Goal: Task Accomplishment & Management: Manage account settings

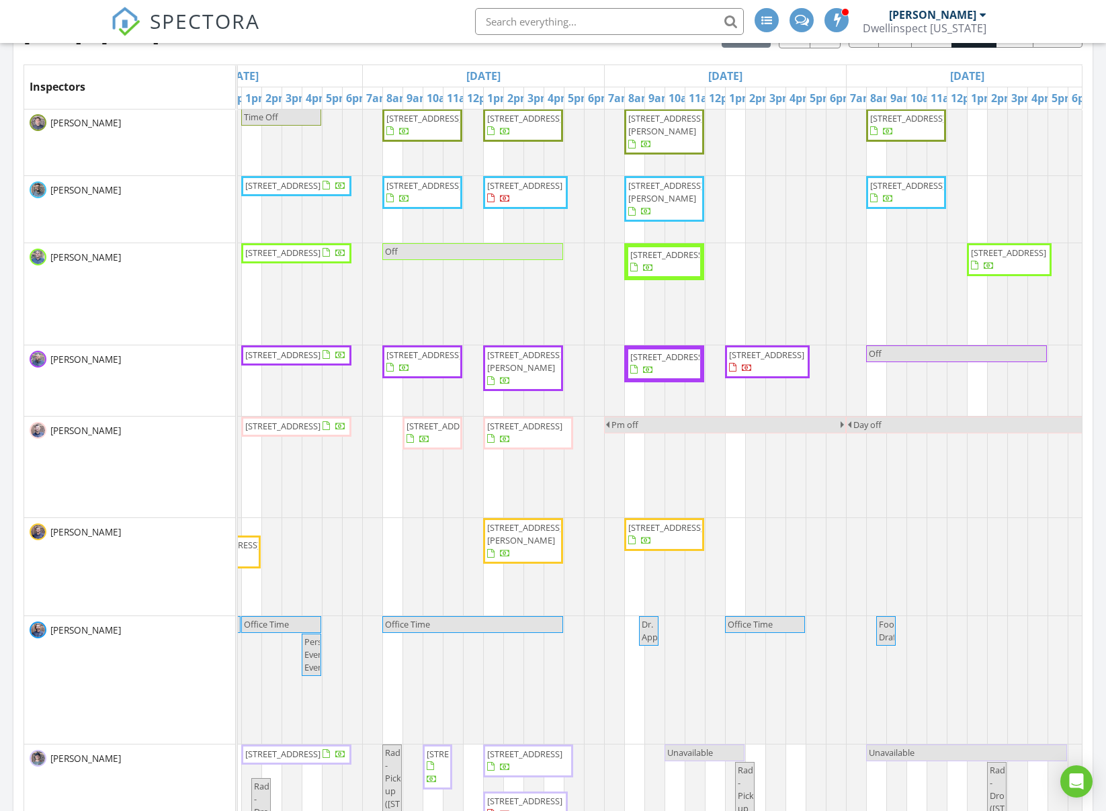
scroll to position [0, 850]
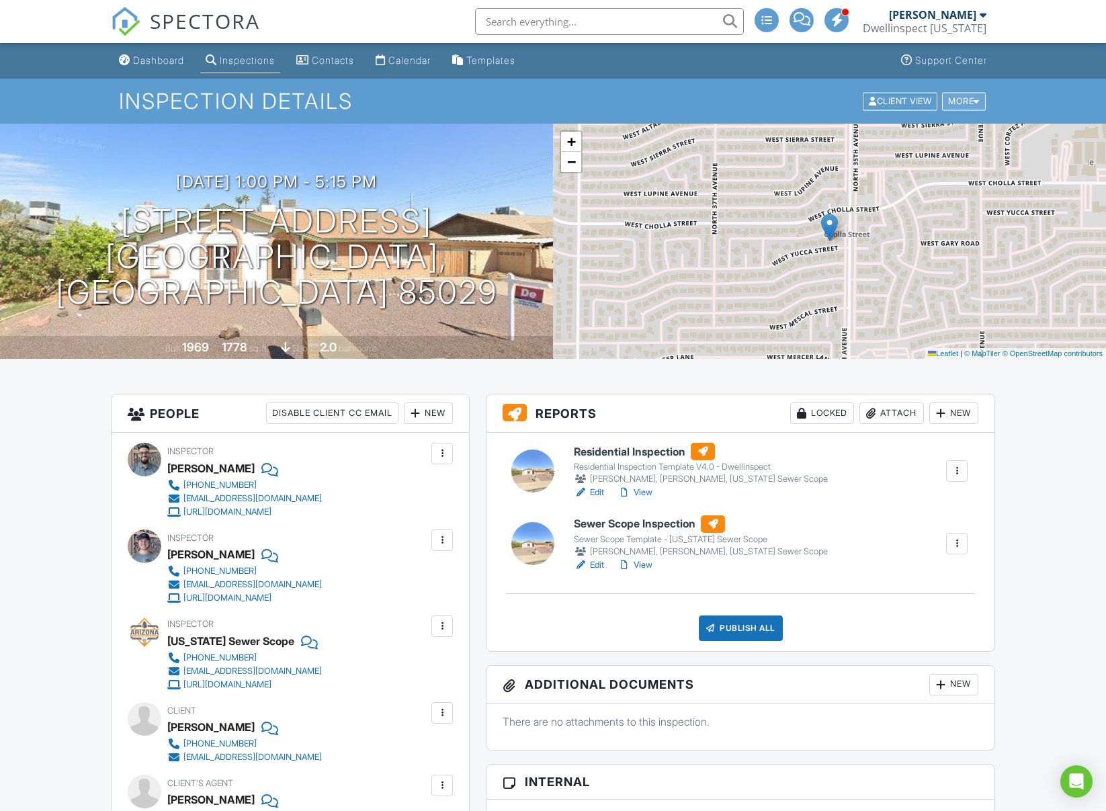
click at [947, 101] on div "More" at bounding box center [964, 101] width 44 height 18
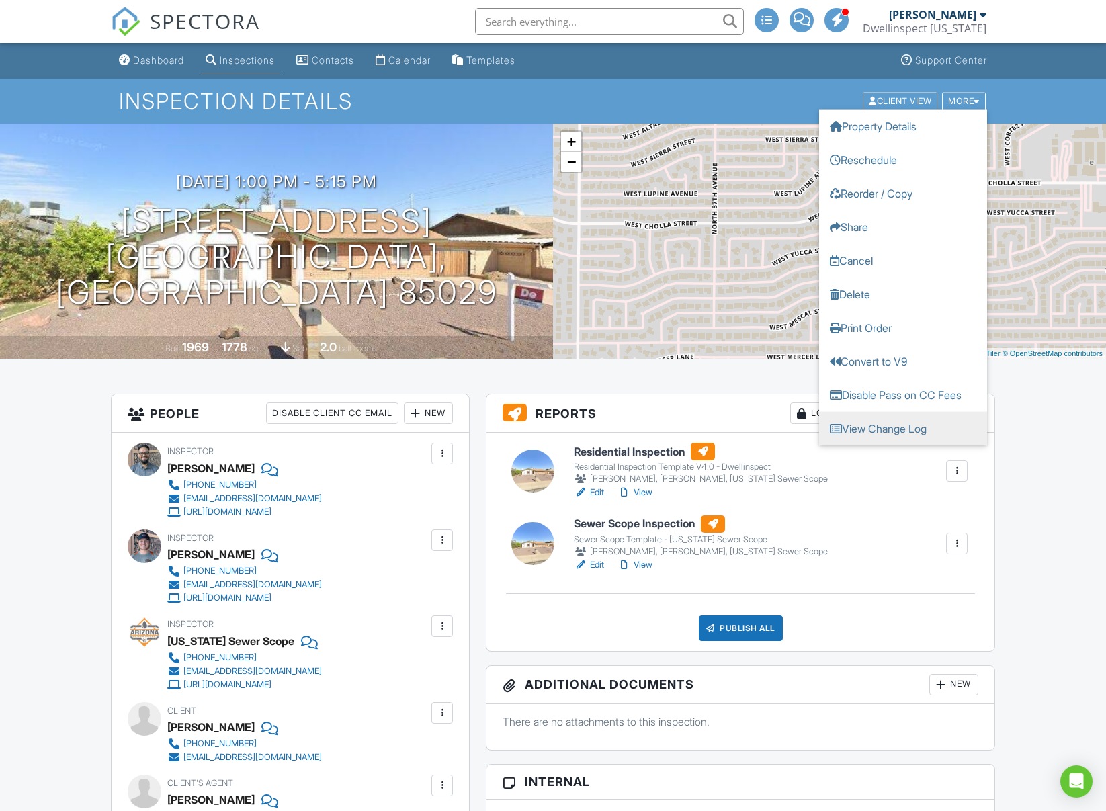
click at [848, 432] on link "View Change Log" at bounding box center [903, 428] width 168 height 34
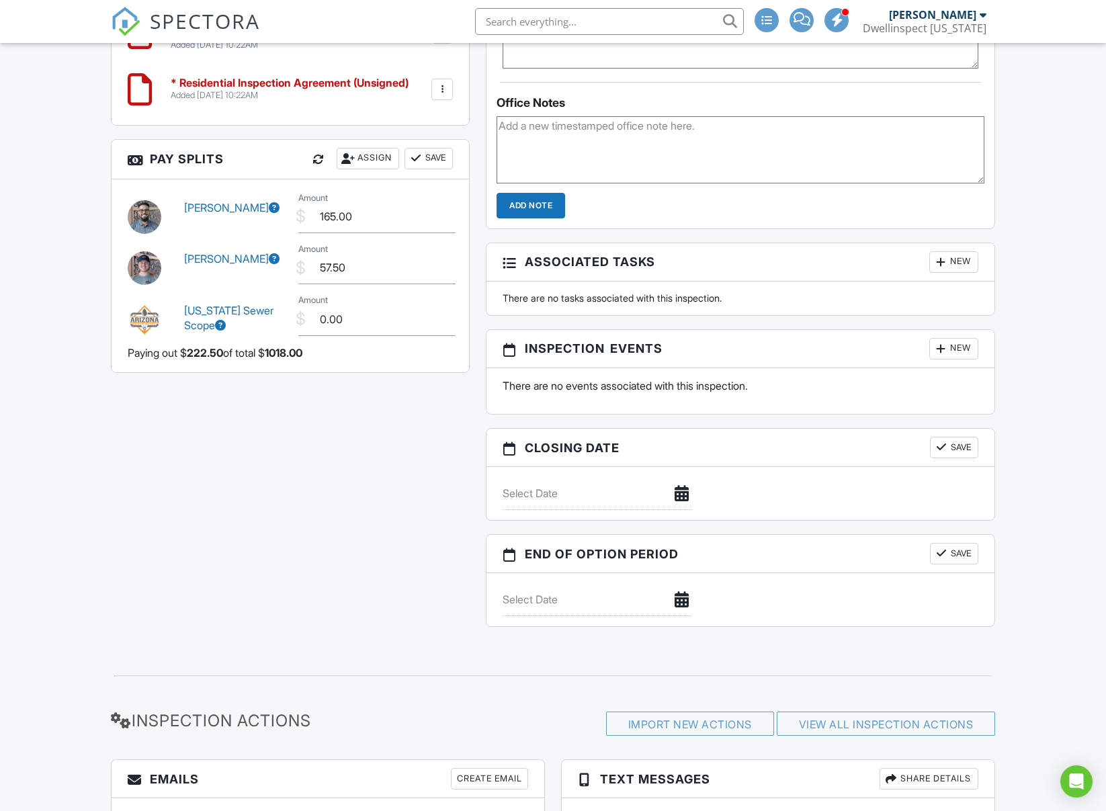
scroll to position [1619, 0]
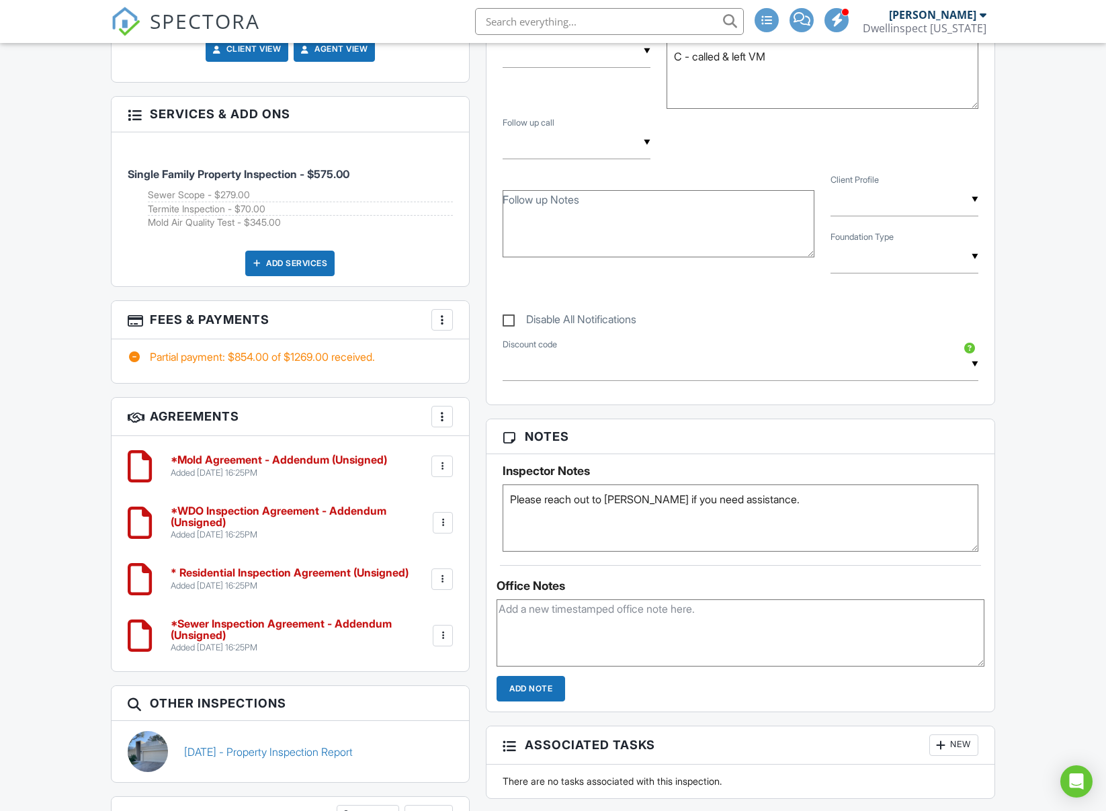
scroll to position [1169, 0]
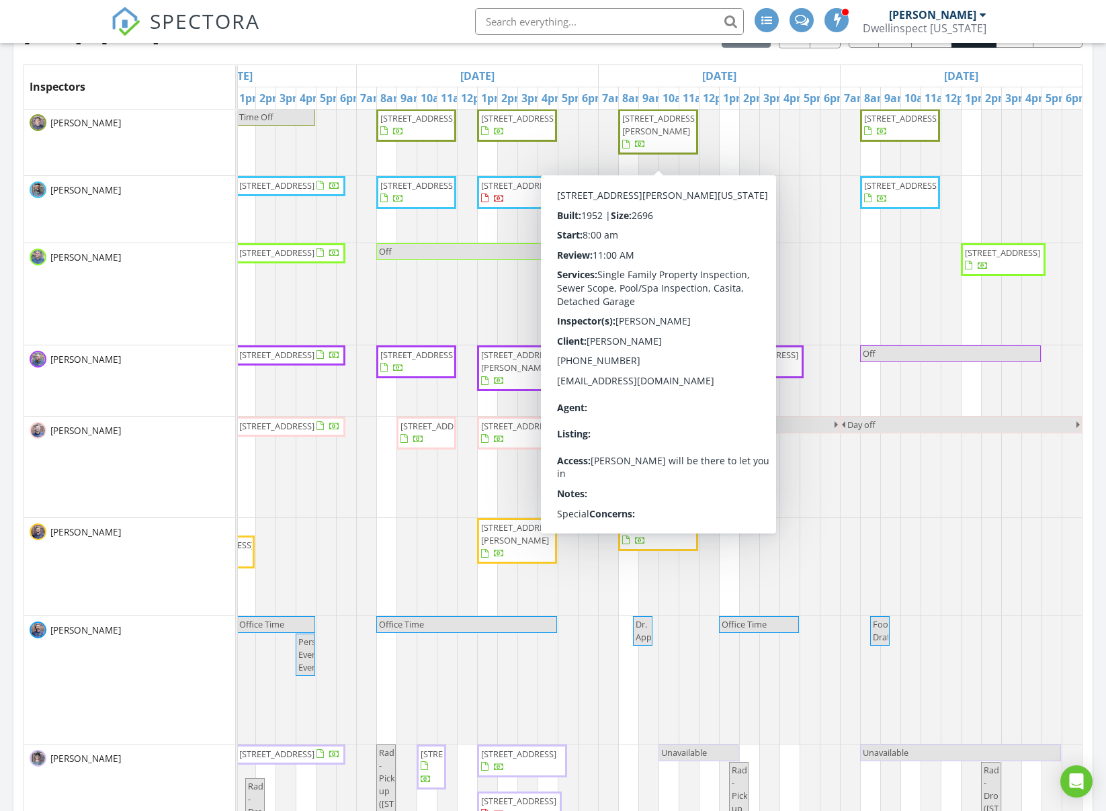
scroll to position [3140, 1107]
click at [669, 56] on div "[DATE] – [DATE] [DATE] list day week cal wk 4 wk month Inspectors [DATE] [DATE]…" at bounding box center [553, 417] width 1059 height 792
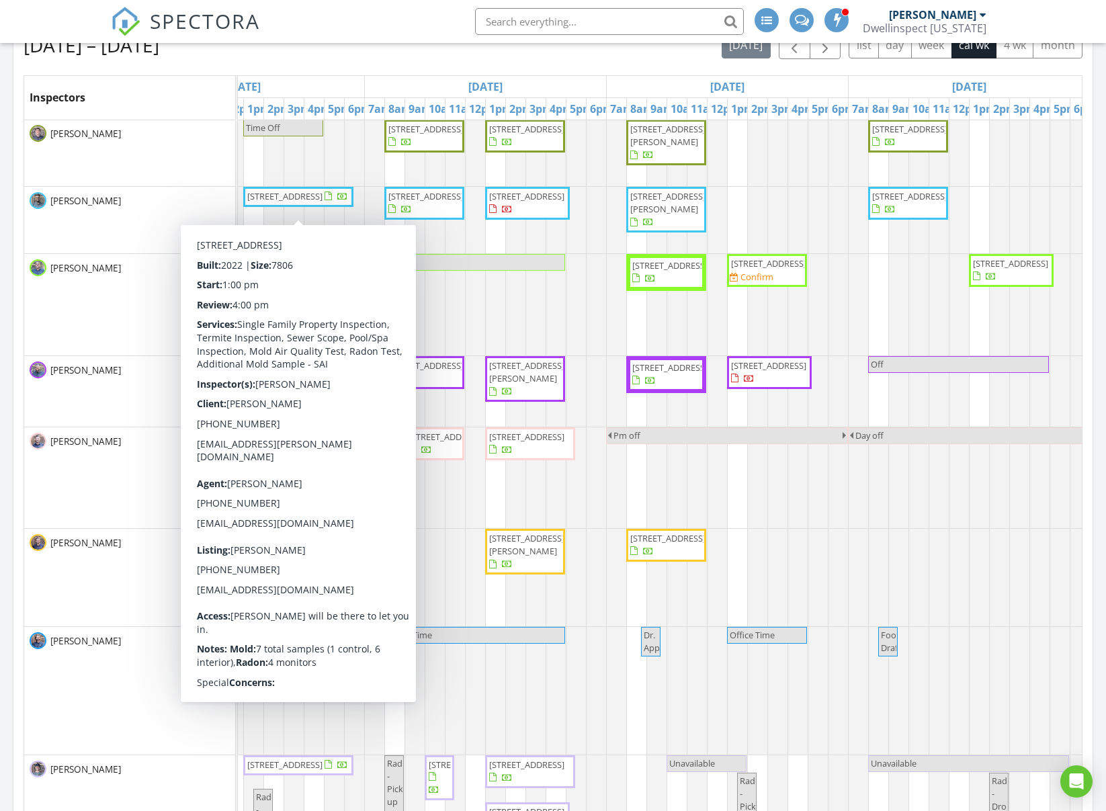
scroll to position [618, 0]
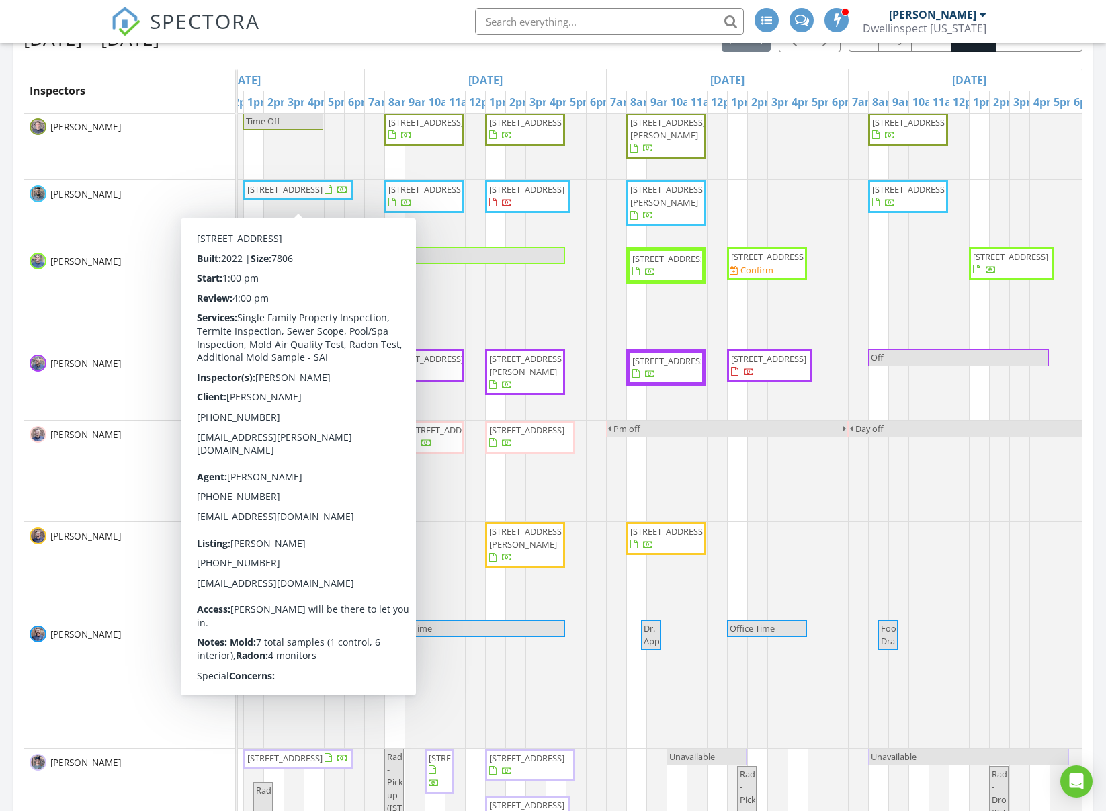
click at [610, 62] on div "Aug 24 – 30, 2025 today list day week cal wk 4 wk month Inspectors Sun 8/24 Mon…" at bounding box center [553, 421] width 1059 height 792
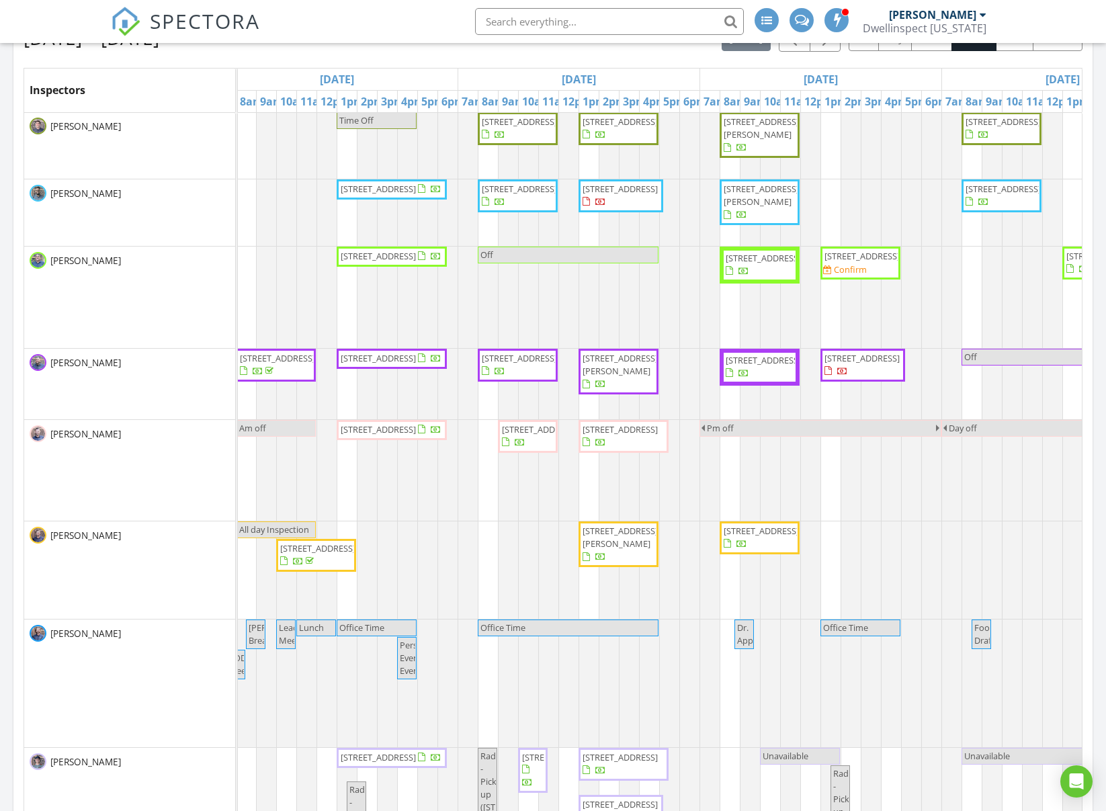
scroll to position [602, 0]
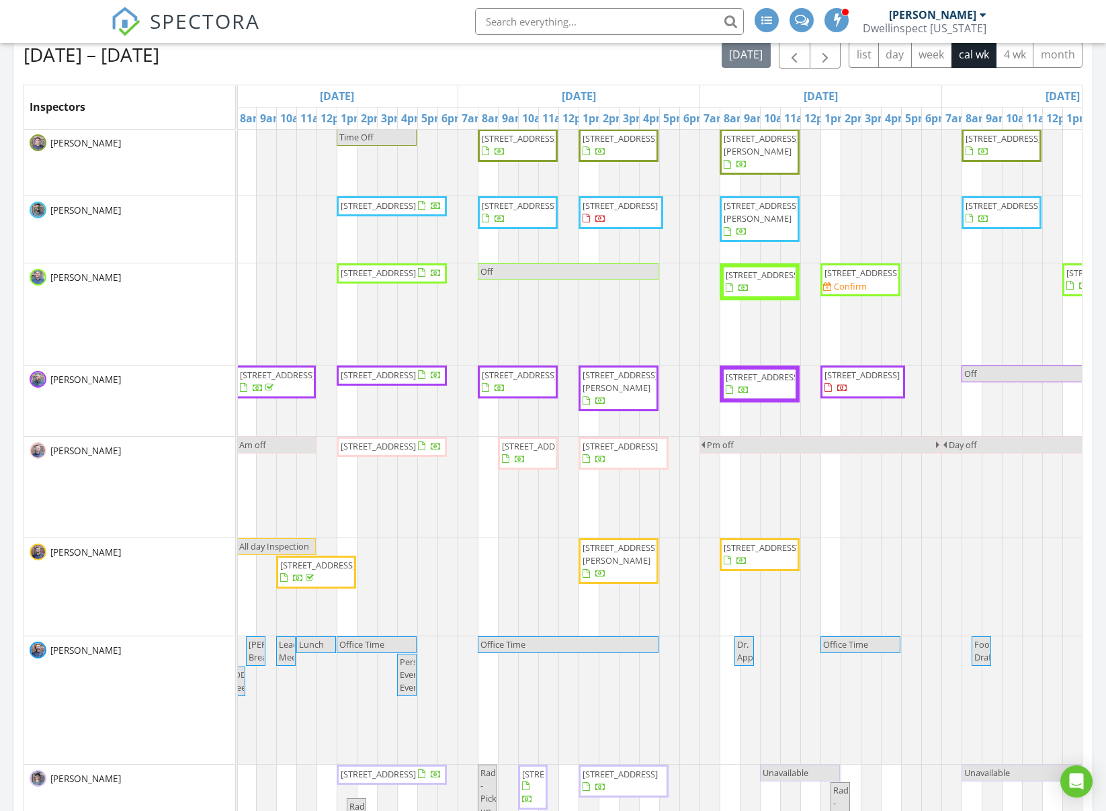
click at [602, 25] on input "text" at bounding box center [609, 21] width 269 height 27
type input "chris usher"
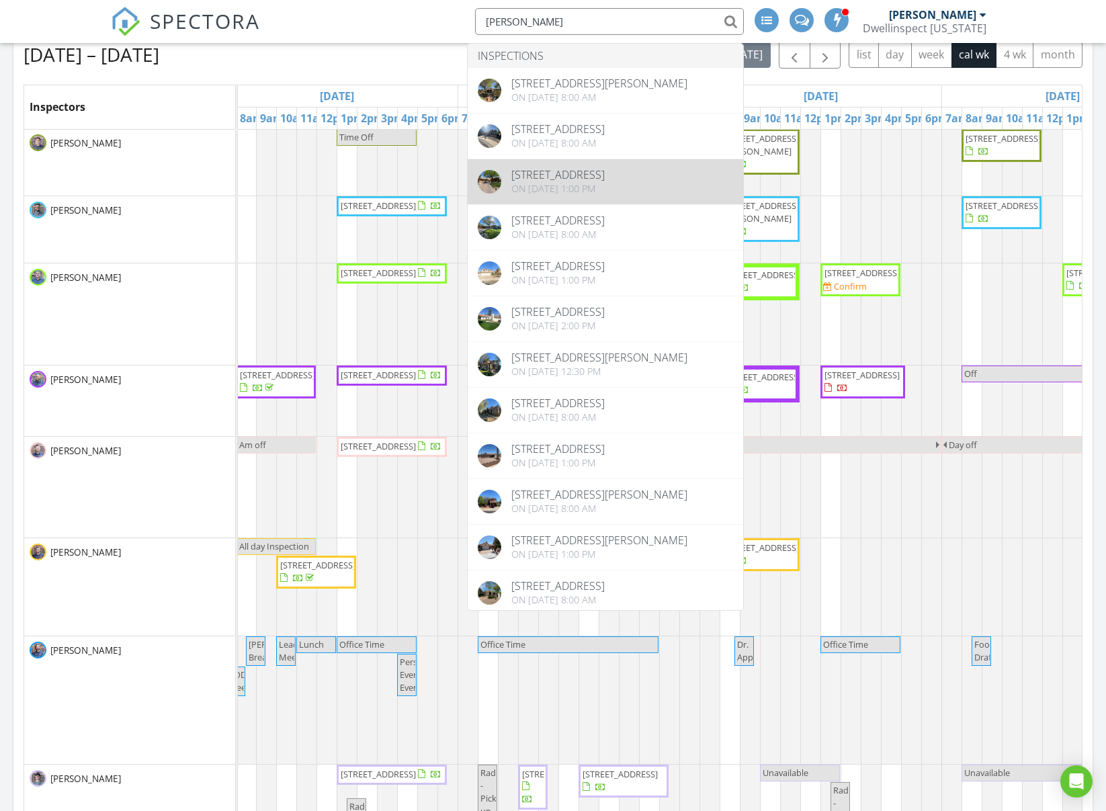
scroll to position [598, 0]
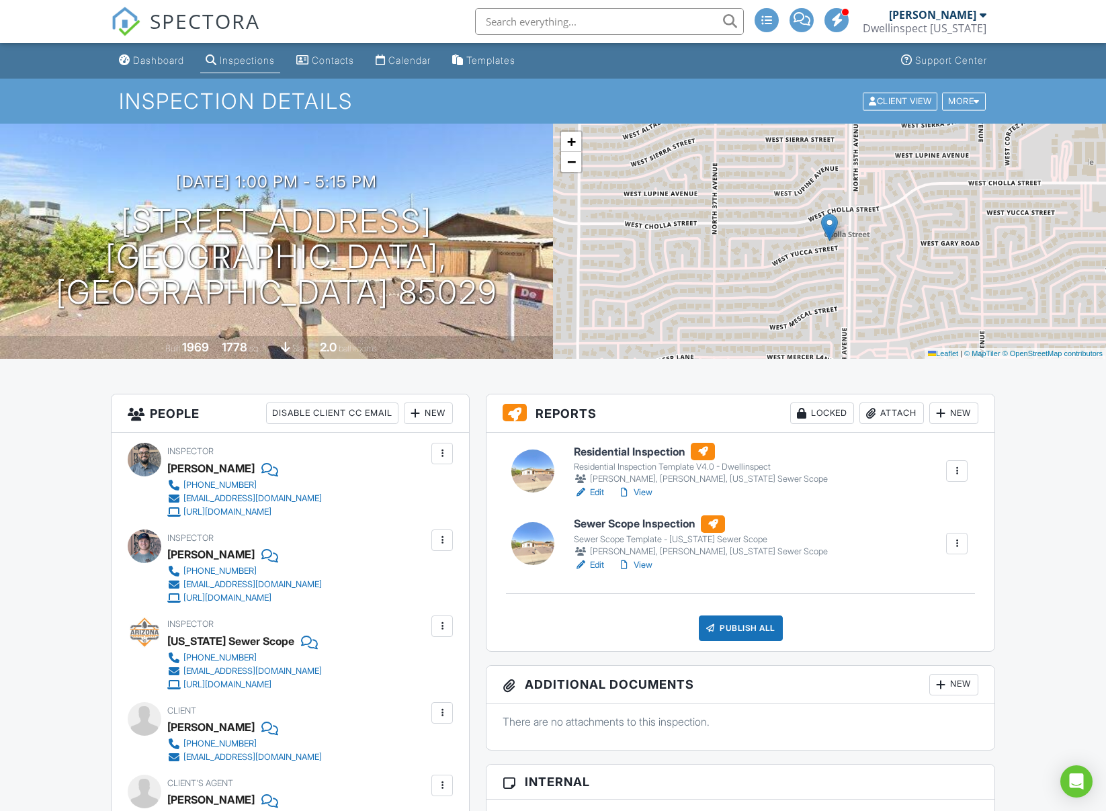
click at [556, 24] on input "text" at bounding box center [609, 21] width 269 height 27
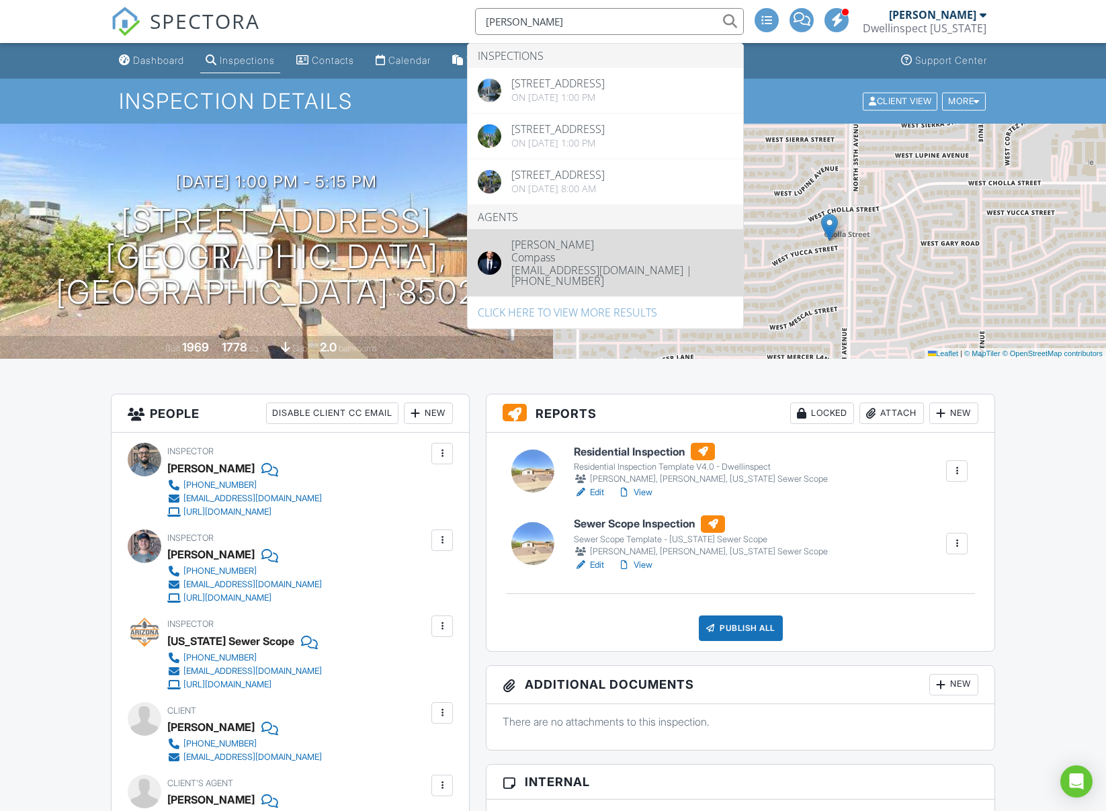
type input "jon condo"
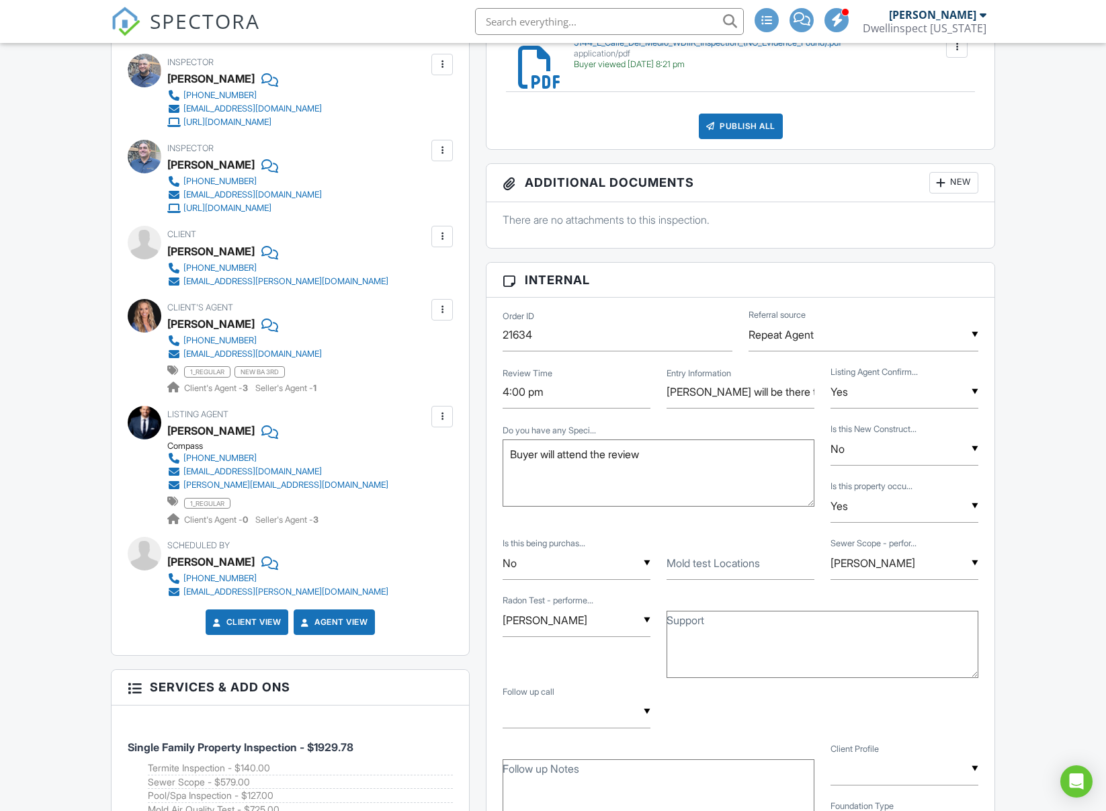
scroll to position [876, 0]
drag, startPoint x: 285, startPoint y: 430, endPoint x: 166, endPoint y: 433, distance: 119.0
click at [167, 434] on div "Jon Condo" at bounding box center [283, 430] width 232 height 20
copy div "Jon Condo"
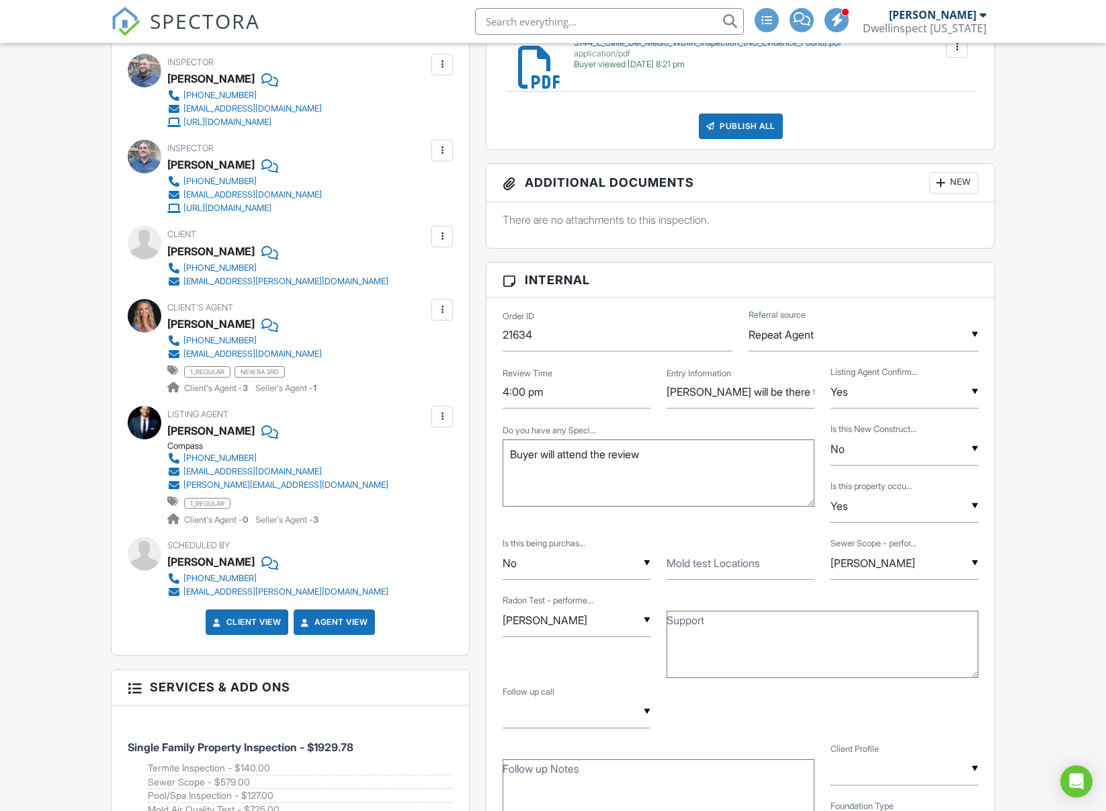
click at [557, 24] on input "text" at bounding box center [609, 21] width 269 height 27
paste input "6733 N 14th St Door not Latching"
drag, startPoint x: 573, startPoint y: 24, endPoint x: 677, endPoint y: 24, distance: 103.5
click at [677, 24] on input "6733 N 14th St Door not Latching" at bounding box center [609, 21] width 269 height 27
type input "6733 N 14th St"
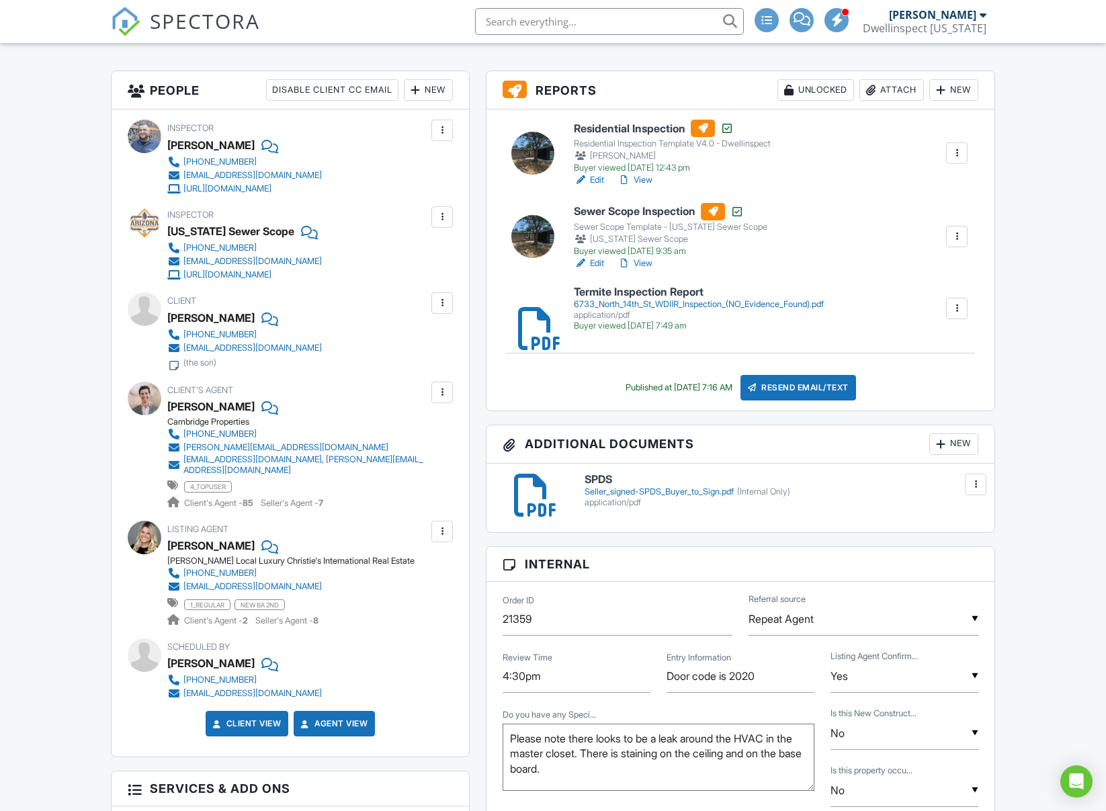
scroll to position [325, 0]
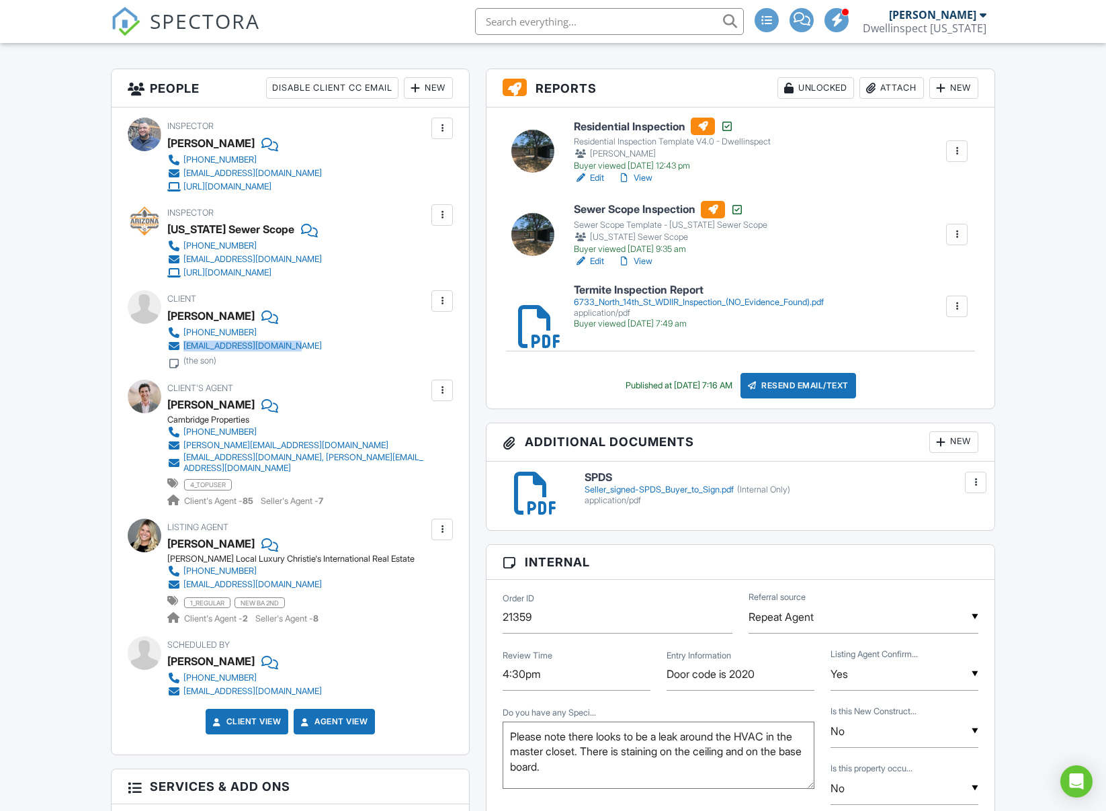
drag, startPoint x: 337, startPoint y: 343, endPoint x: 179, endPoint y: 351, distance: 157.5
click at [179, 351] on div "Client [PERSON_NAME] [PHONE_NUMBER] [EMAIL_ADDRESS][DOMAIN_NAME] (the son)" at bounding box center [276, 329] width 219 height 78
copy link "[EMAIL_ADDRESS][DOMAIN_NAME]"
drag, startPoint x: 455, startPoint y: 438, endPoint x: 323, endPoint y: 446, distance: 132.0
click at [323, 446] on div "Client's Agent Cory Mishkin Cambridge Properties (602) 820-9000 cory@cambridgep…" at bounding box center [330, 444] width 326 height 128
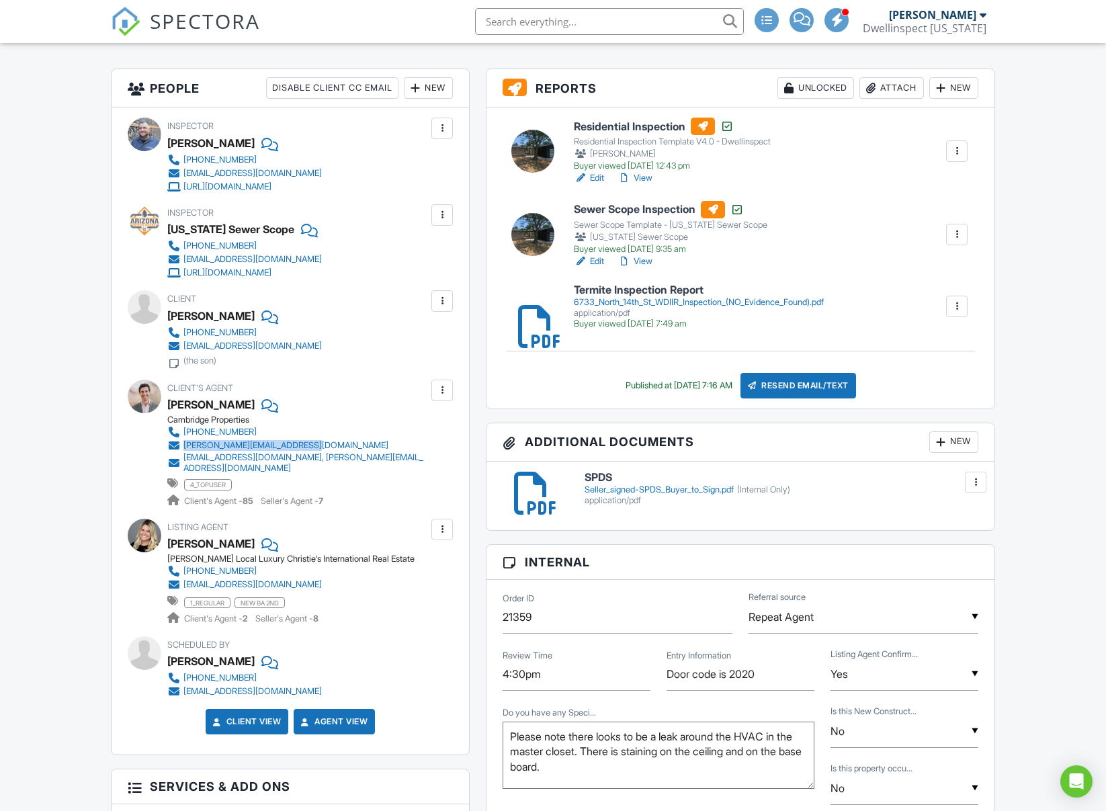
copy div "cory@cambridgeproperties.com"
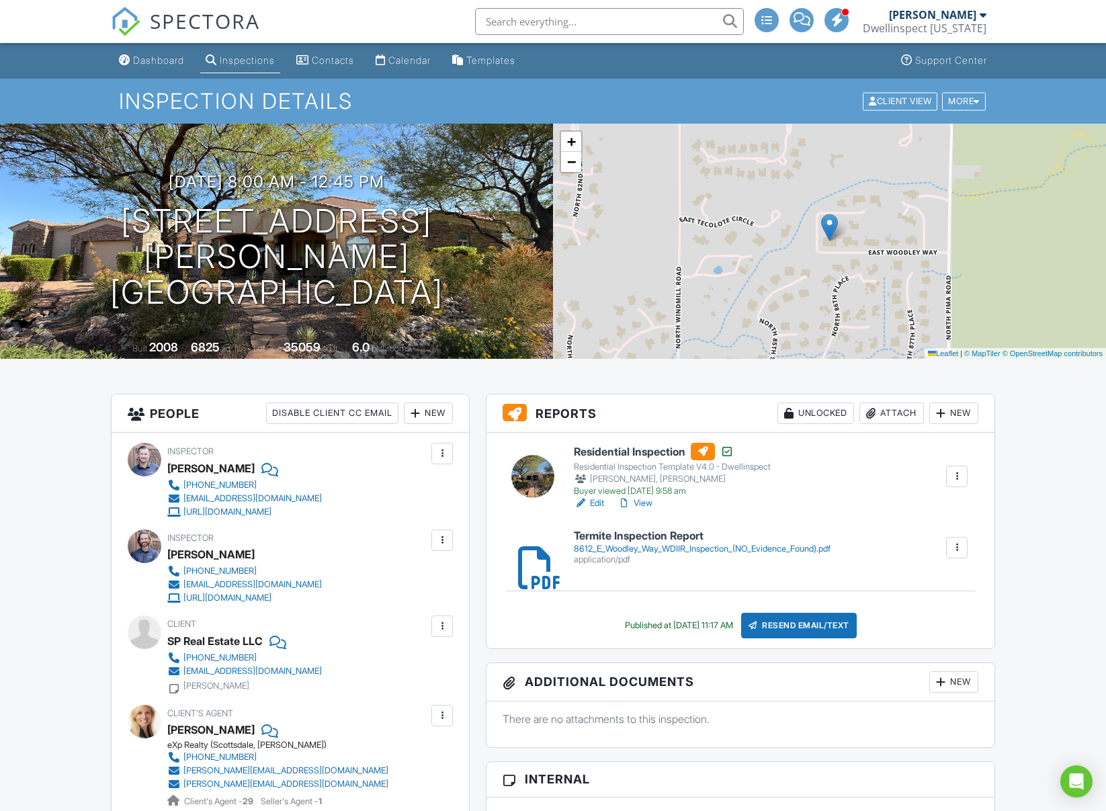
click at [565, 24] on input "text" at bounding box center [609, 21] width 269 height 27
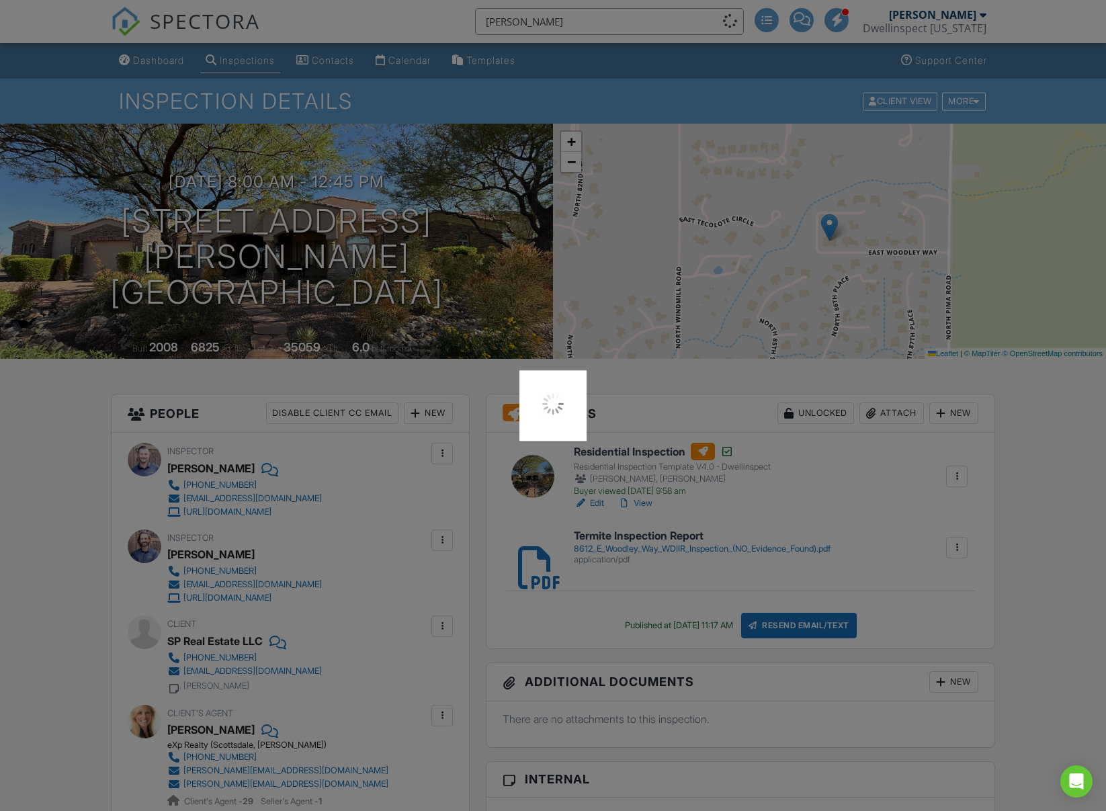
type input "[PERSON_NAME]"
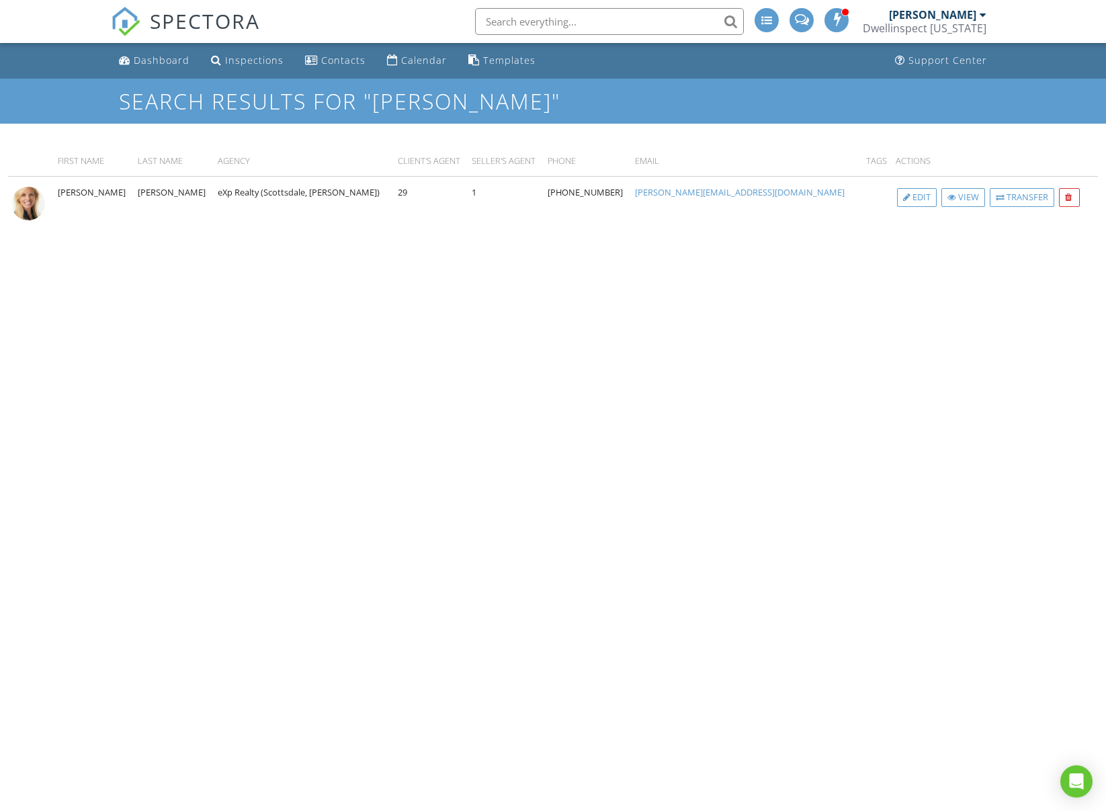
click at [30, 205] on img at bounding box center [28, 204] width 34 height 34
click at [942, 196] on div "View" at bounding box center [964, 197] width 44 height 19
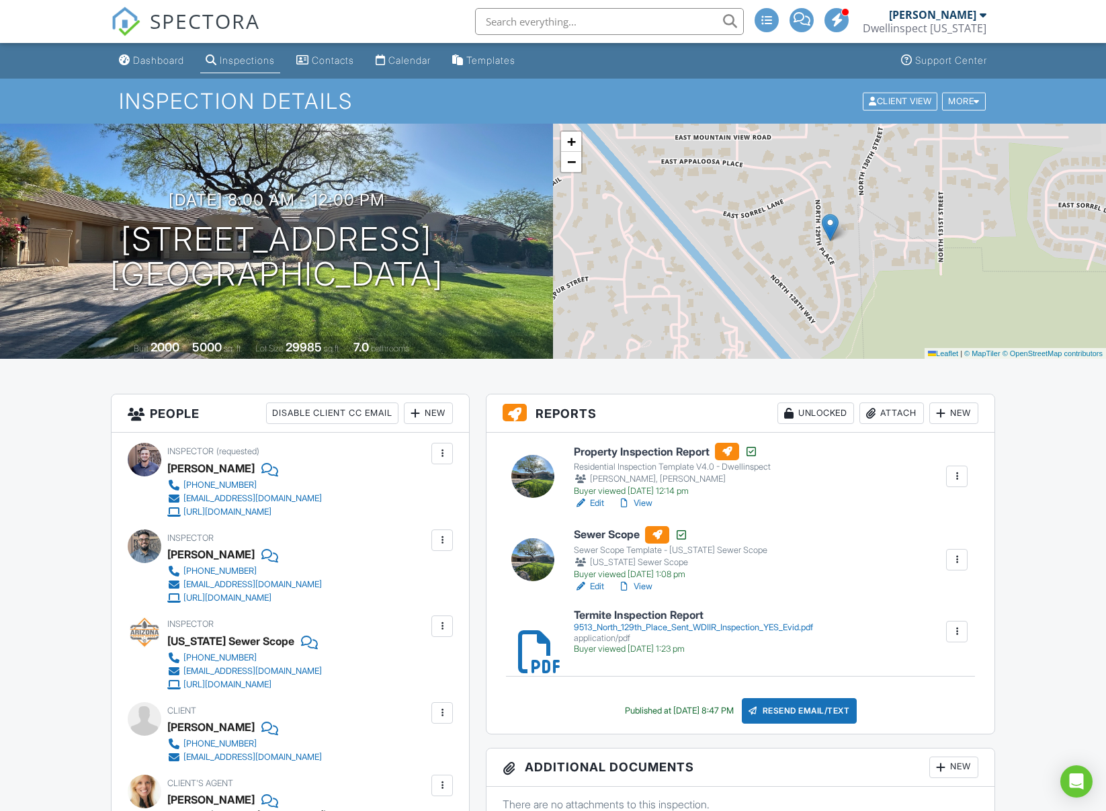
click at [674, 30] on input "text" at bounding box center [609, 21] width 269 height 27
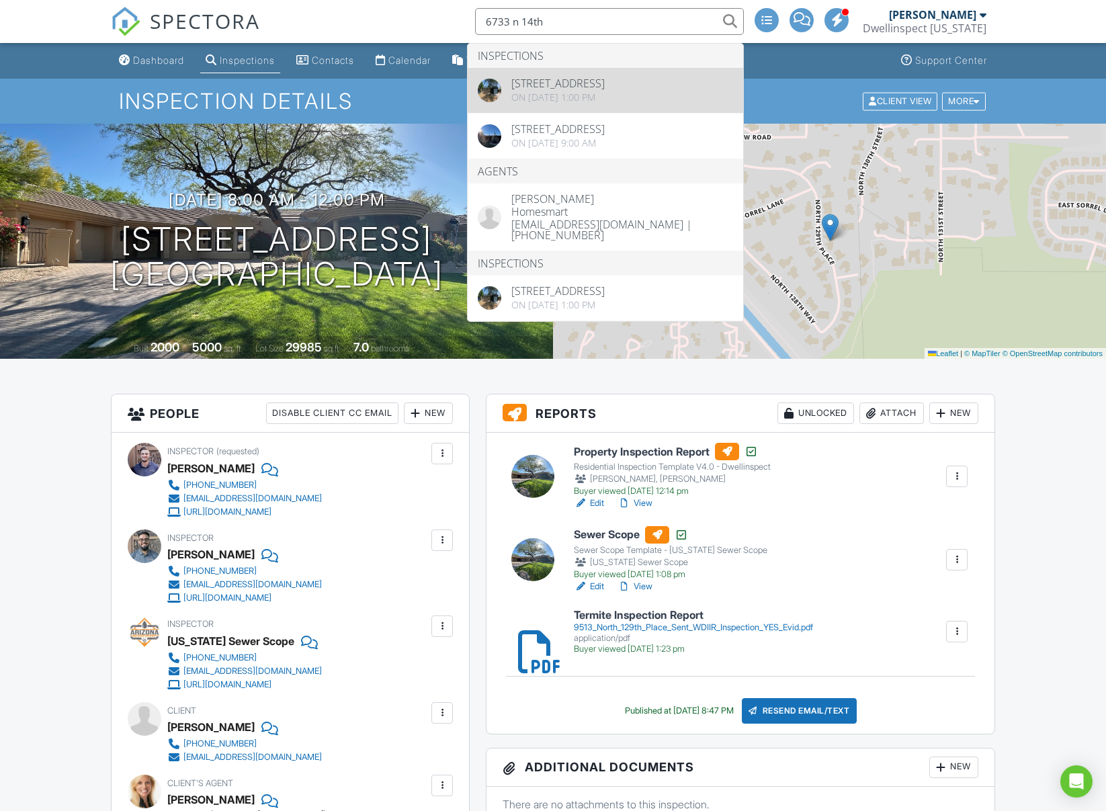
type input "6733 n 14th"
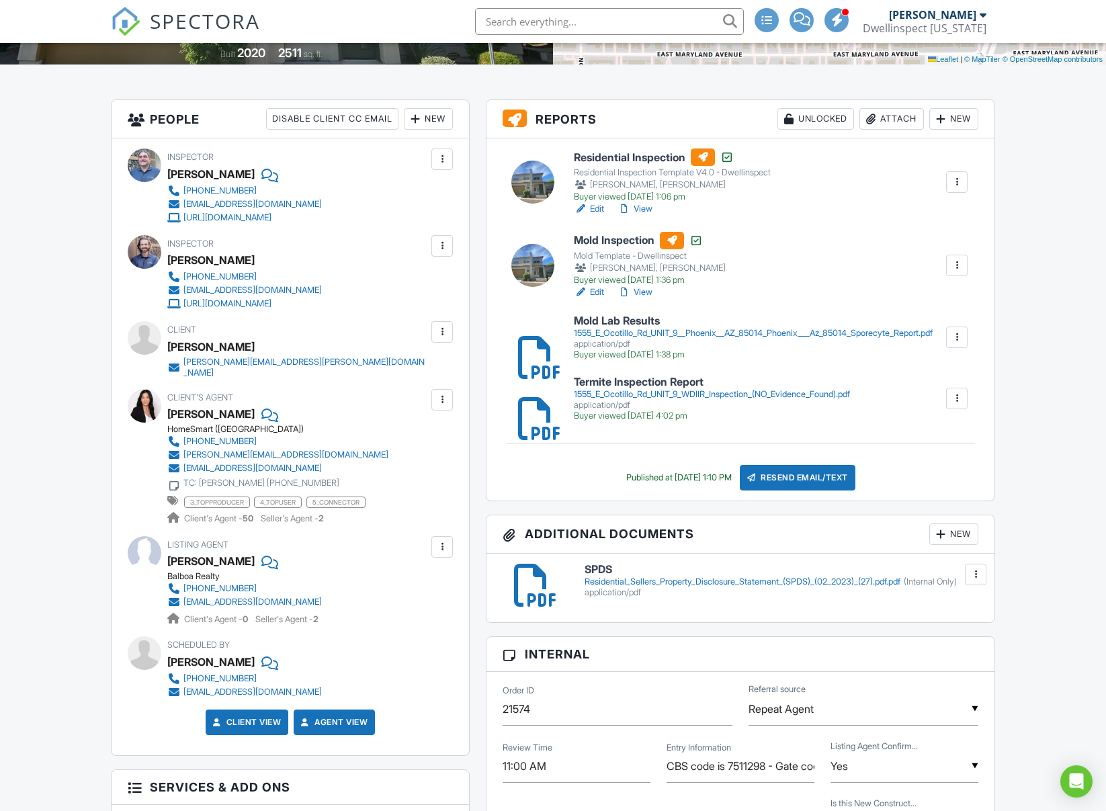
scroll to position [307, 0]
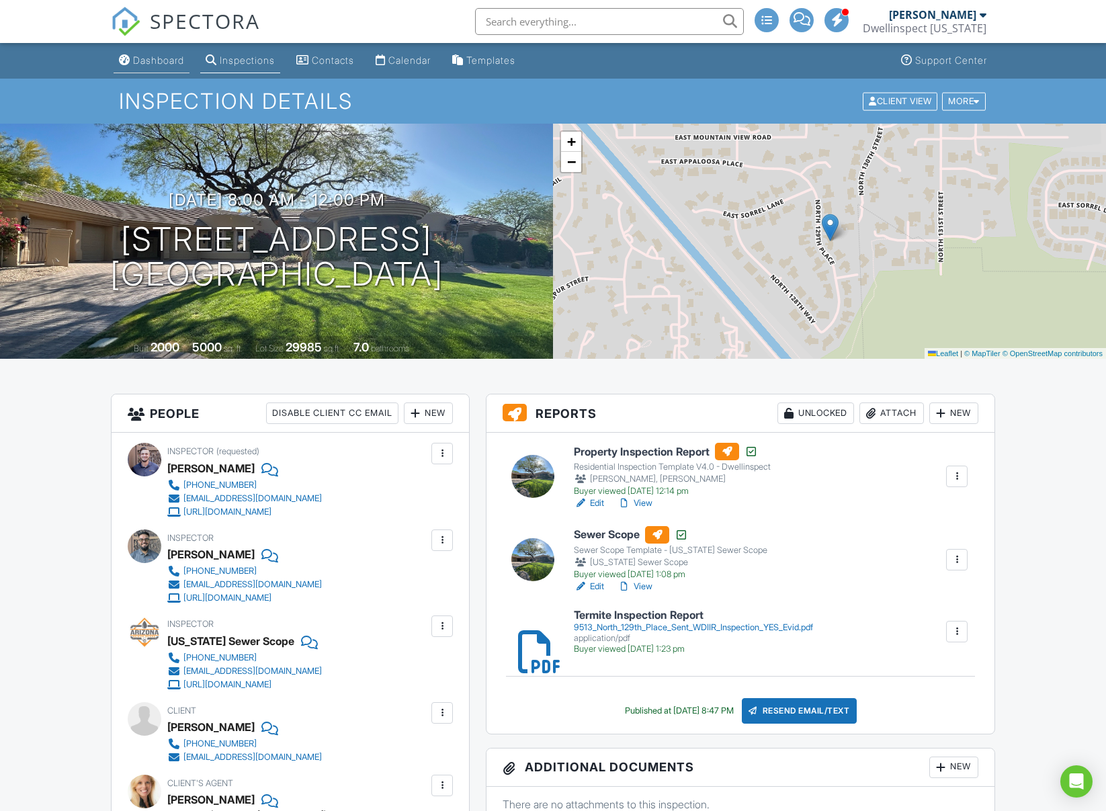
click at [161, 60] on div "Dashboard" at bounding box center [158, 59] width 51 height 11
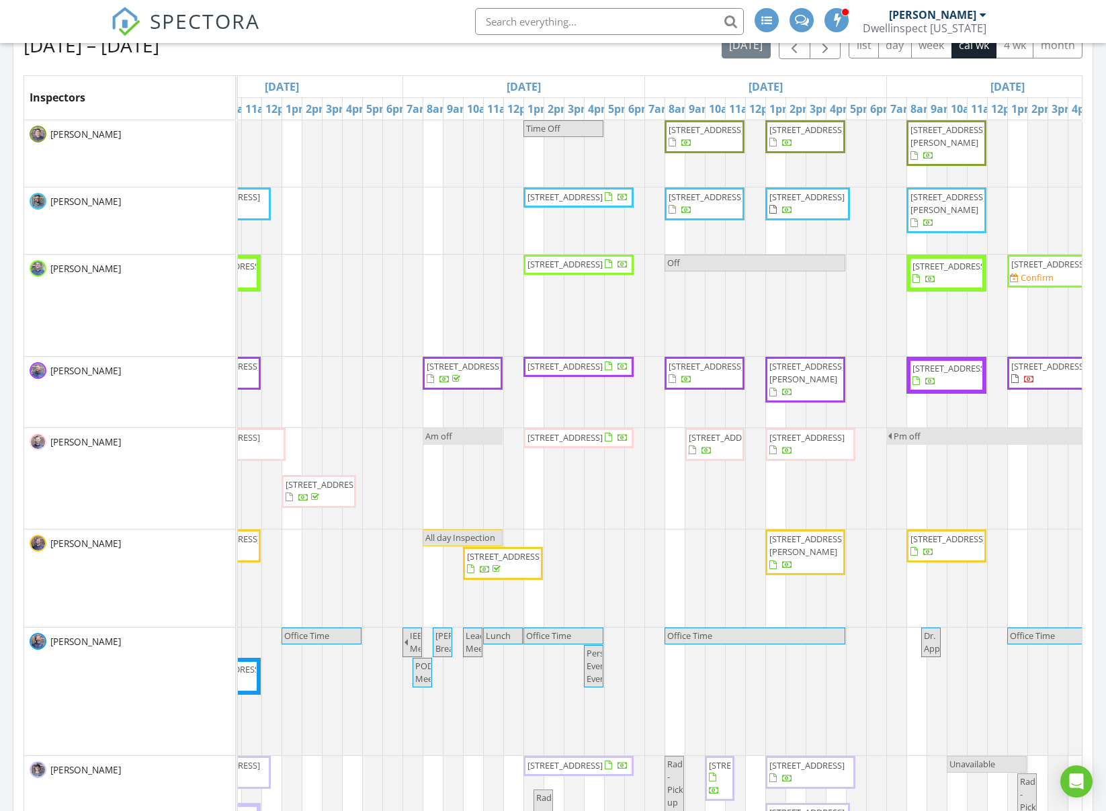
scroll to position [0, 576]
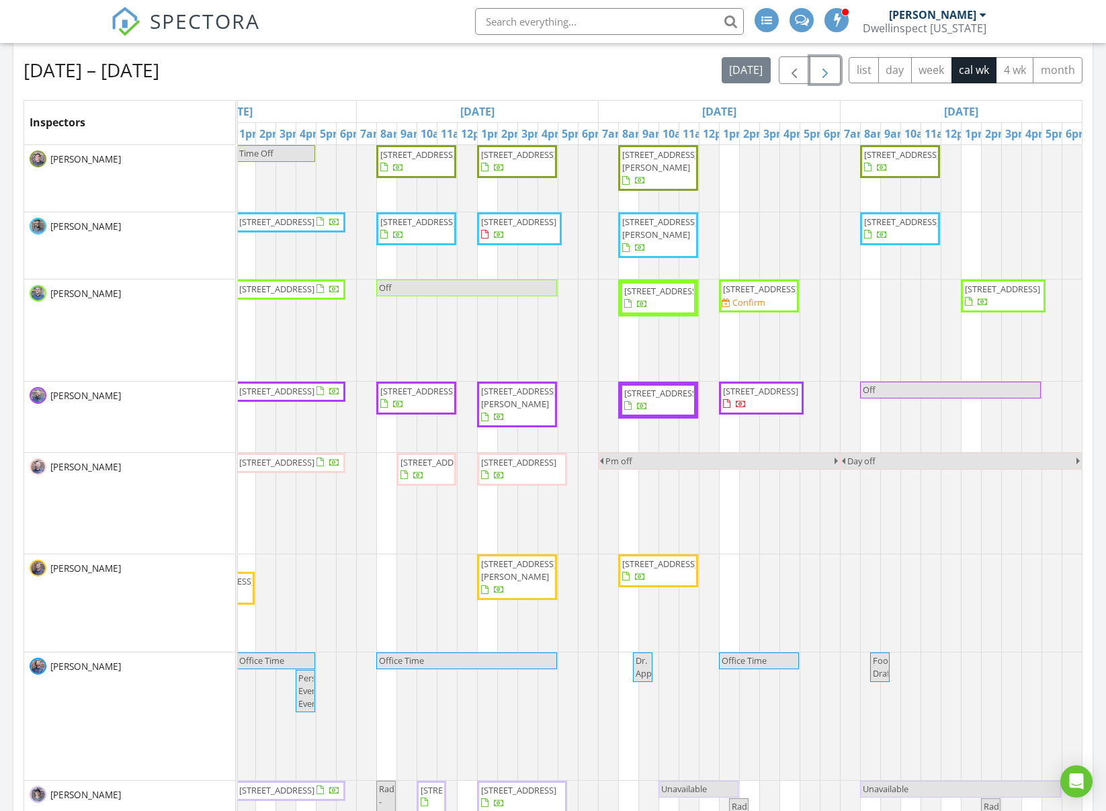
click at [825, 73] on span "button" at bounding box center [825, 71] width 16 height 16
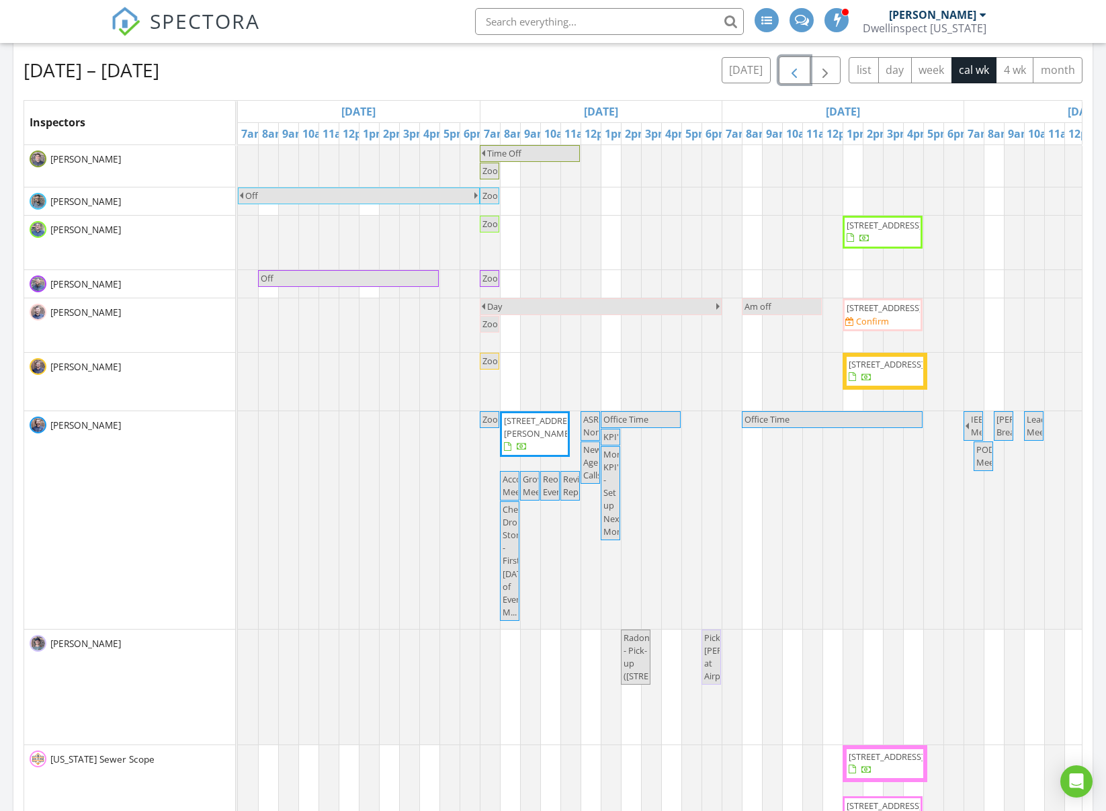
click at [797, 75] on span "button" at bounding box center [794, 71] width 16 height 16
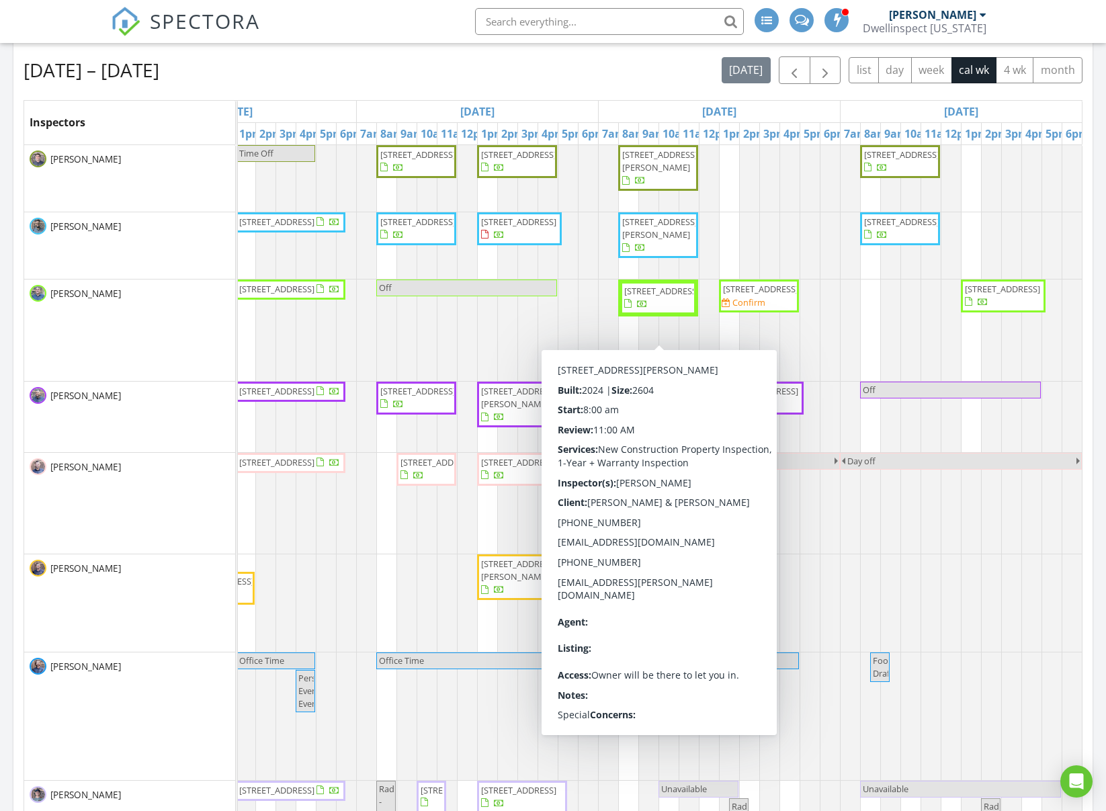
scroll to position [0, 849]
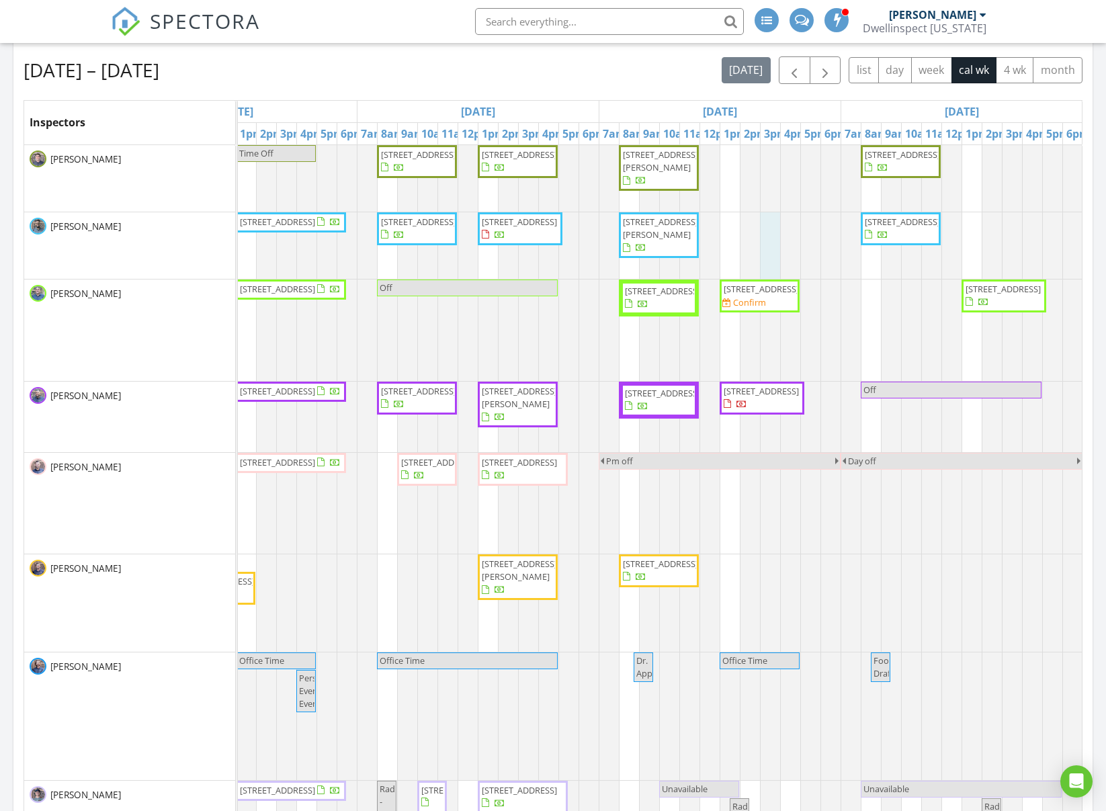
click at [630, 87] on div "Aug 24 – 30, 2025 today list day week cal wk 4 wk month Inspectors Sun 8/24 Mon…" at bounding box center [553, 452] width 1059 height 792
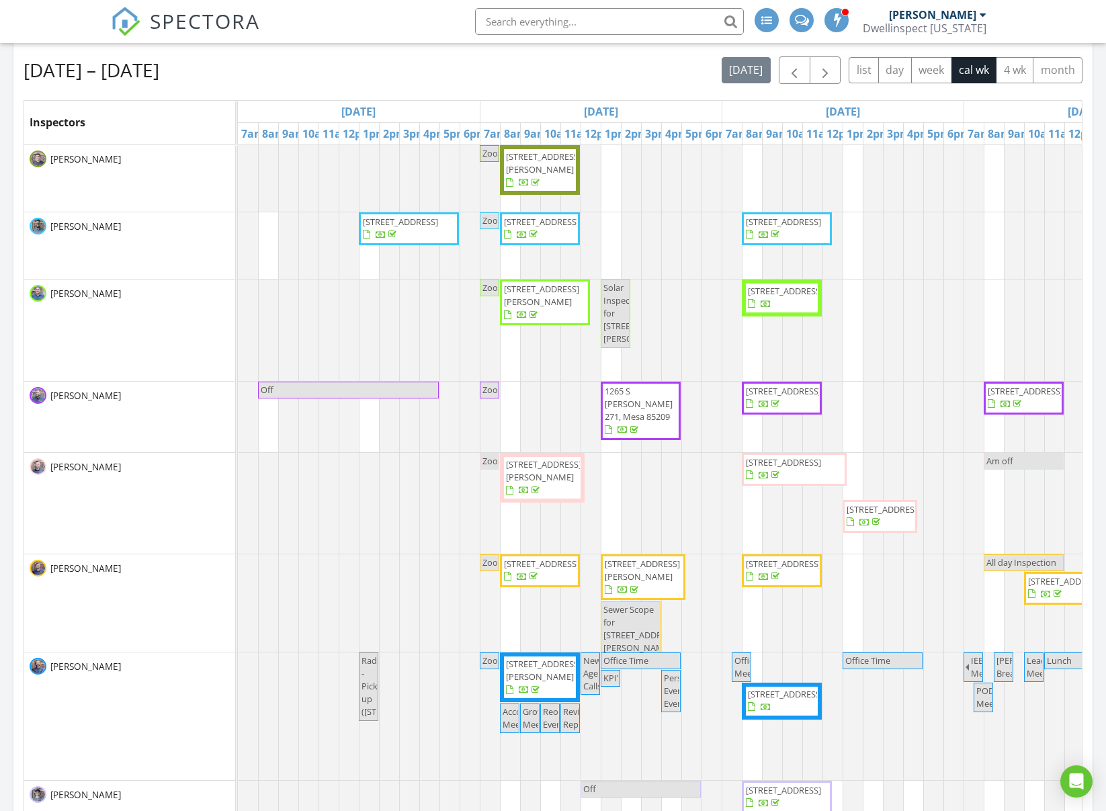
scroll to position [0, 850]
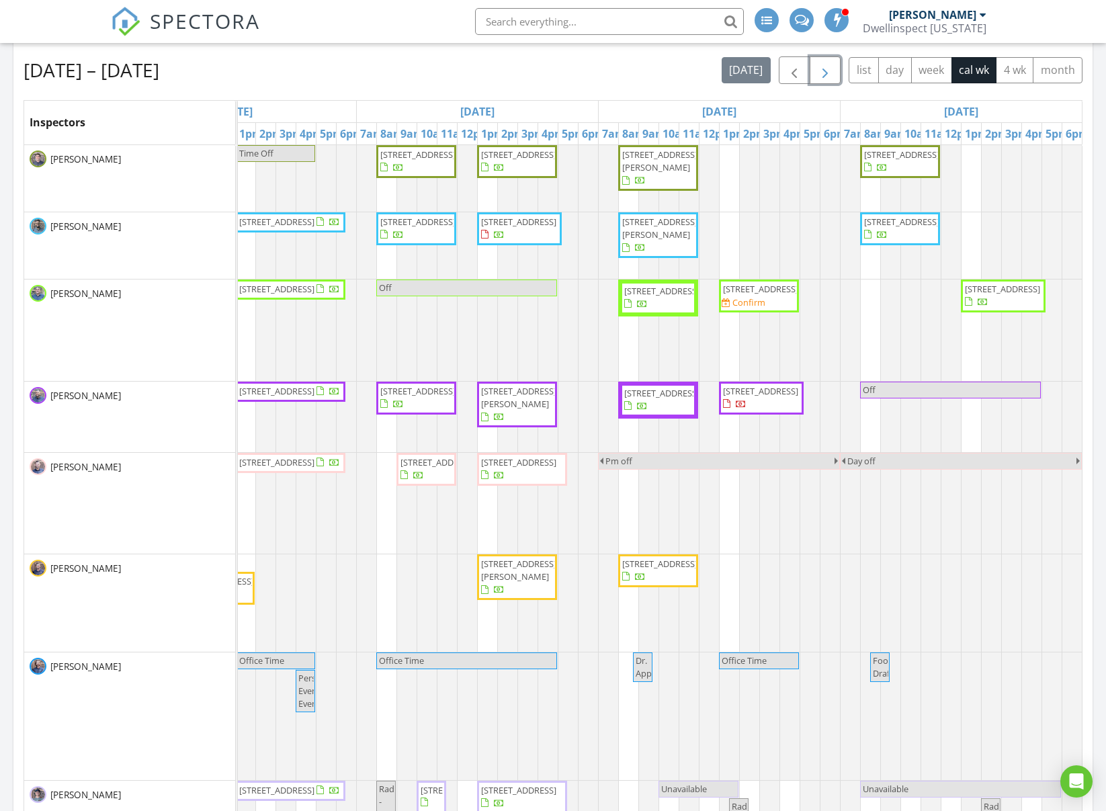
click at [830, 75] on span "button" at bounding box center [825, 71] width 16 height 16
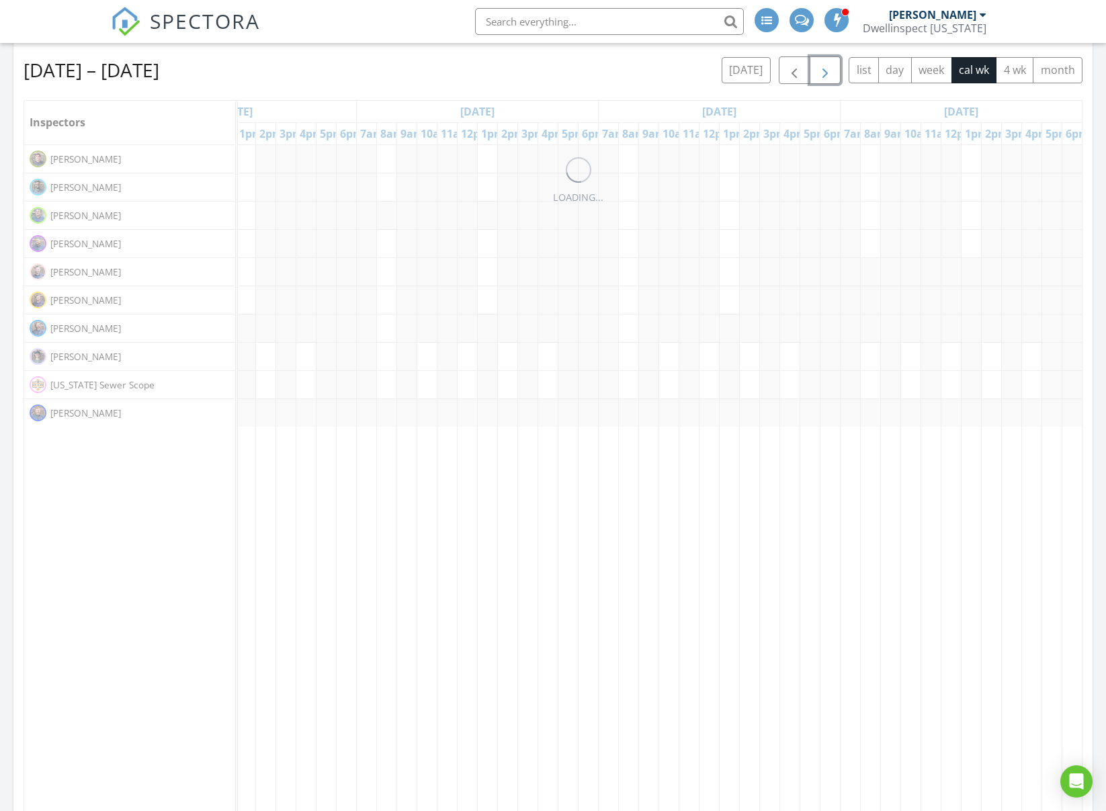
scroll to position [0, 0]
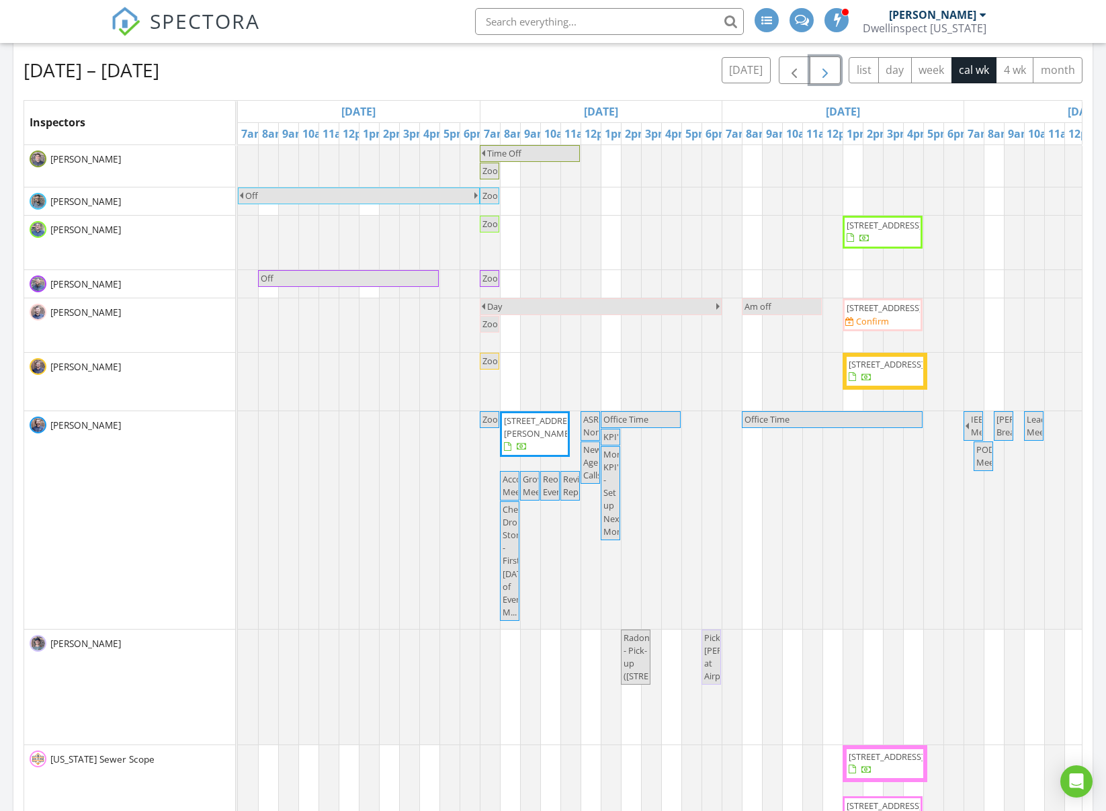
click at [830, 75] on span "button" at bounding box center [825, 71] width 16 height 16
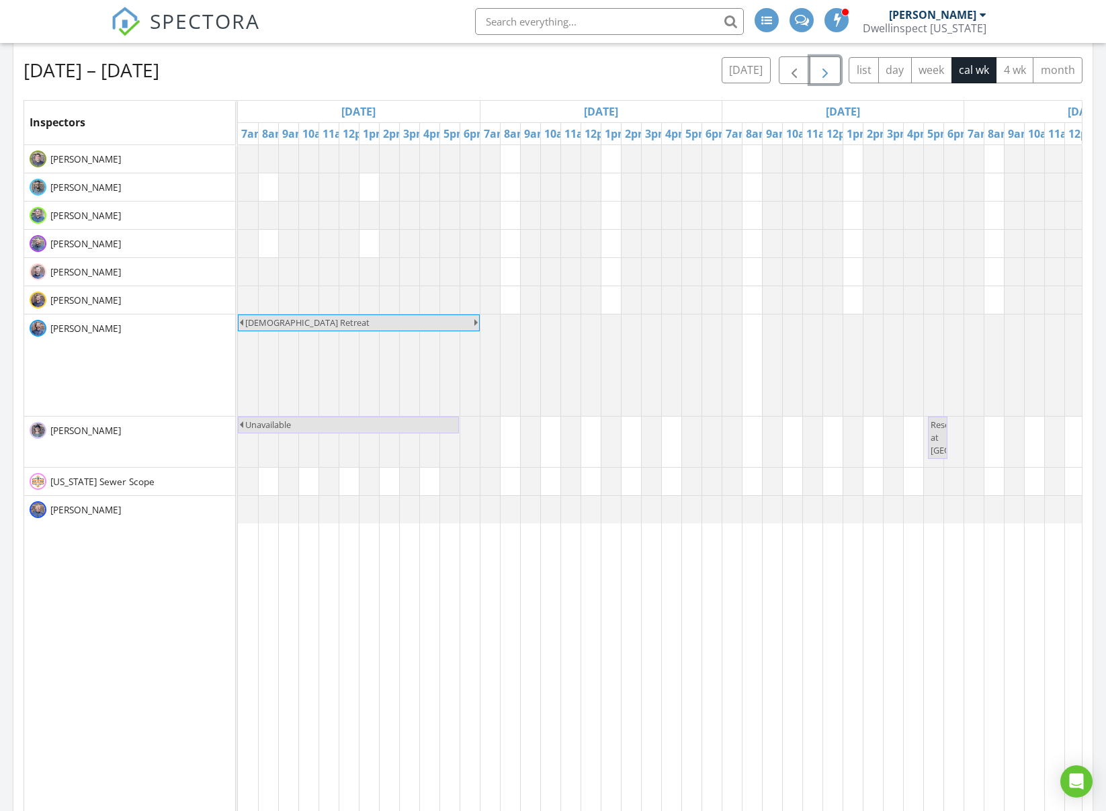
click at [830, 75] on span "button" at bounding box center [825, 71] width 16 height 16
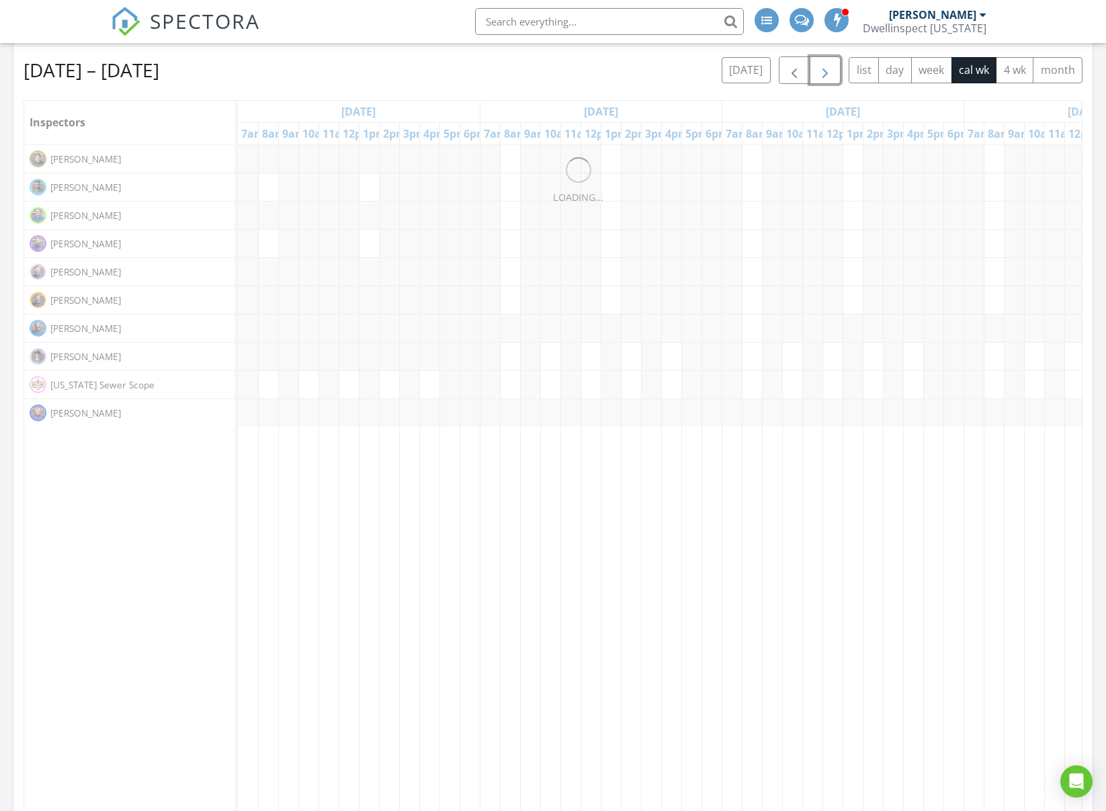
click at [830, 75] on span "button" at bounding box center [825, 71] width 16 height 16
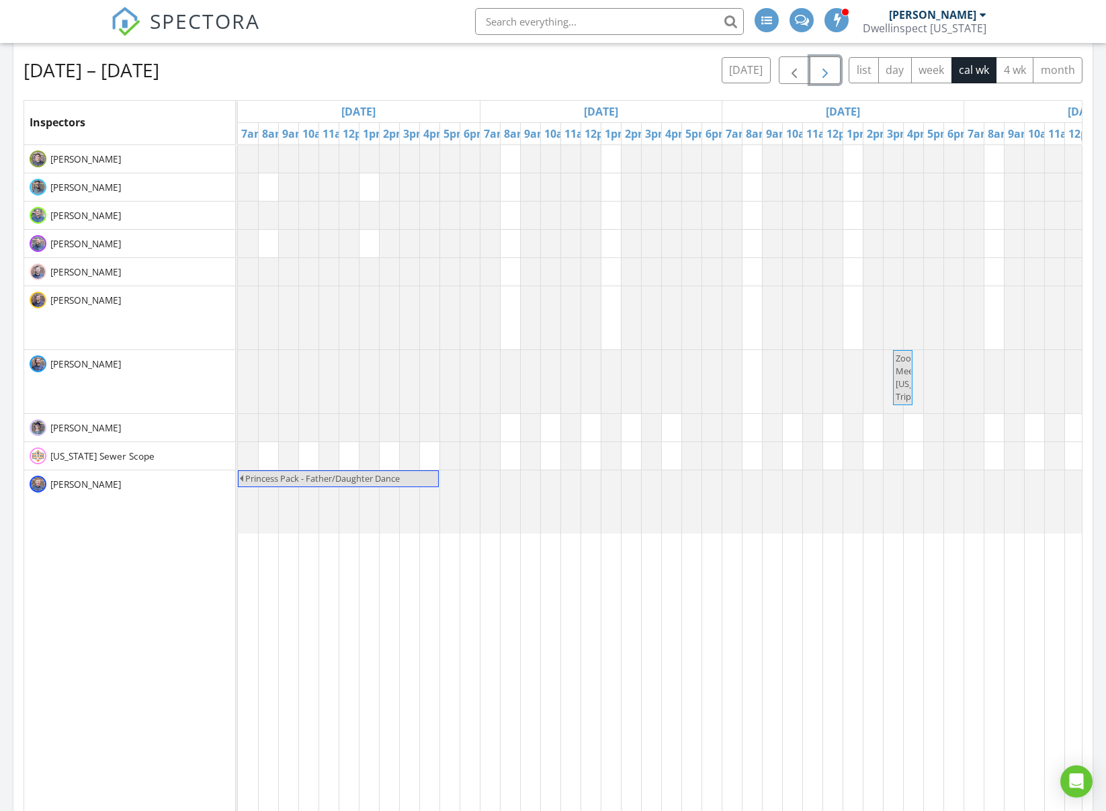
click at [830, 75] on span "button" at bounding box center [825, 71] width 16 height 16
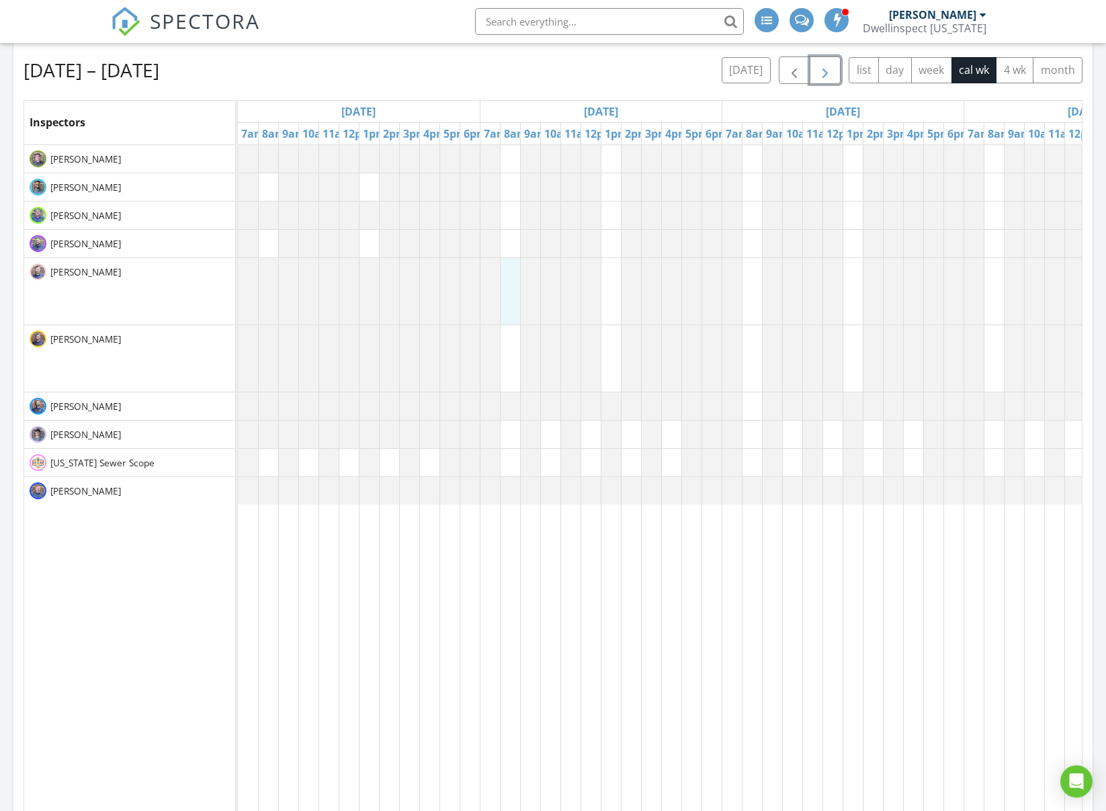
click at [512, 292] on div "14221 N Promontory Point, Fountain Hills 85268 Day off 14221 N Promontory Point…" at bounding box center [1085, 497] width 1694 height 704
click at [511, 258] on link "Event" at bounding box center [508, 257] width 69 height 22
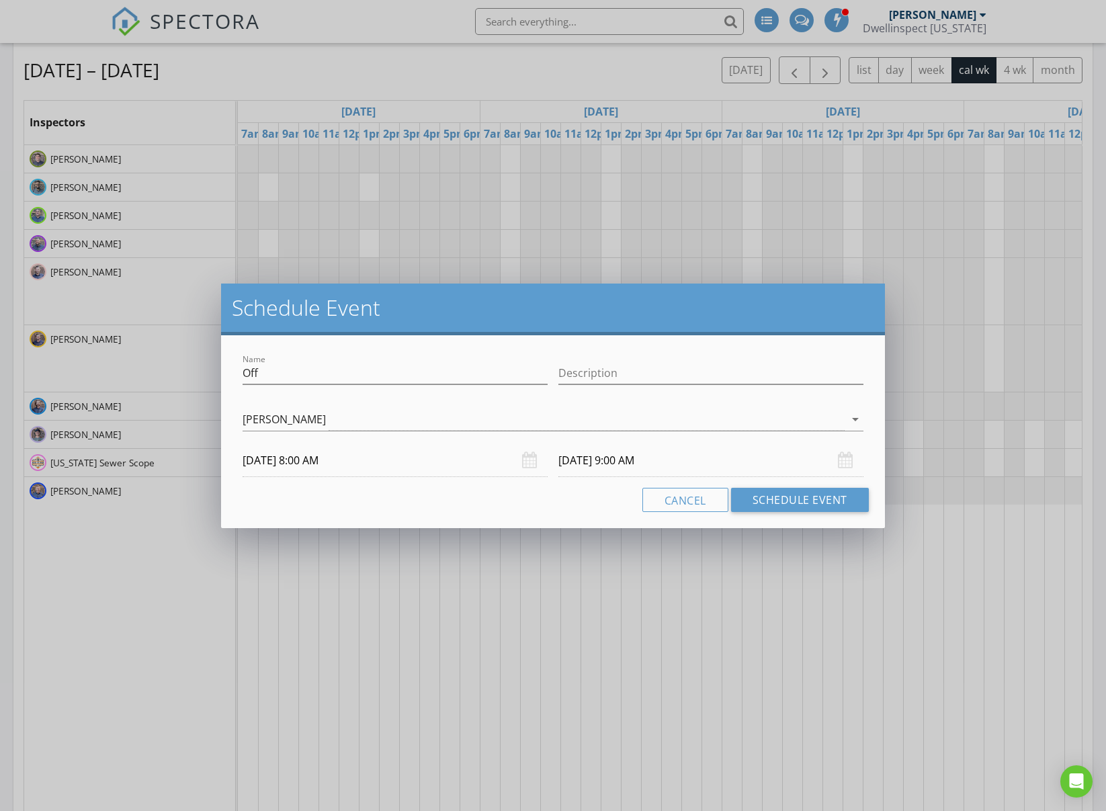
click at [694, 458] on input "09/29/2025 9:00 AM" at bounding box center [711, 460] width 305 height 33
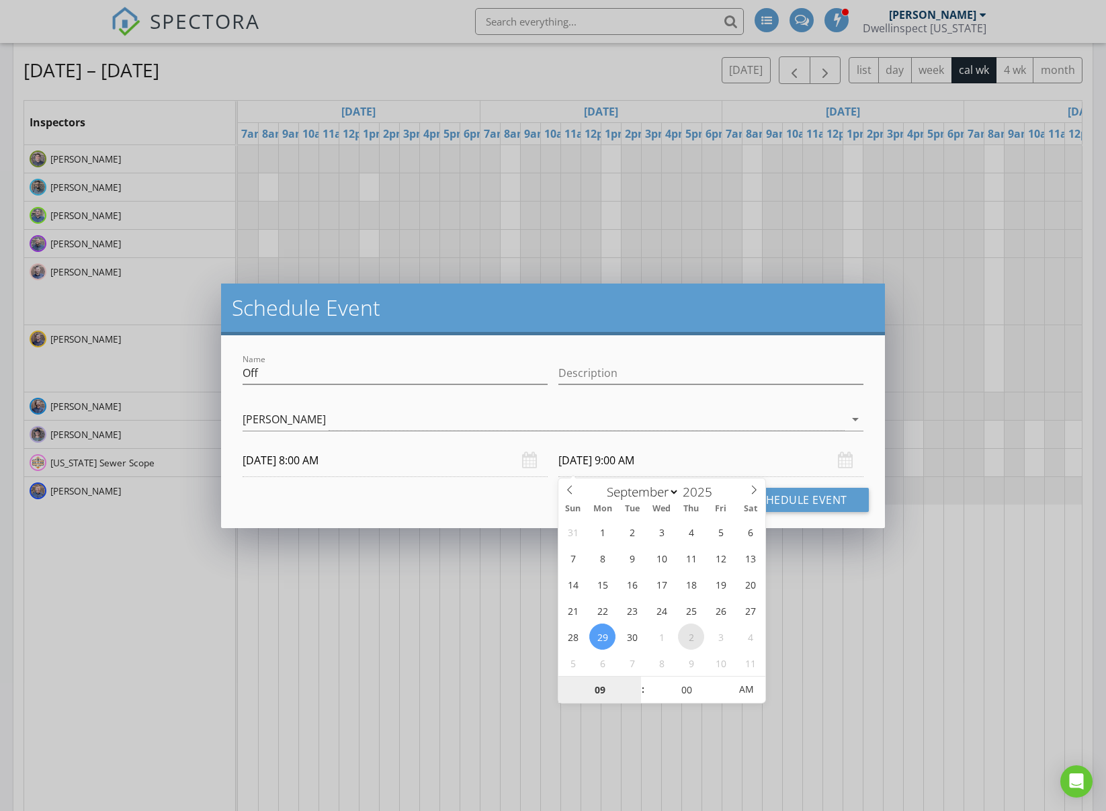
select select "9"
type input "10/02/2025 9:00 PM"
click at [750, 690] on span "PM" at bounding box center [746, 689] width 37 height 27
type input "08"
type input "10/02/2025 8:00 PM"
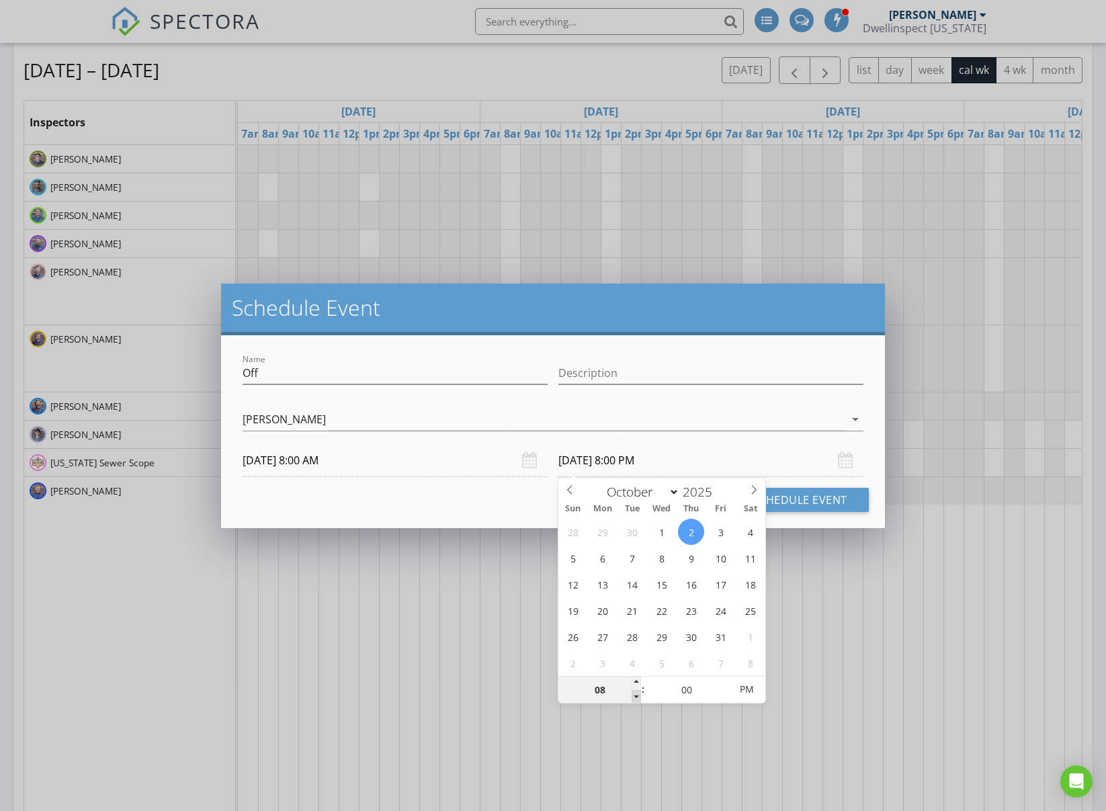
click at [635, 698] on span at bounding box center [636, 696] width 9 height 13
type input "07"
type input "10/02/2025 7:00 PM"
click at [635, 698] on span at bounding box center [636, 696] width 9 height 13
type input "06"
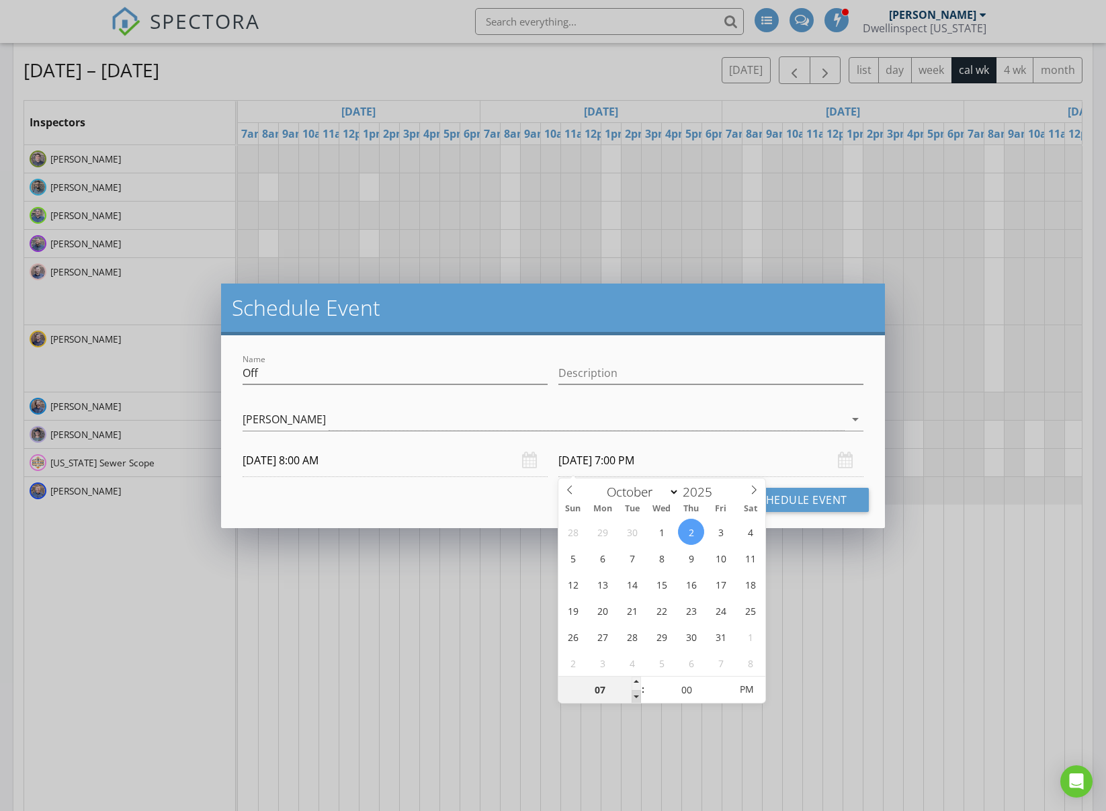
type input "10/02/2025 6:00 PM"
click at [635, 698] on span at bounding box center [636, 696] width 9 height 13
type input "05"
type input "10/02/2025 5:00 PM"
click at [635, 698] on span at bounding box center [636, 696] width 9 height 13
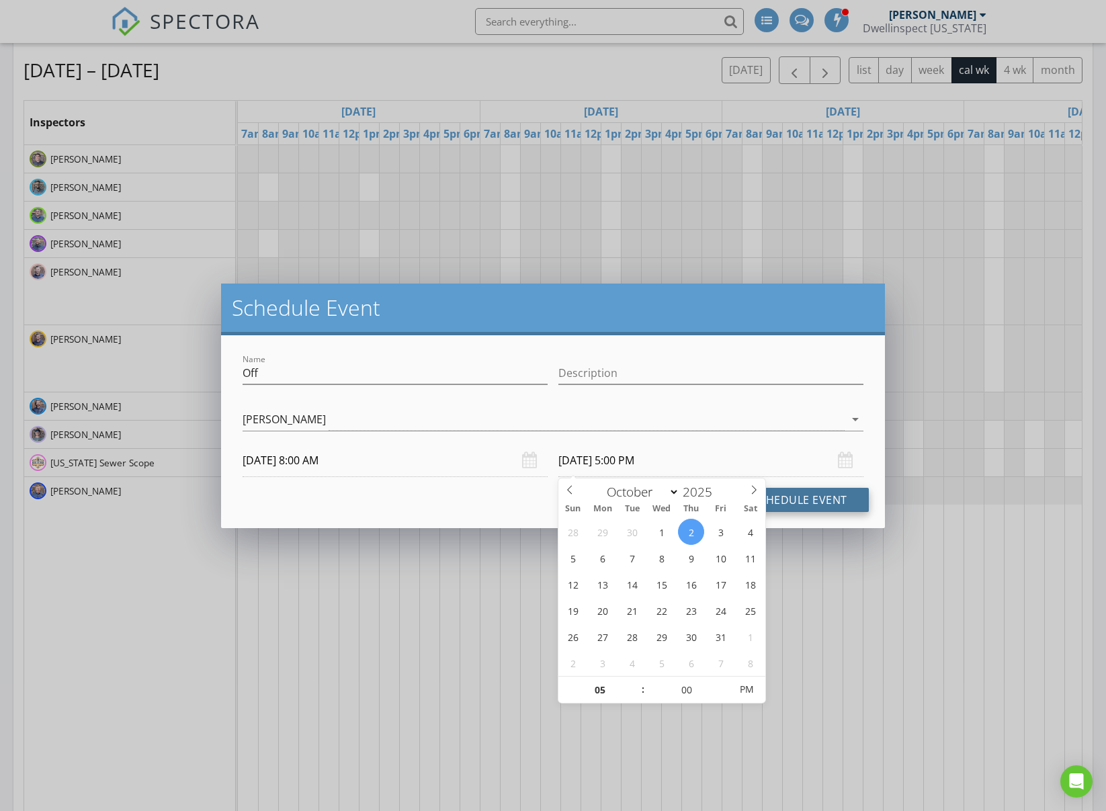
click at [813, 507] on button "Schedule Event" at bounding box center [800, 500] width 138 height 24
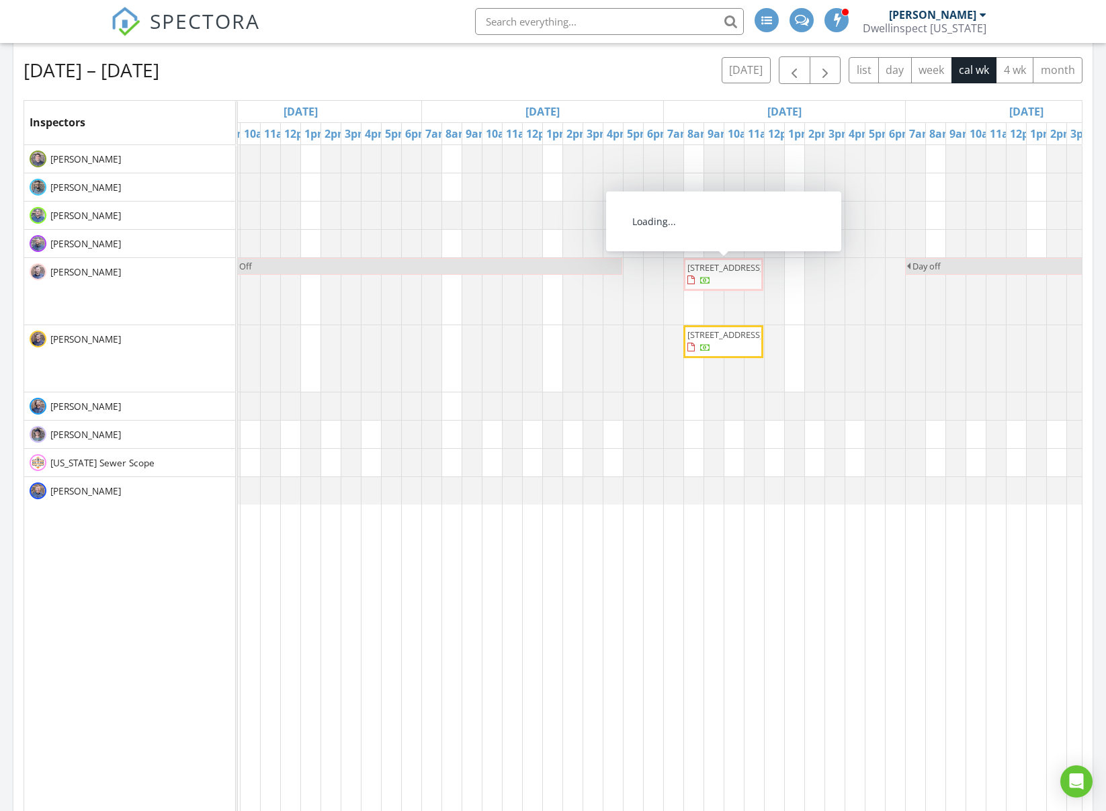
scroll to position [0, 781]
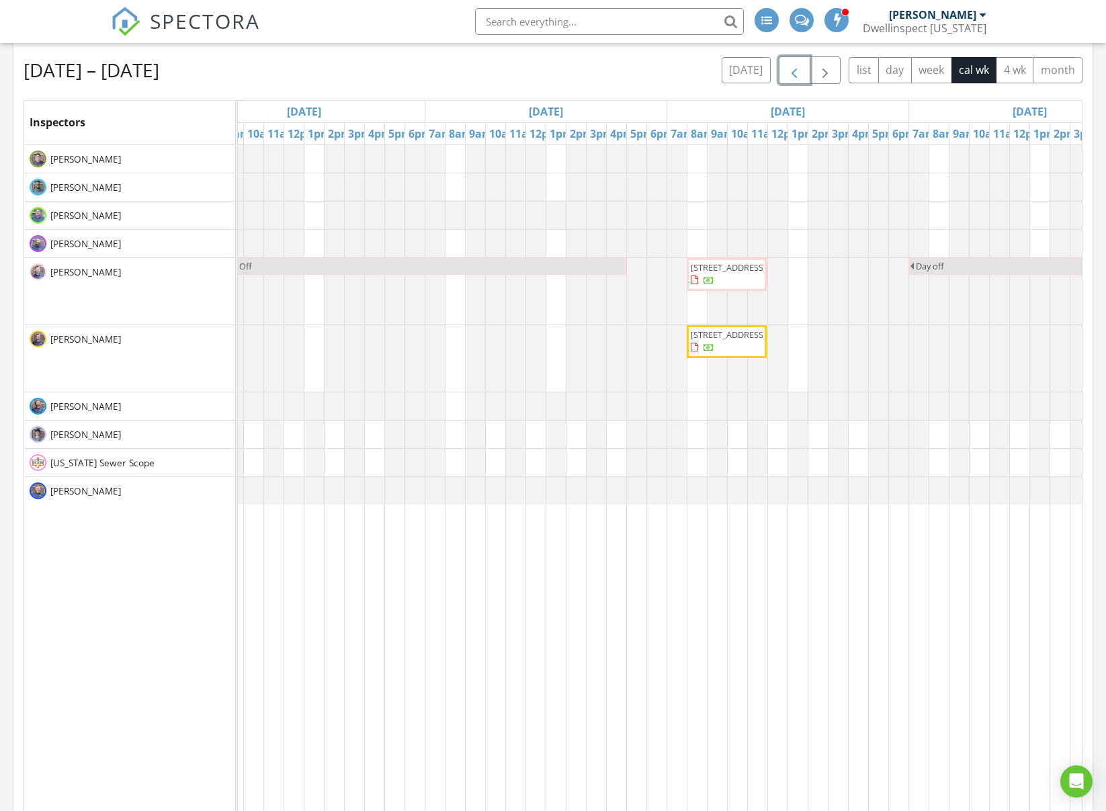
click at [799, 73] on span "button" at bounding box center [794, 71] width 16 height 16
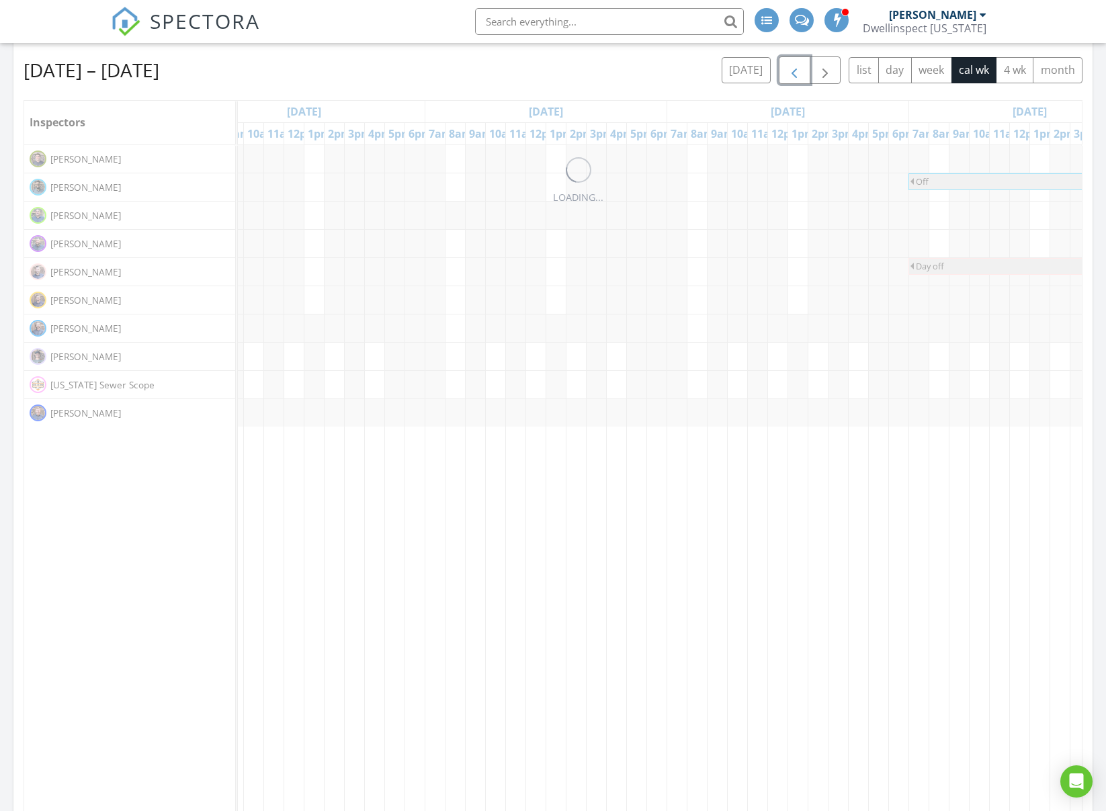
scroll to position [0, 0]
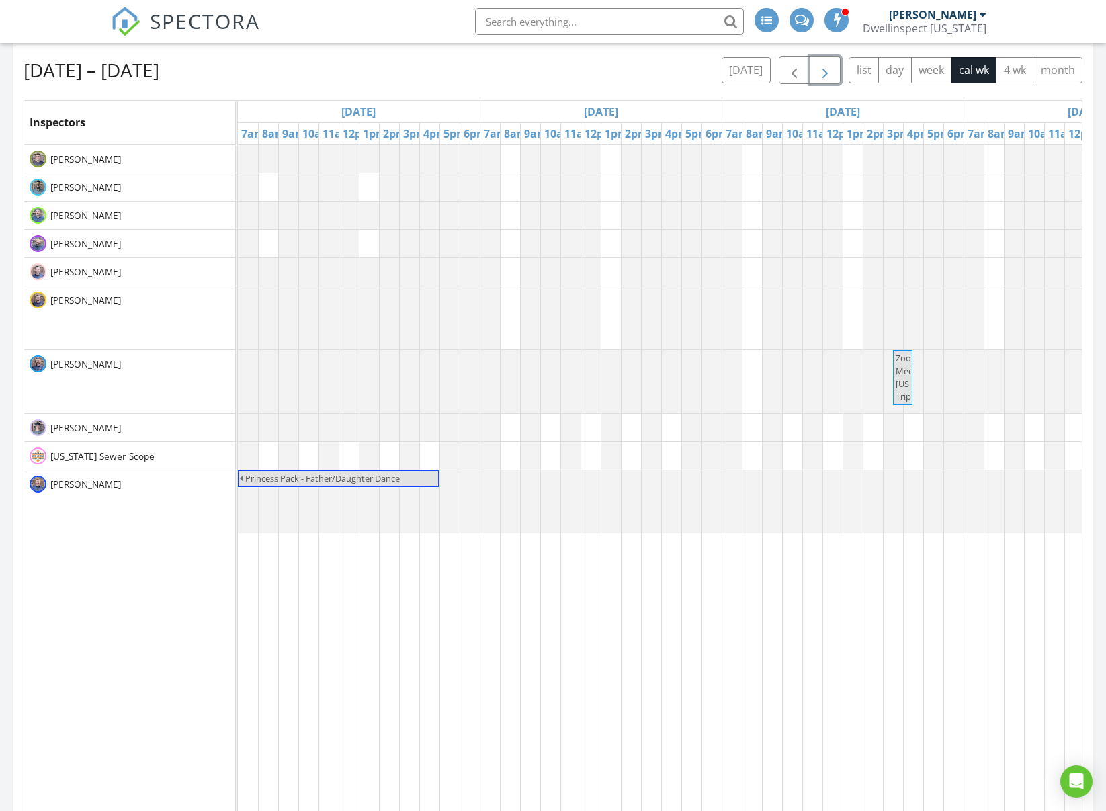
click at [828, 73] on span "button" at bounding box center [825, 71] width 16 height 16
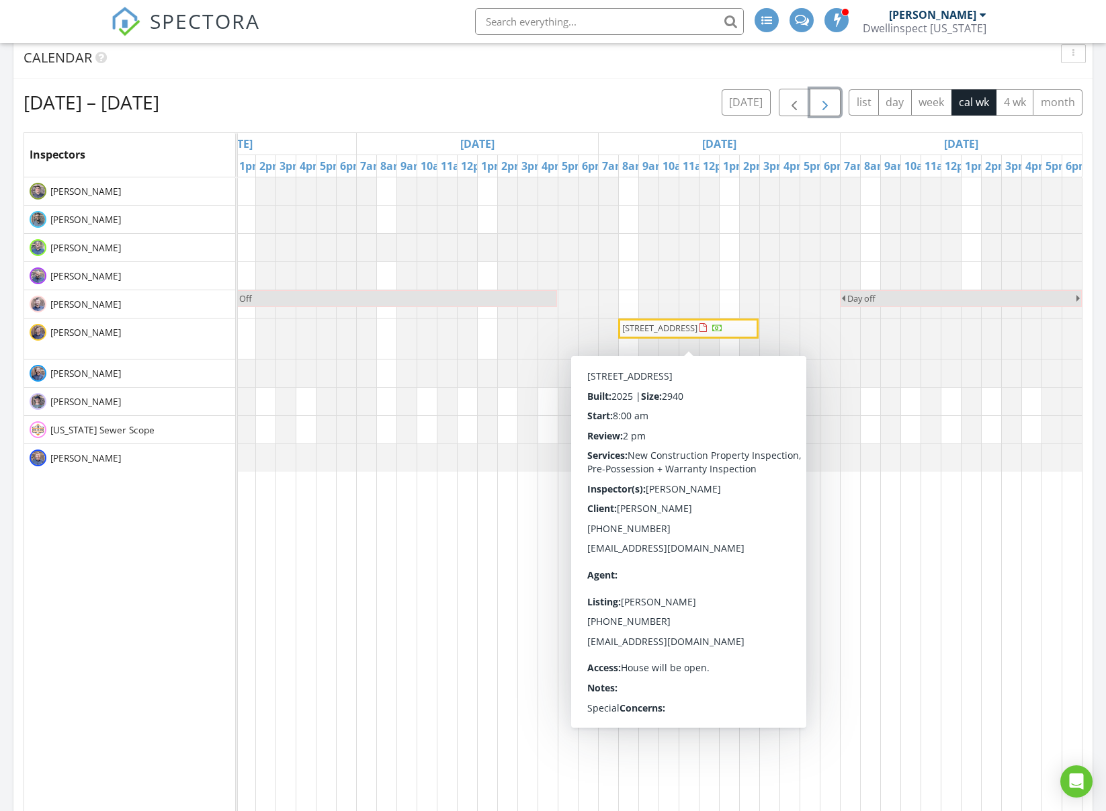
scroll to position [550, 0]
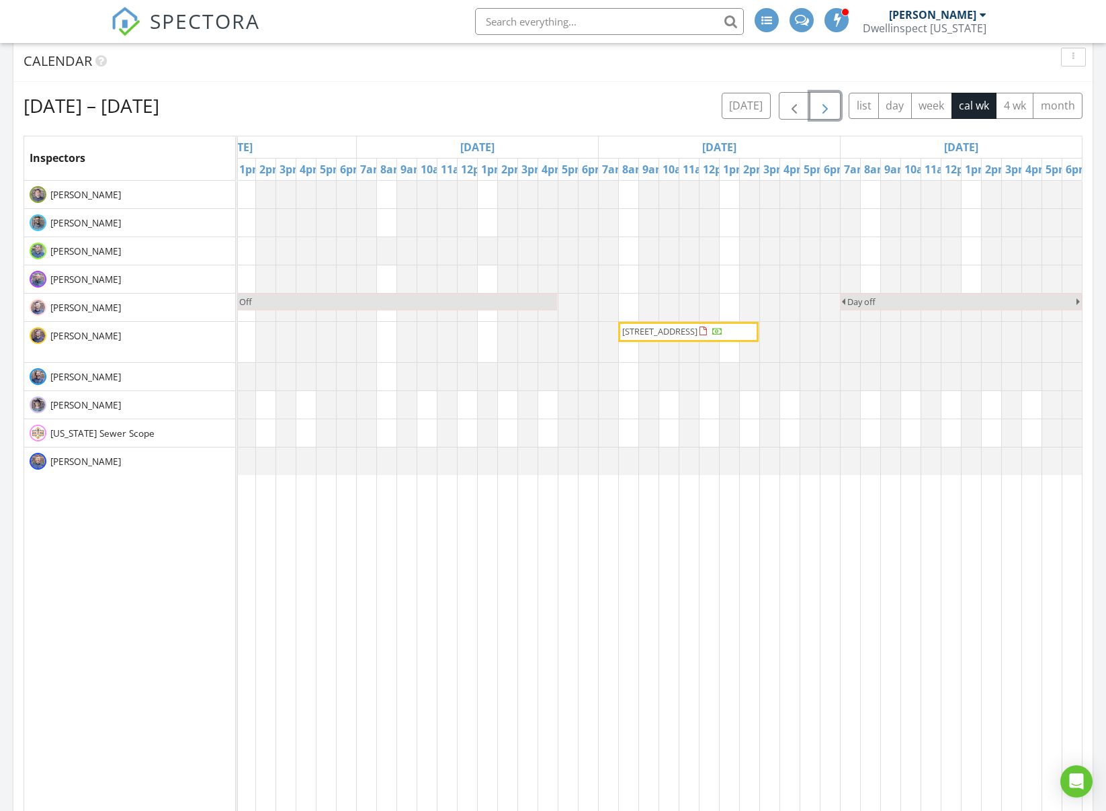
click at [827, 110] on span "button" at bounding box center [825, 106] width 16 height 16
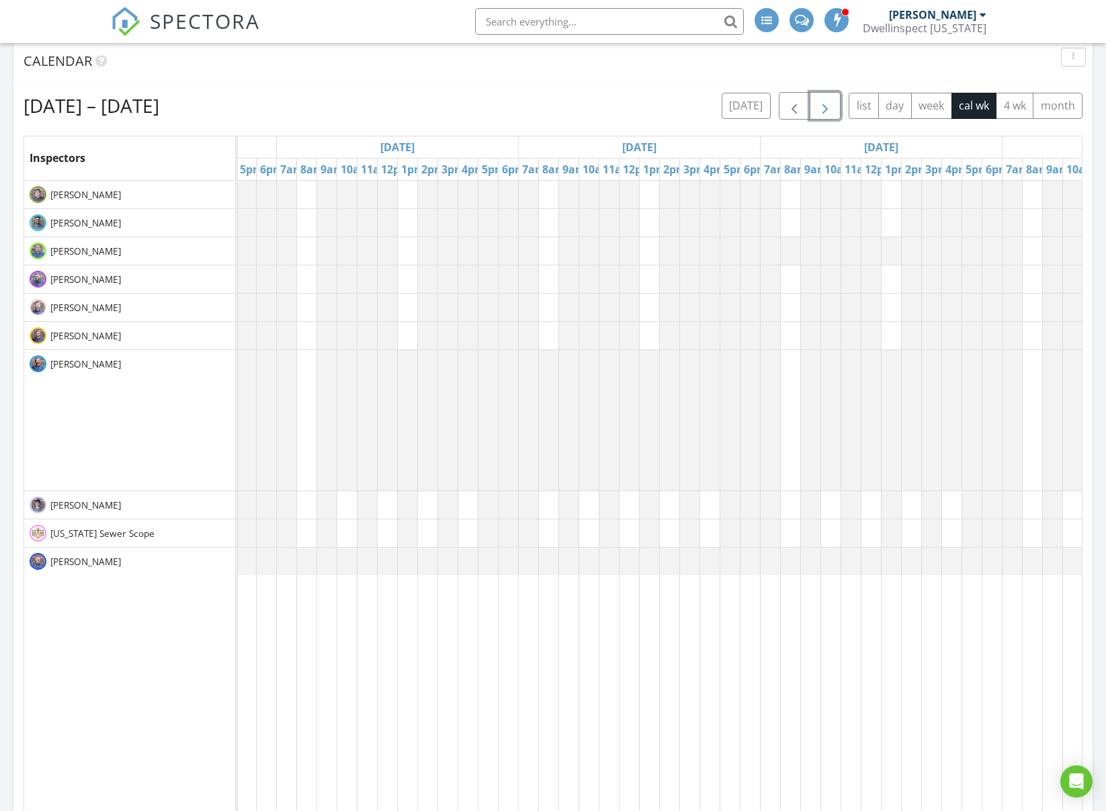
scroll to position [0, 850]
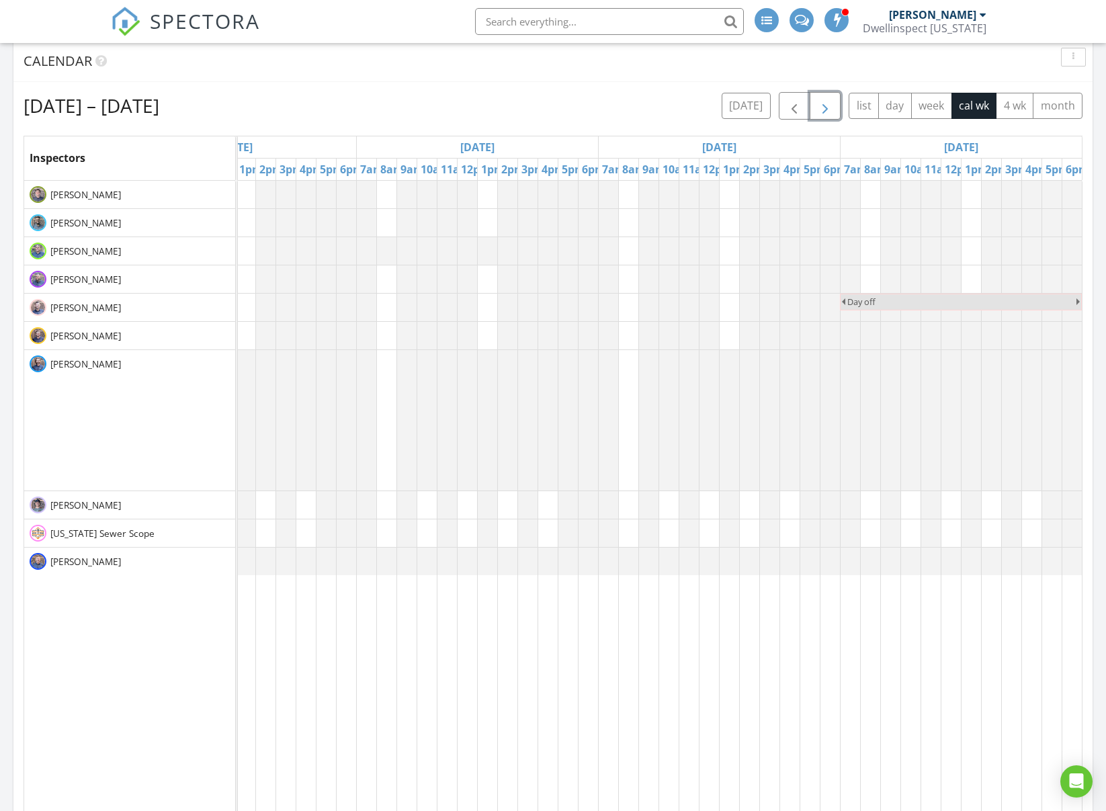
click at [823, 108] on span "button" at bounding box center [825, 106] width 16 height 16
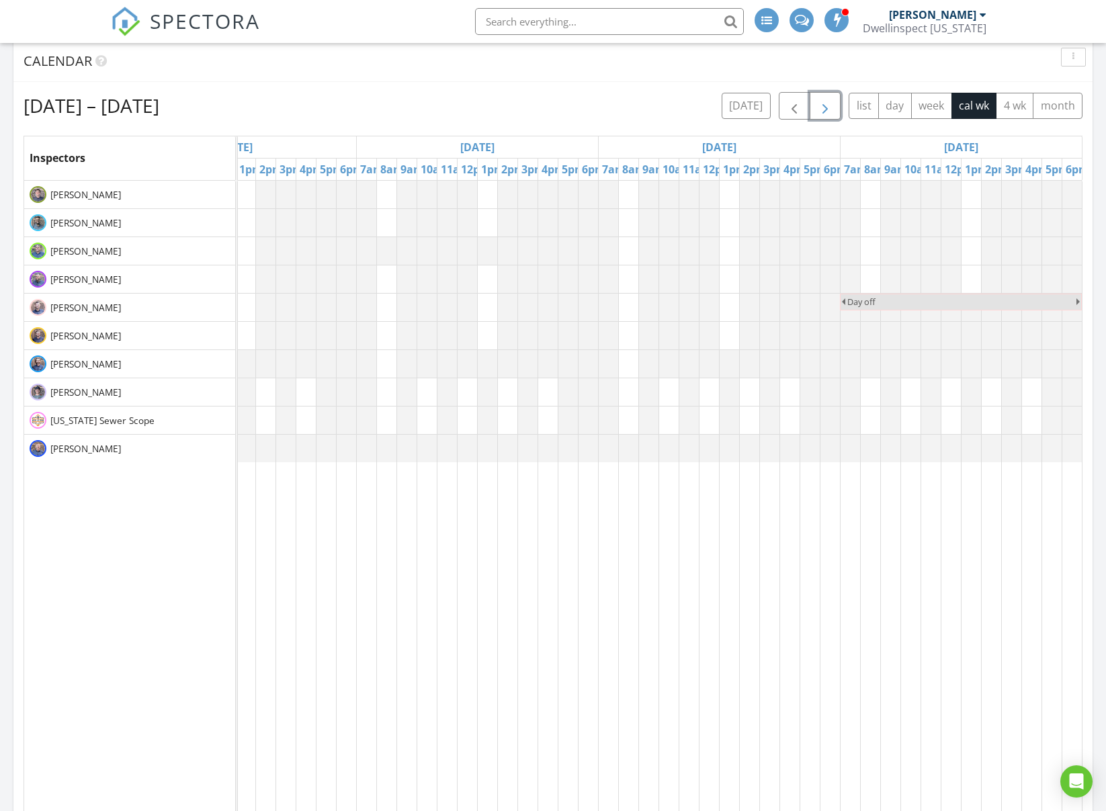
click at [825, 108] on span "button" at bounding box center [825, 106] width 16 height 16
click at [830, 107] on span "button" at bounding box center [825, 106] width 16 height 16
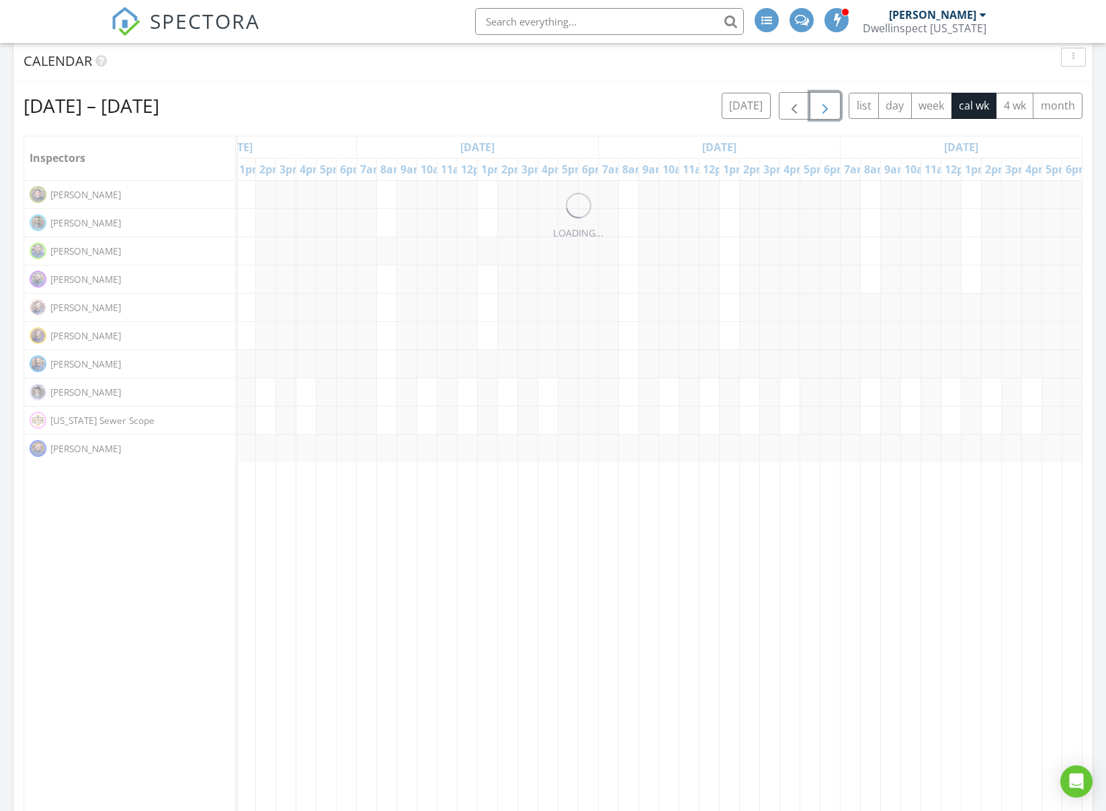
scroll to position [0, 0]
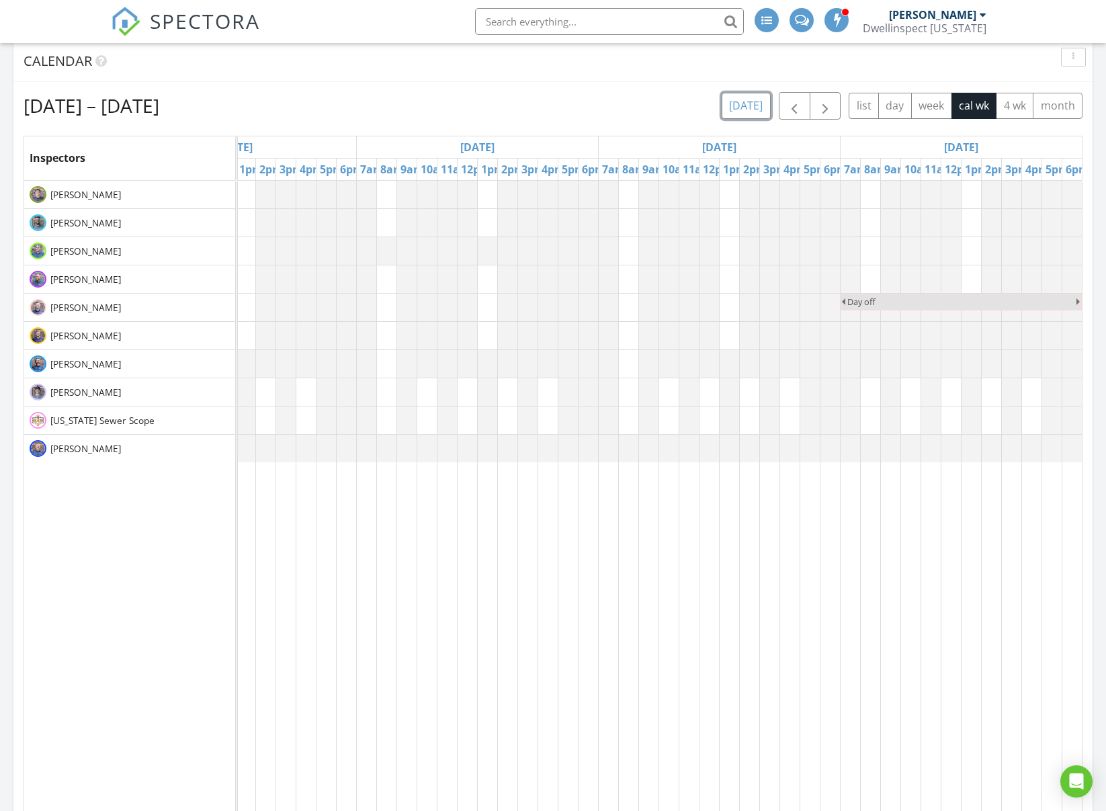
click at [747, 106] on button "[DATE]" at bounding box center [746, 106] width 49 height 26
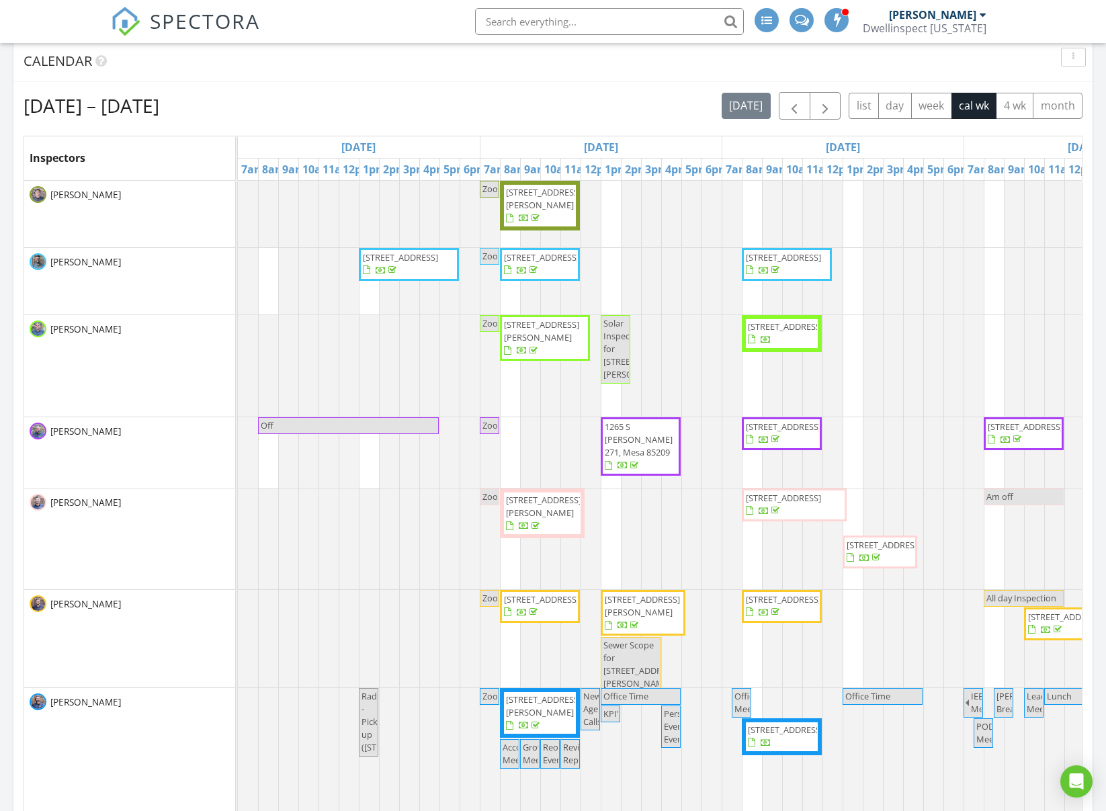
scroll to position [0, 850]
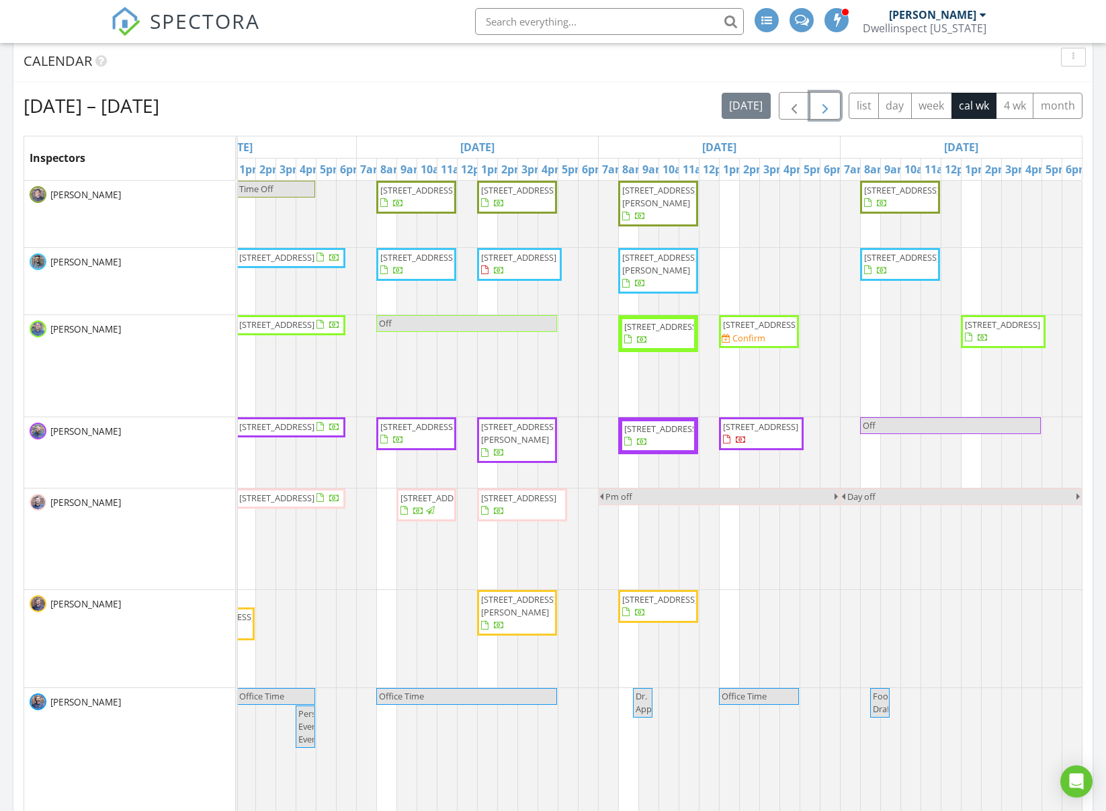
click at [829, 108] on span "button" at bounding box center [825, 106] width 16 height 16
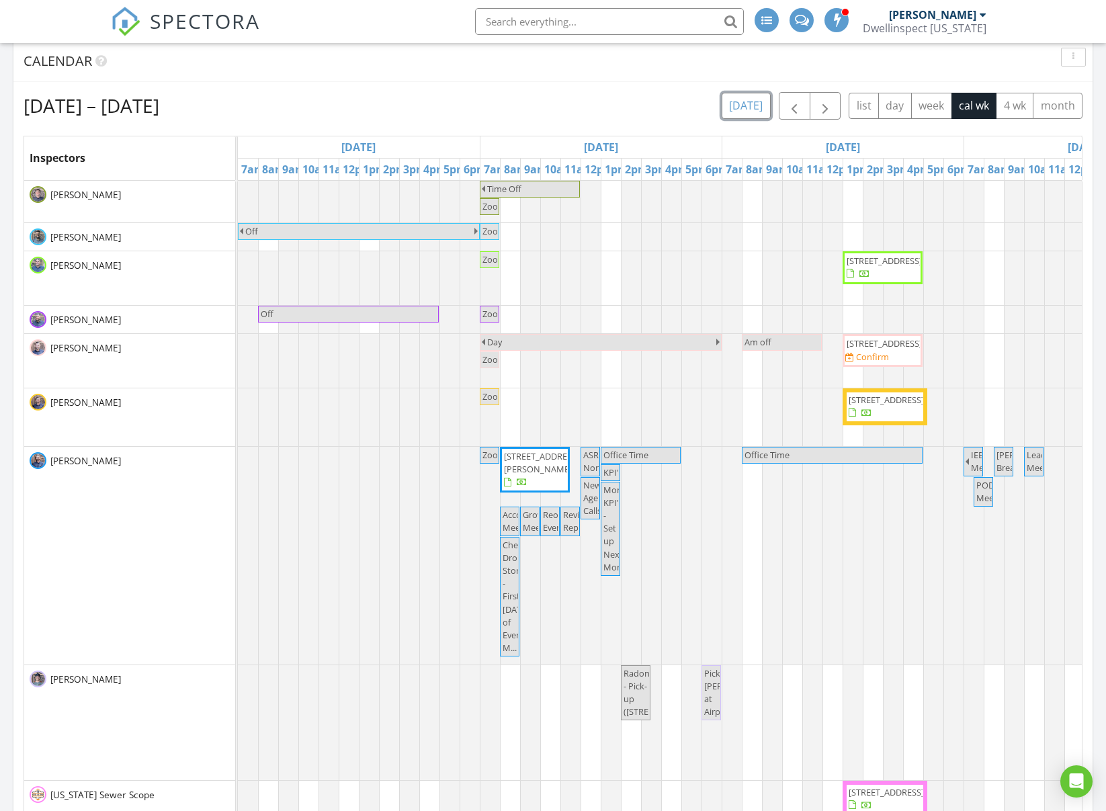
click at [730, 108] on button "[DATE]" at bounding box center [746, 106] width 49 height 26
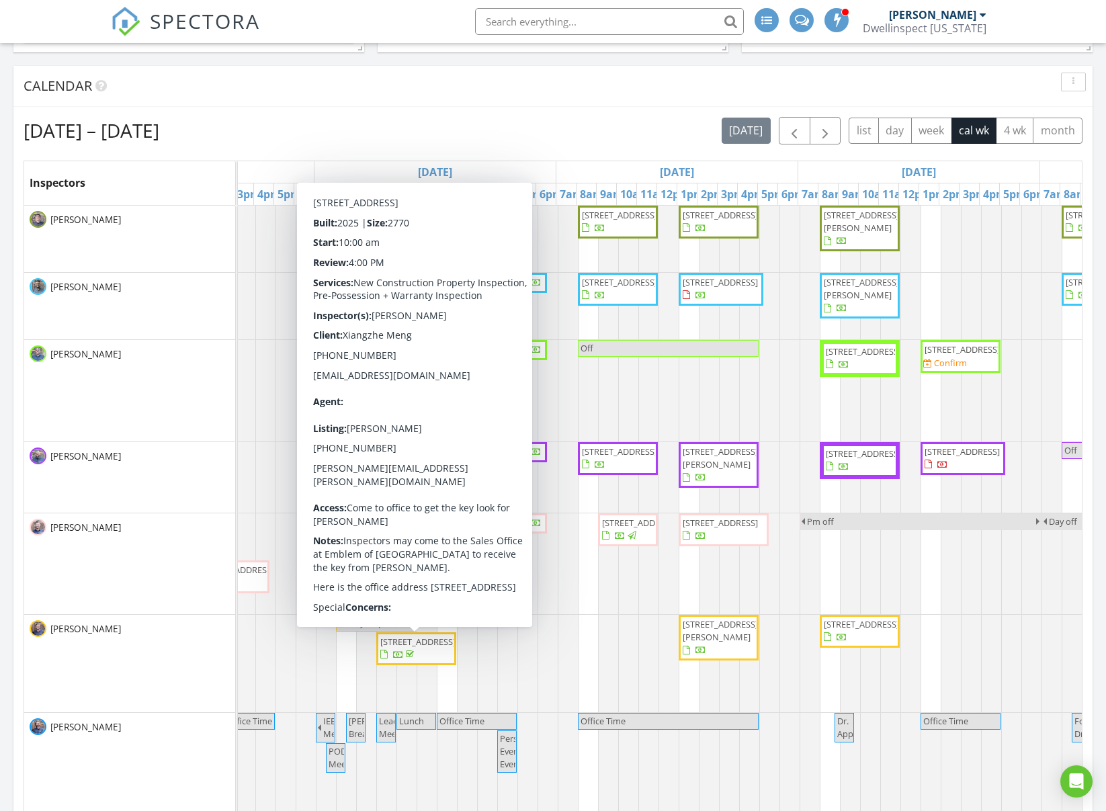
scroll to position [0, 648]
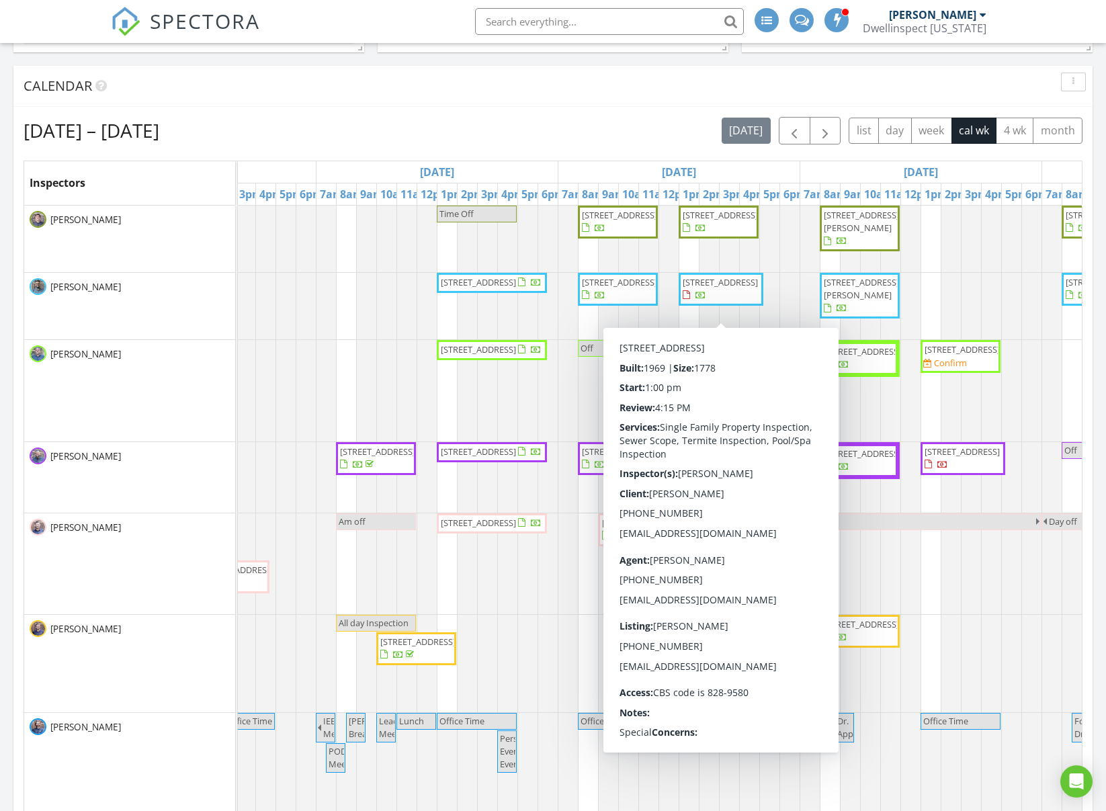
click at [618, 140] on div "Aug 24 – 30, 2025 today list day week cal wk 4 wk month" at bounding box center [553, 131] width 1059 height 28
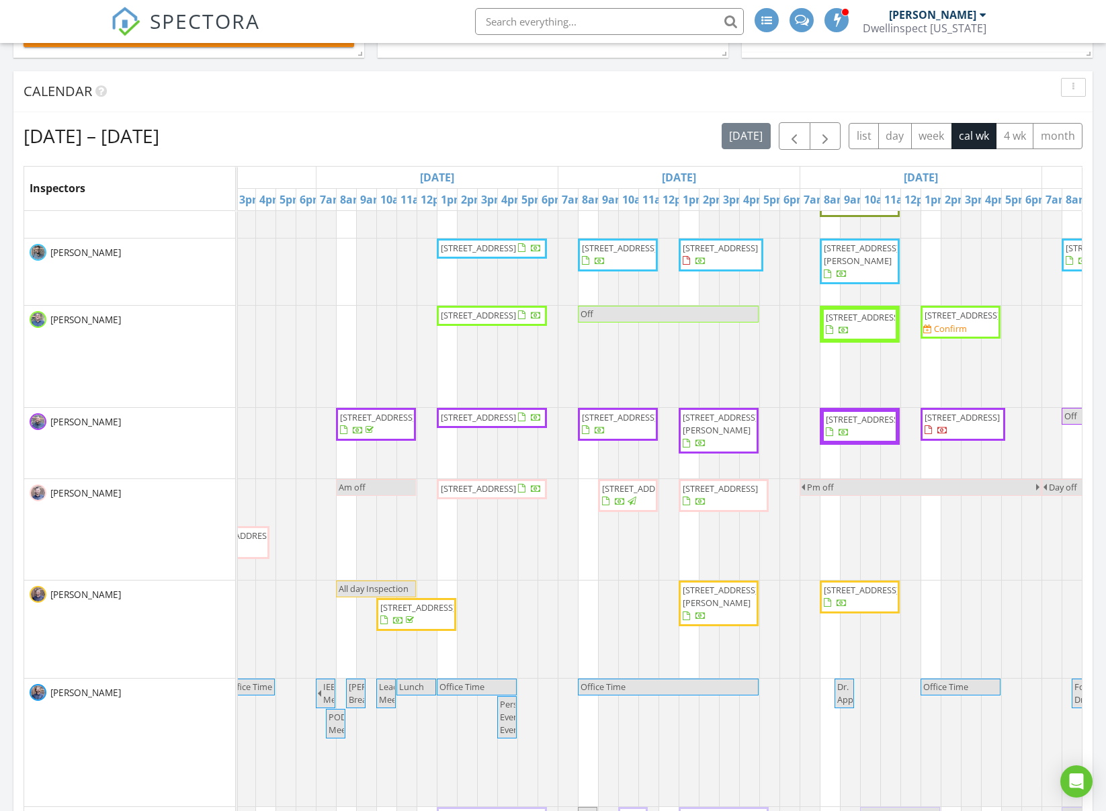
scroll to position [38, 0]
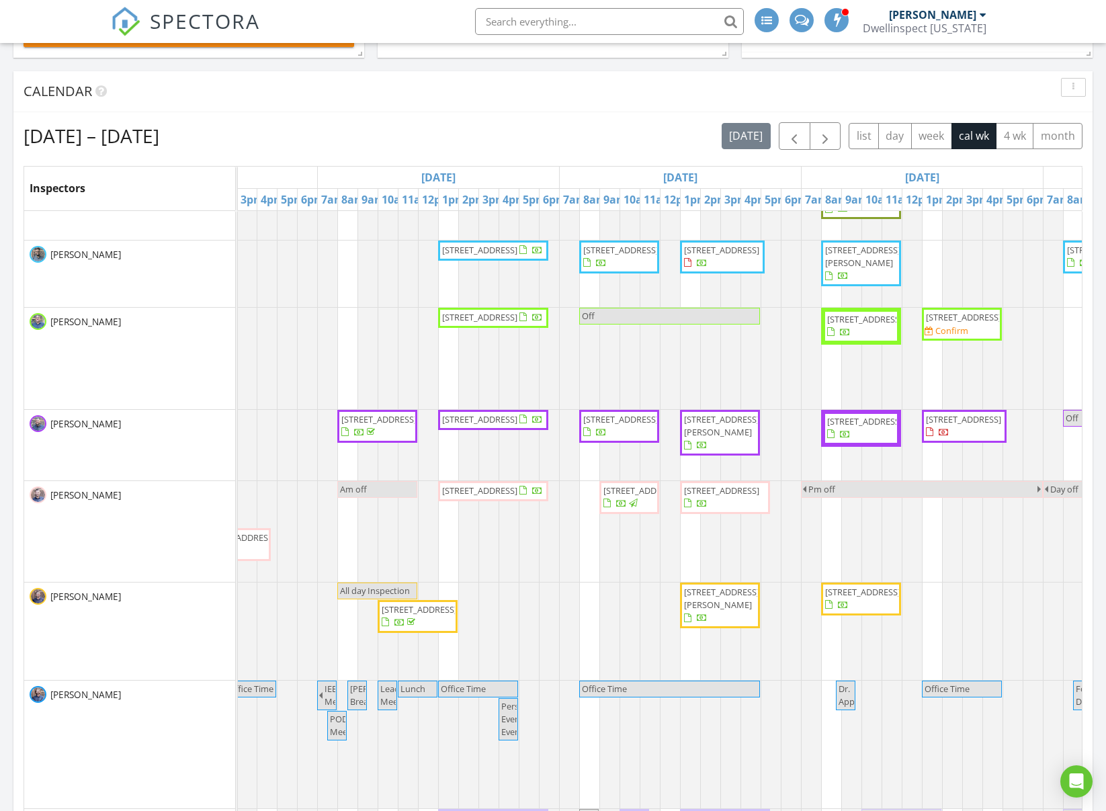
click at [449, 122] on div "Aug 24 – 30, 2025 today list day week cal wk 4 wk month Inspectors Sun 8/24 Mon…" at bounding box center [552, 518] width 1079 height 813
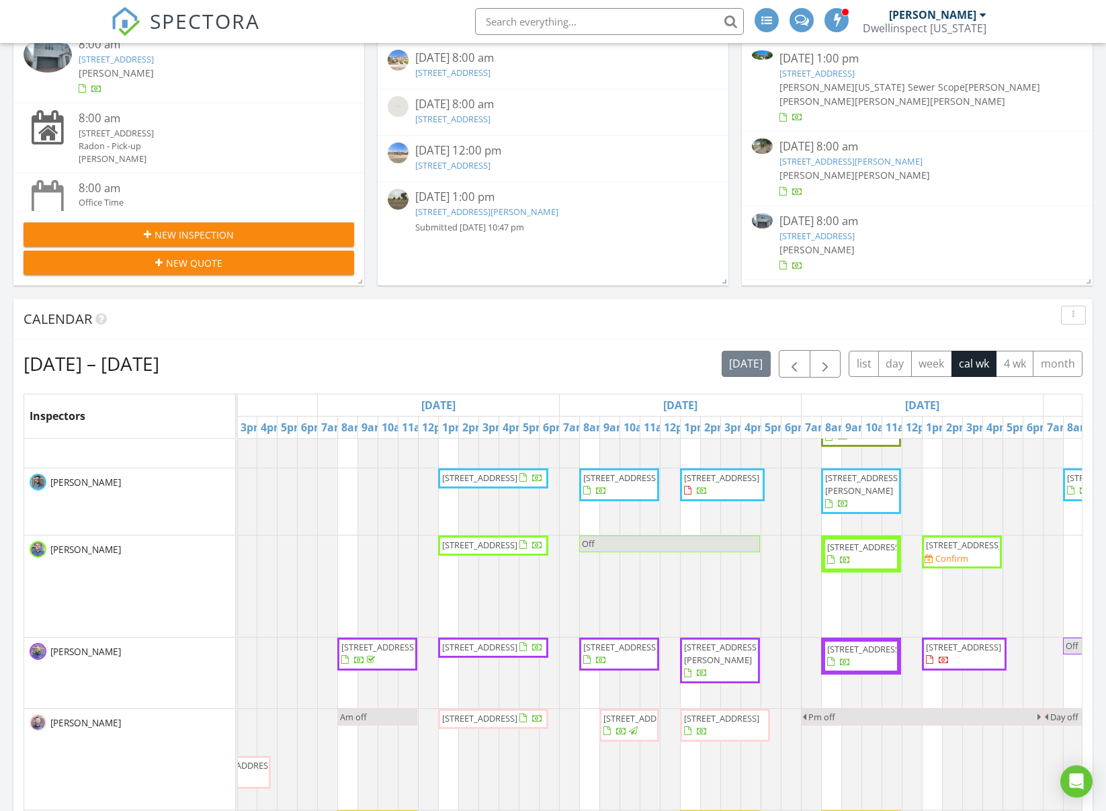
scroll to position [0, 0]
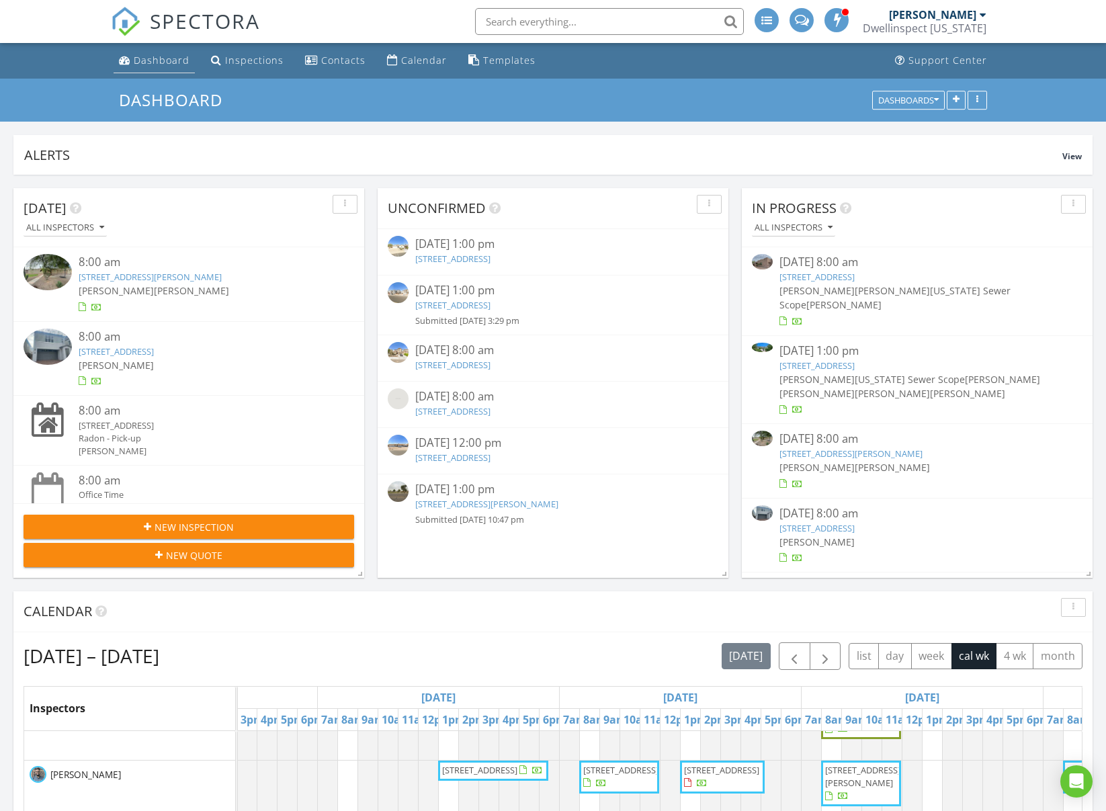
click at [151, 64] on div "Dashboard" at bounding box center [162, 60] width 56 height 13
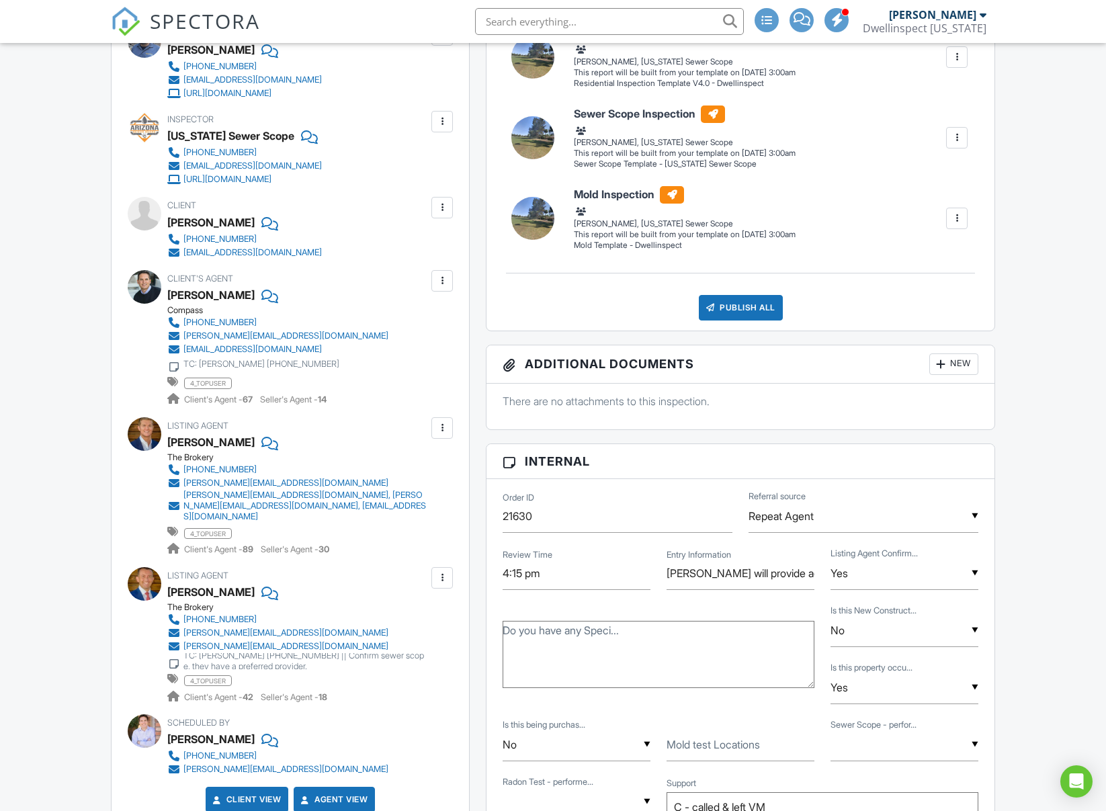
scroll to position [423, 0]
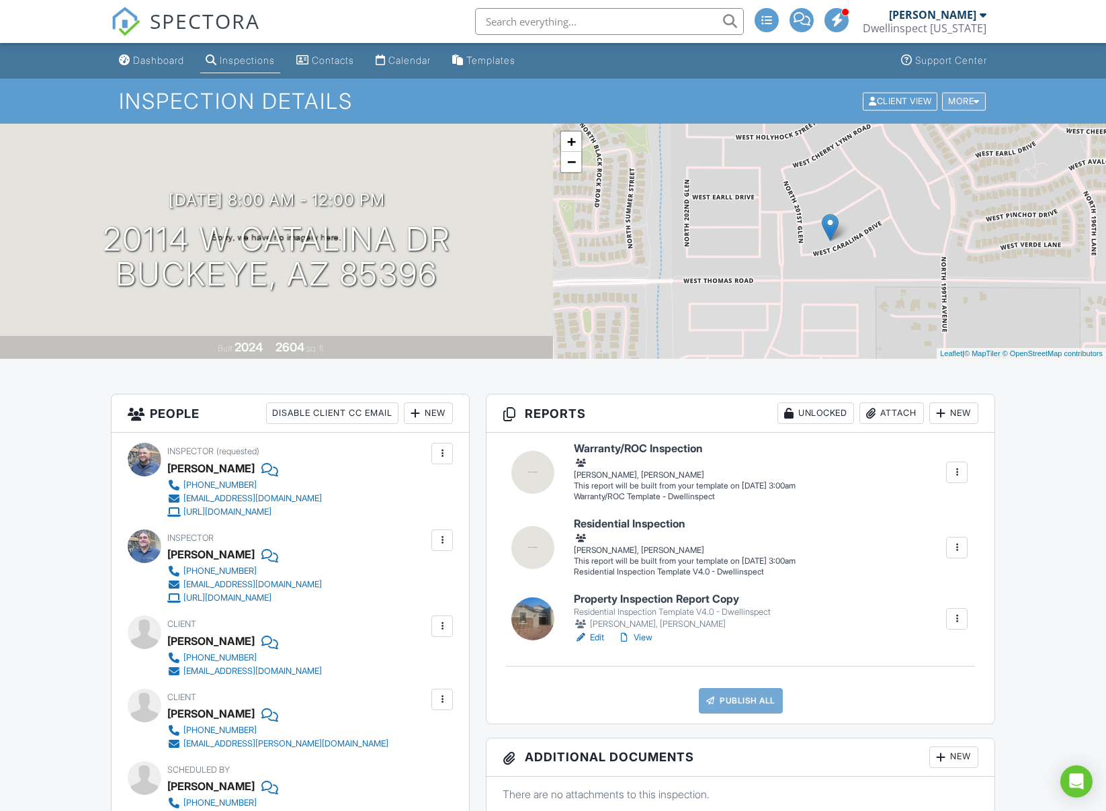
click at [968, 101] on div "More" at bounding box center [964, 101] width 44 height 18
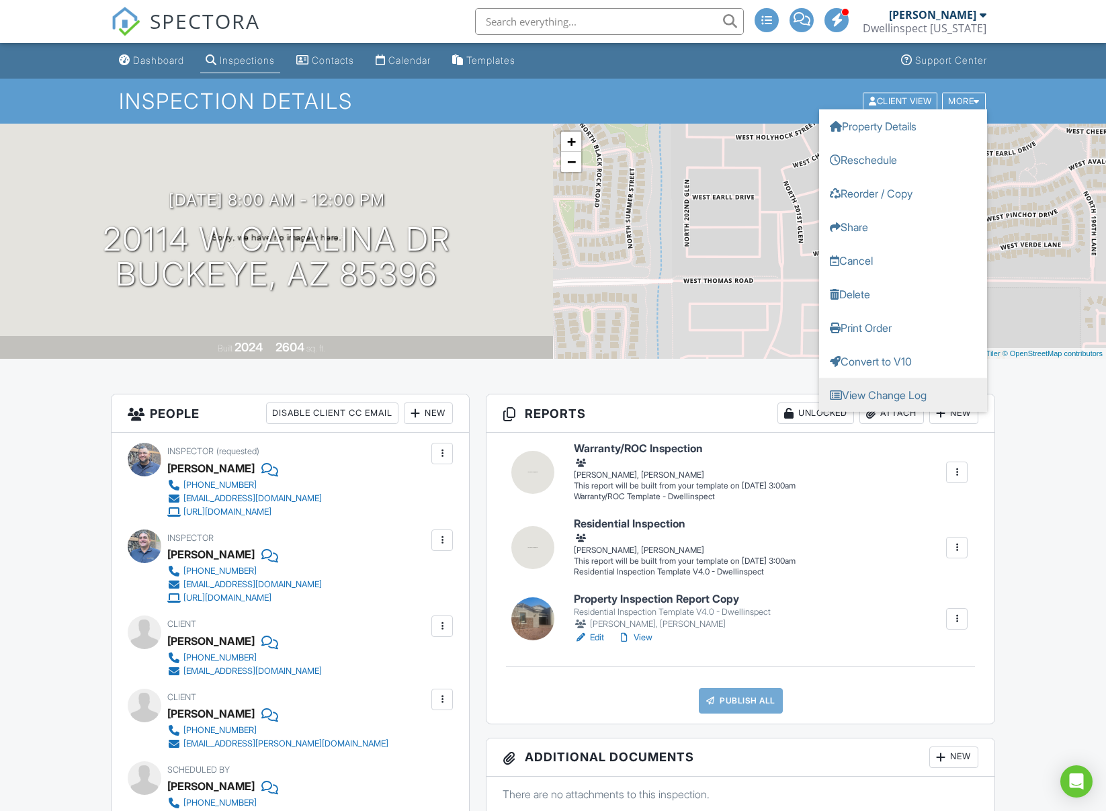
click at [868, 395] on link "View Change Log" at bounding box center [903, 395] width 168 height 34
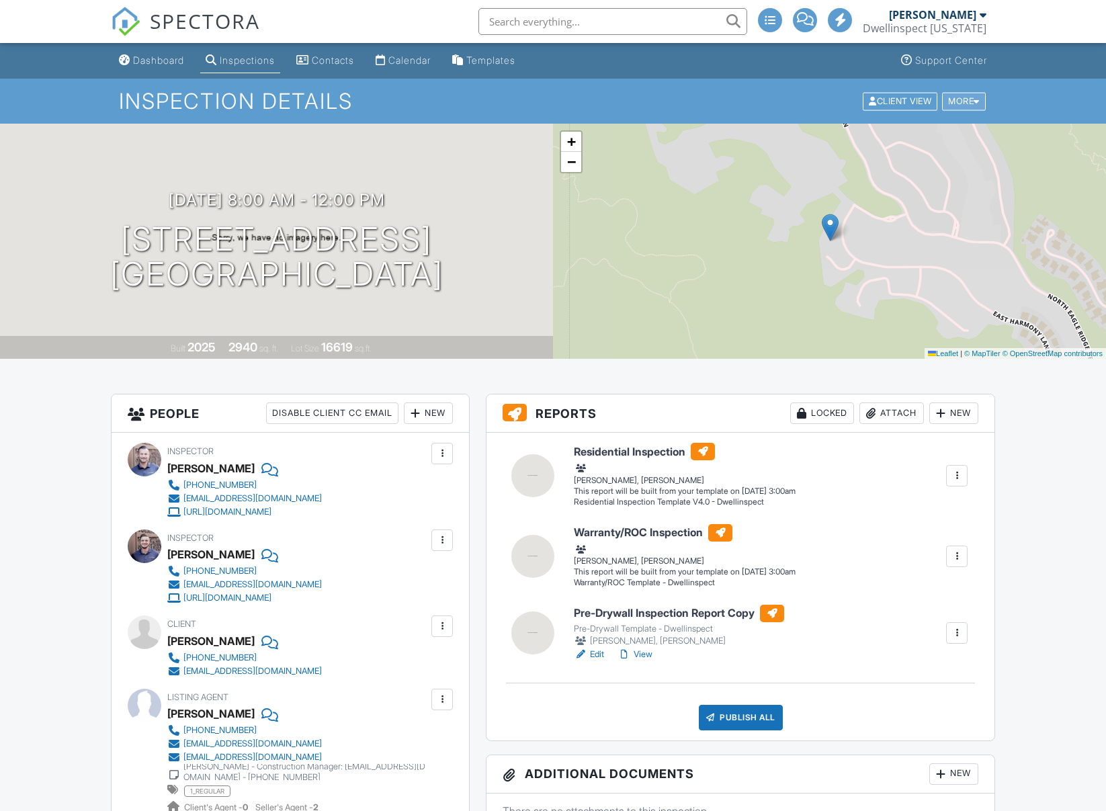
click at [964, 102] on div "More" at bounding box center [964, 101] width 44 height 18
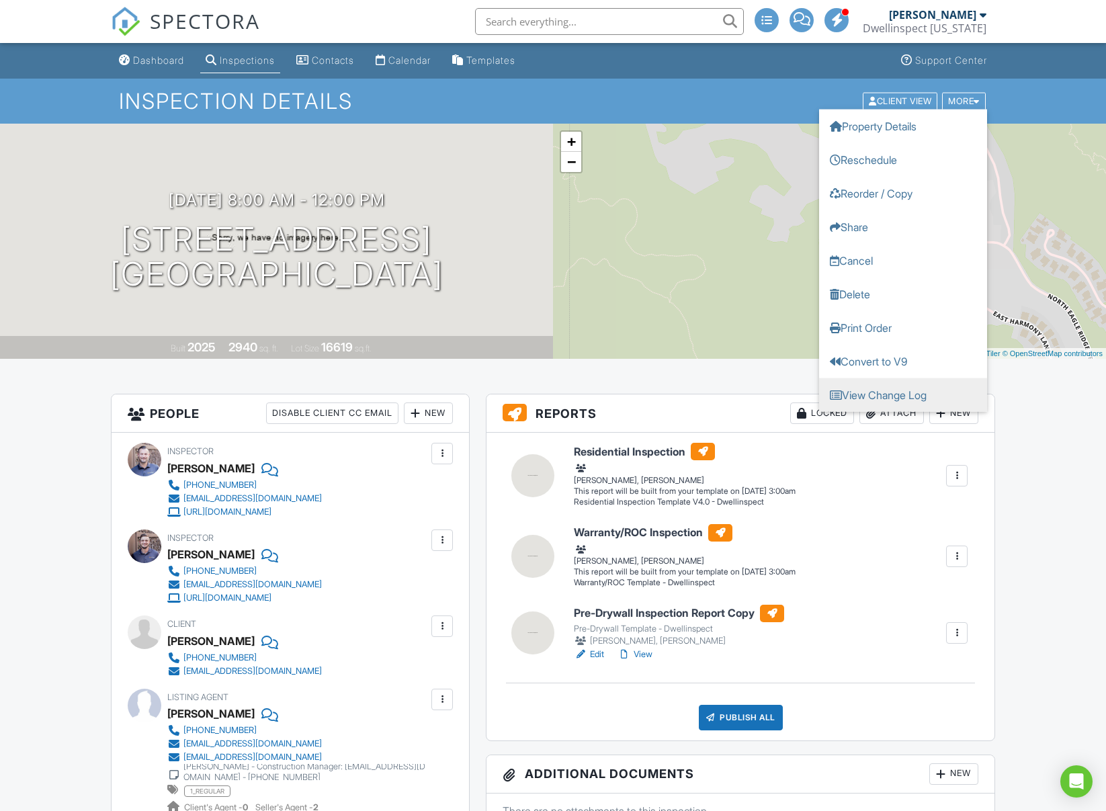
click at [864, 399] on link "View Change Log" at bounding box center [903, 395] width 168 height 34
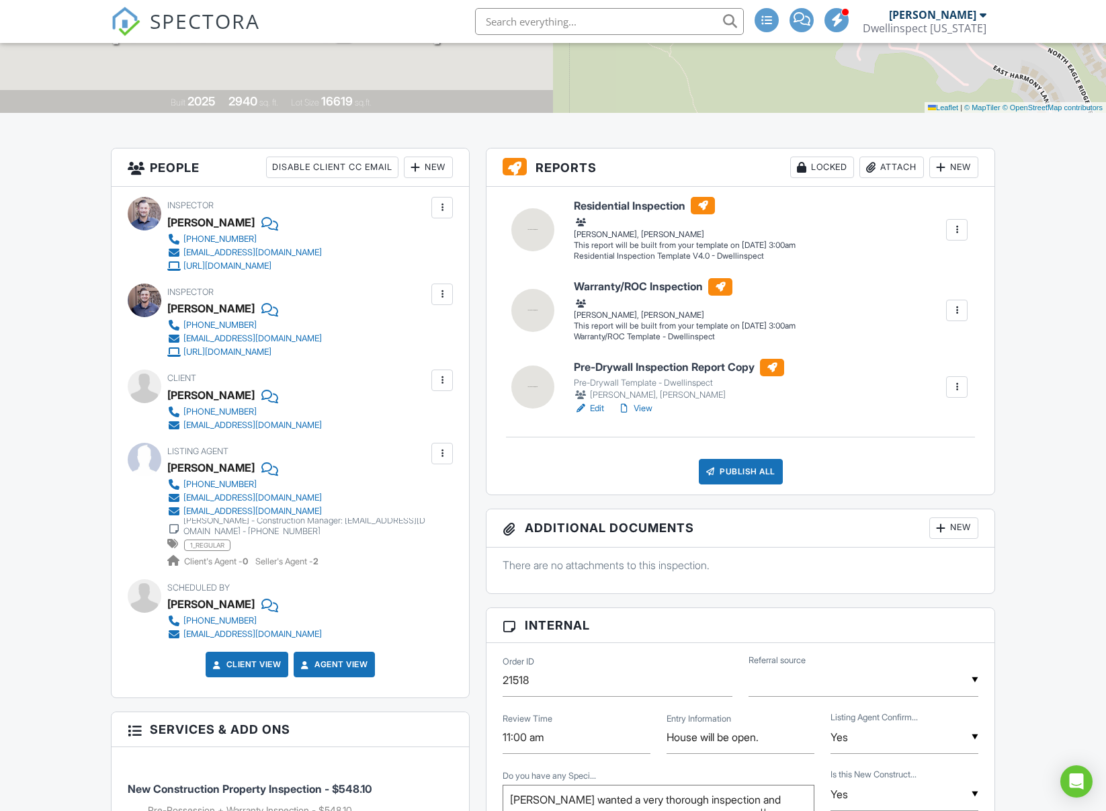
scroll to position [169, 0]
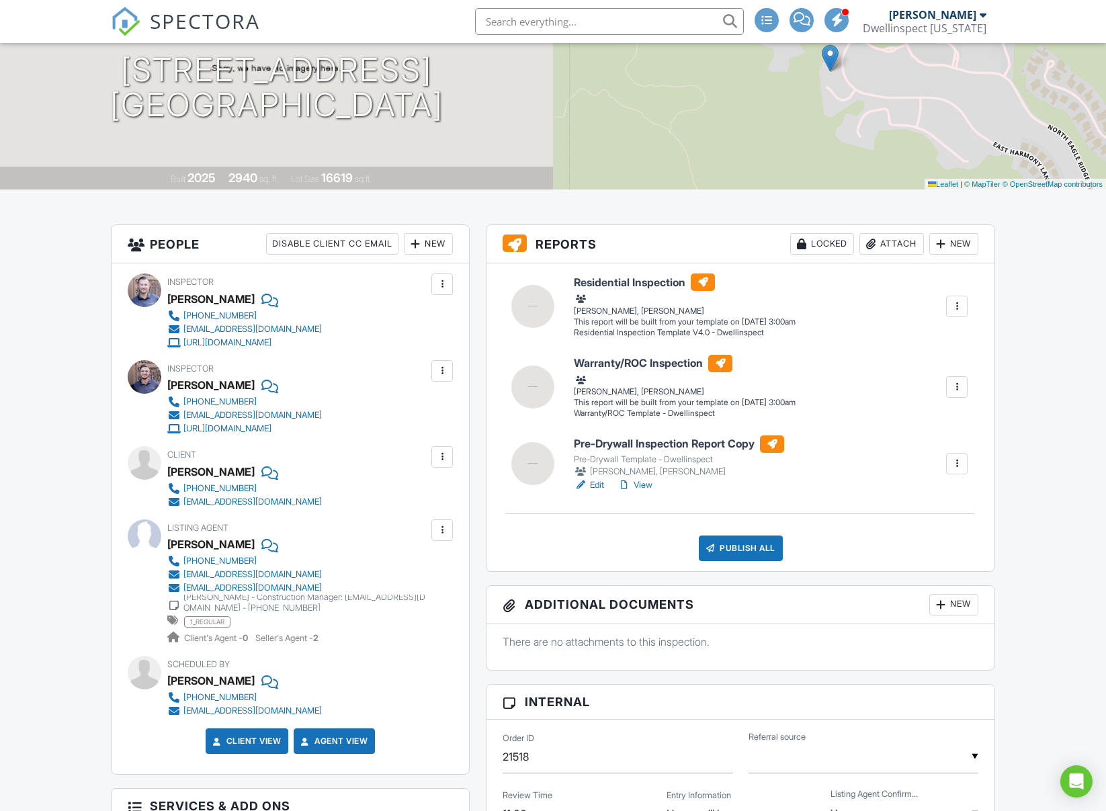
click at [447, 283] on div at bounding box center [442, 284] width 13 height 13
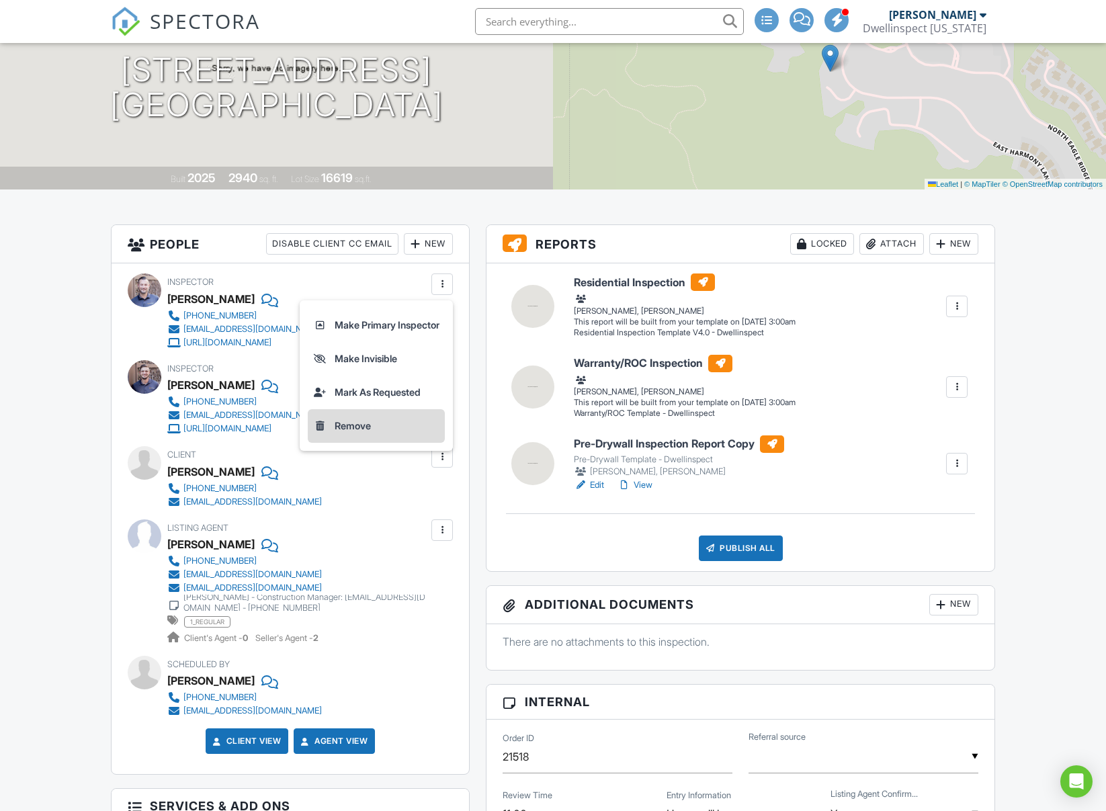
click at [356, 425] on li "Remove" at bounding box center [376, 426] width 137 height 34
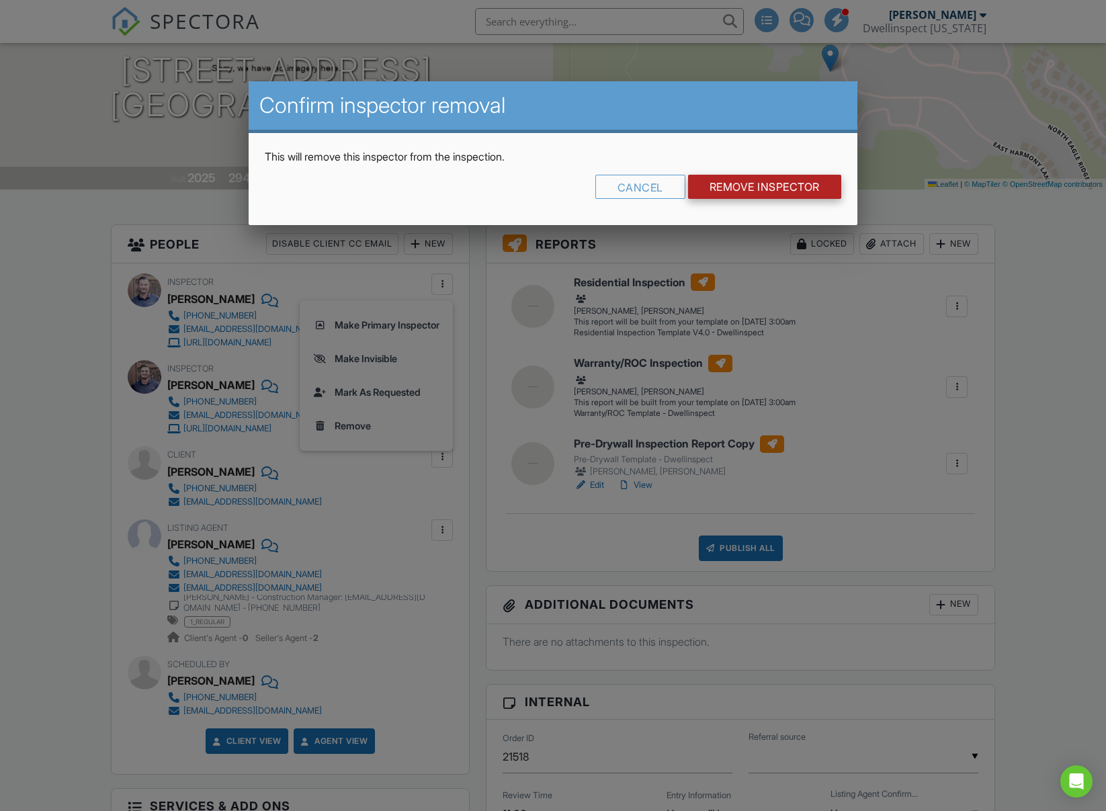
click at [731, 185] on input "Remove Inspector" at bounding box center [764, 187] width 153 height 24
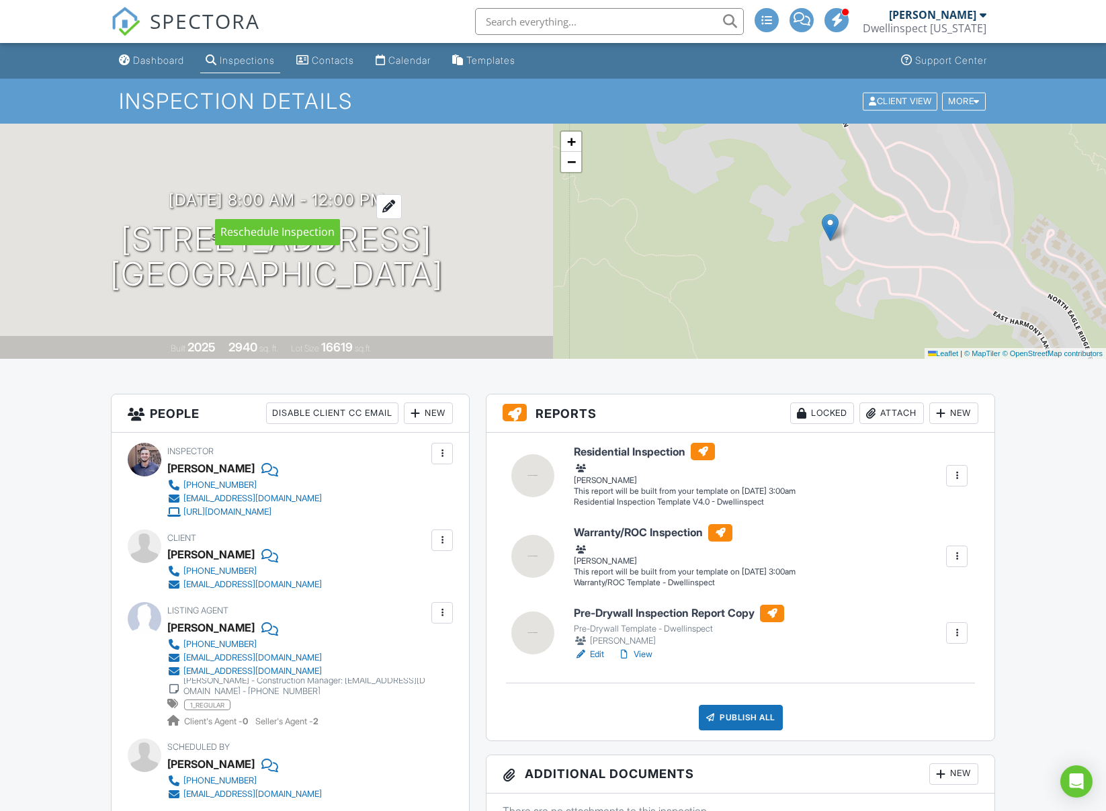
click at [402, 203] on div at bounding box center [389, 206] width 26 height 25
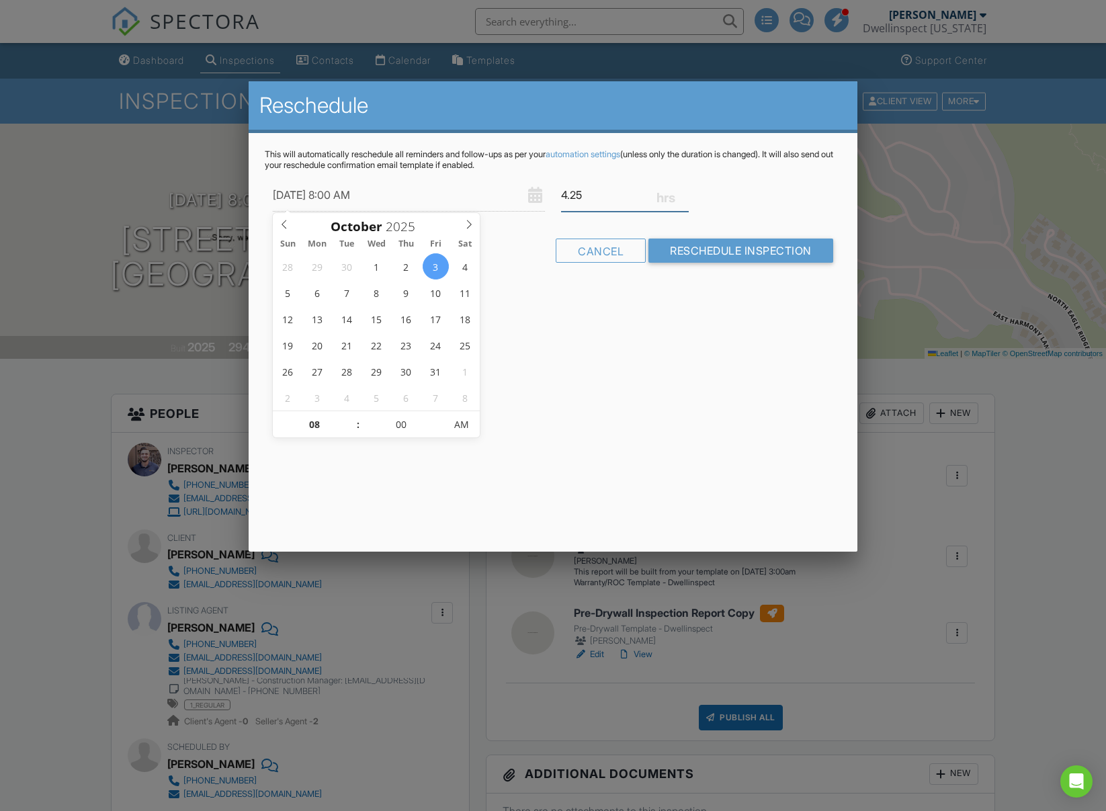
click at [684, 190] on input "4.25" at bounding box center [625, 195] width 128 height 33
click at [684, 190] on input "4.5" at bounding box center [625, 195] width 128 height 33
click at [684, 190] on input "4.75" at bounding box center [625, 195] width 128 height 33
click at [684, 190] on input "5" at bounding box center [625, 195] width 128 height 33
click at [684, 190] on input "4.75" at bounding box center [625, 195] width 128 height 33
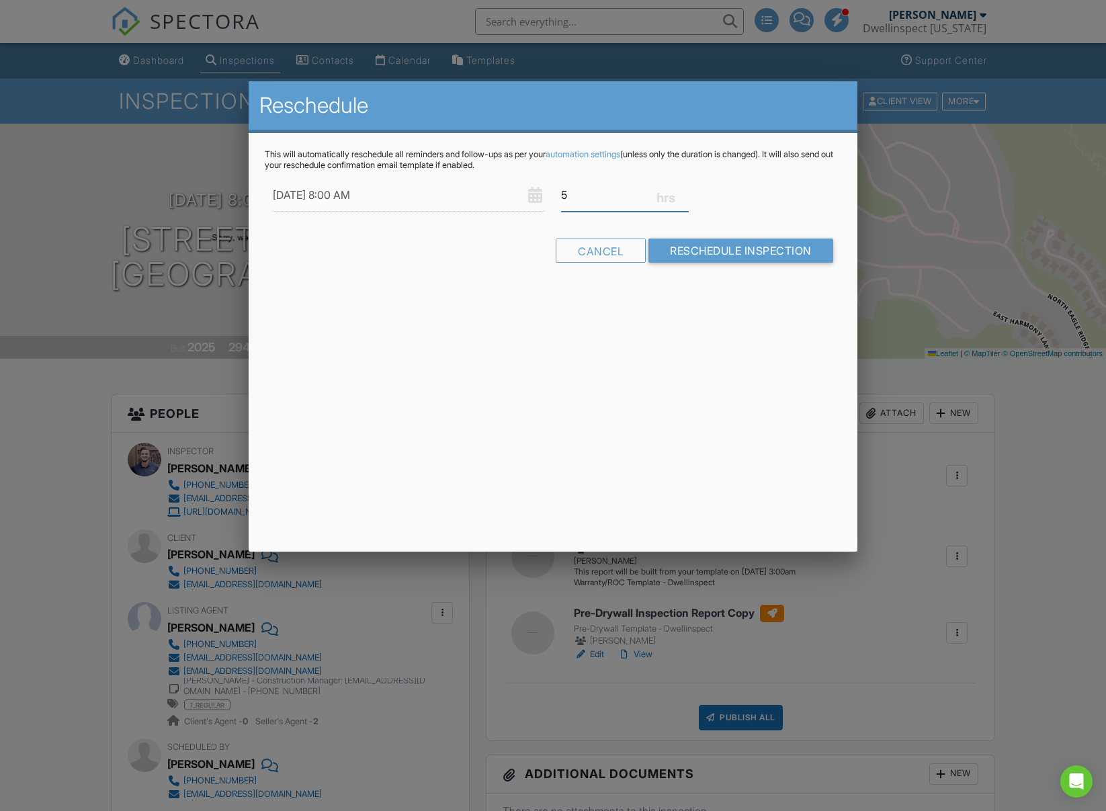
click at [684, 190] on input "5" at bounding box center [625, 195] width 128 height 33
click at [684, 190] on input "5.25" at bounding box center [625, 195] width 128 height 33
click at [684, 190] on input "5.5" at bounding box center [625, 195] width 128 height 33
click at [684, 190] on input "5.75" at bounding box center [625, 195] width 128 height 33
click at [684, 190] on input "6" at bounding box center [625, 195] width 128 height 33
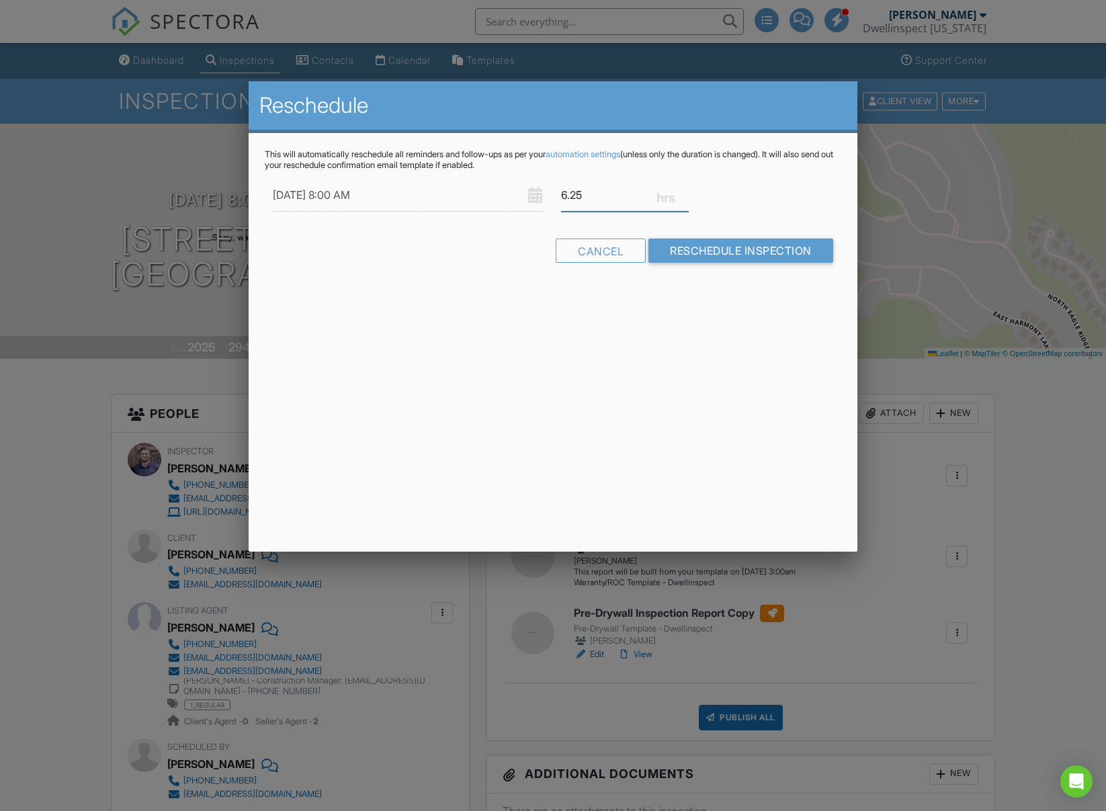
click at [684, 190] on input "6.25" at bounding box center [625, 195] width 128 height 33
click at [684, 190] on input "6.5" at bounding box center [625, 195] width 128 height 33
click at [684, 190] on input "6.75" at bounding box center [625, 195] width 128 height 33
click at [684, 190] on input "7" at bounding box center [625, 195] width 128 height 33
click at [684, 190] on input "7.25" at bounding box center [625, 195] width 128 height 33
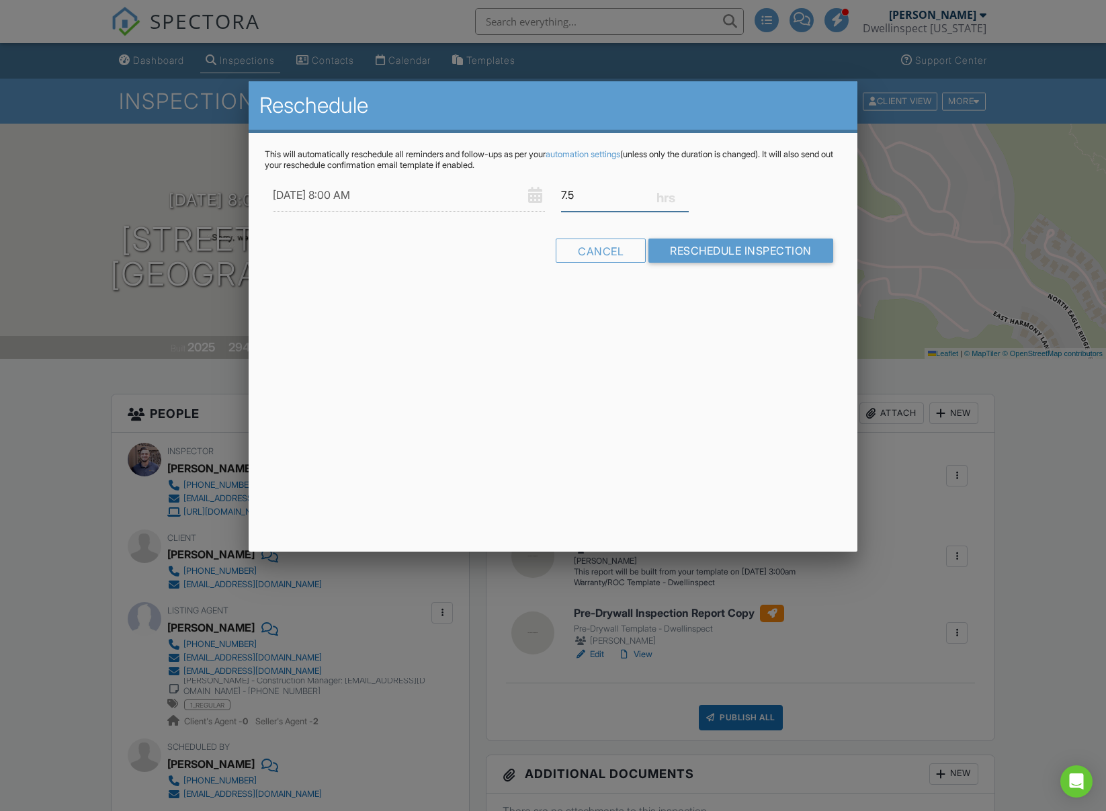
click at [684, 190] on input "7.5" at bounding box center [625, 195] width 128 height 33
click at [684, 190] on input "7.75" at bounding box center [625, 195] width 128 height 33
click at [684, 190] on input "8" at bounding box center [625, 195] width 128 height 33
click at [684, 198] on input "7.75" at bounding box center [625, 195] width 128 height 33
click at [684, 198] on input "7.5" at bounding box center [625, 195] width 128 height 33
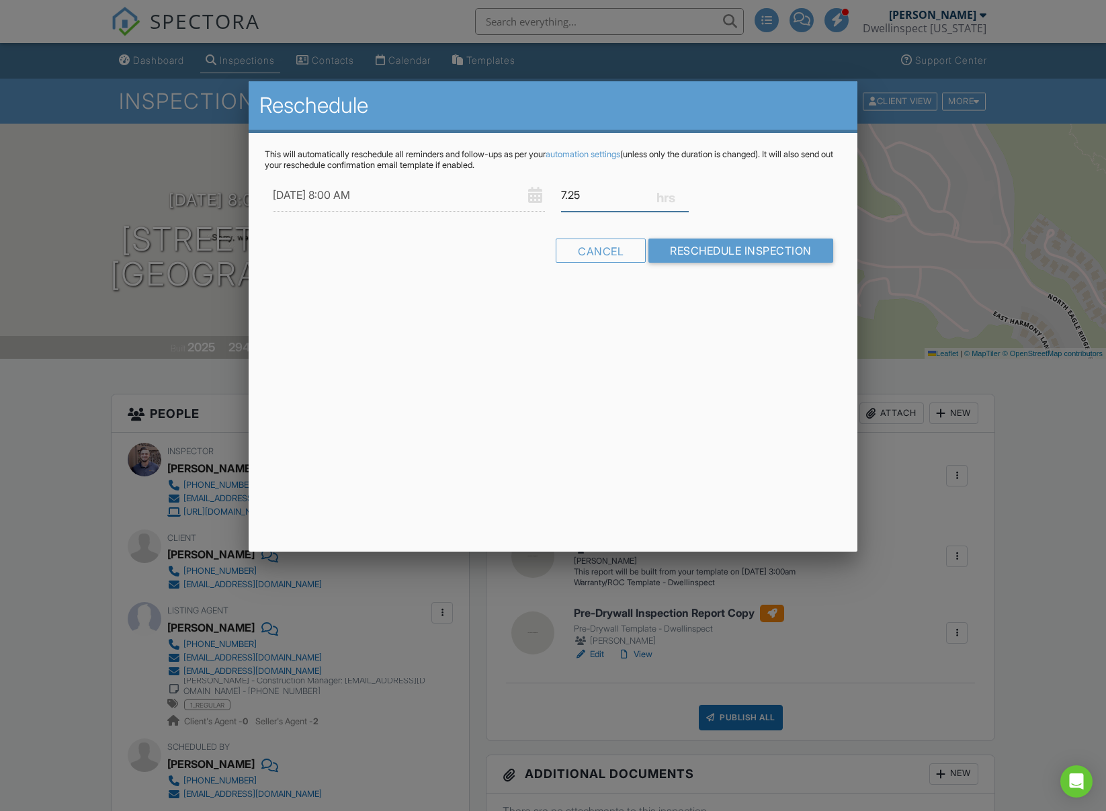
click at [684, 198] on input "7.25" at bounding box center [625, 195] width 128 height 33
type input "7"
click at [684, 198] on input "7" at bounding box center [625, 195] width 128 height 33
click at [707, 256] on input "Reschedule Inspection" at bounding box center [741, 251] width 185 height 24
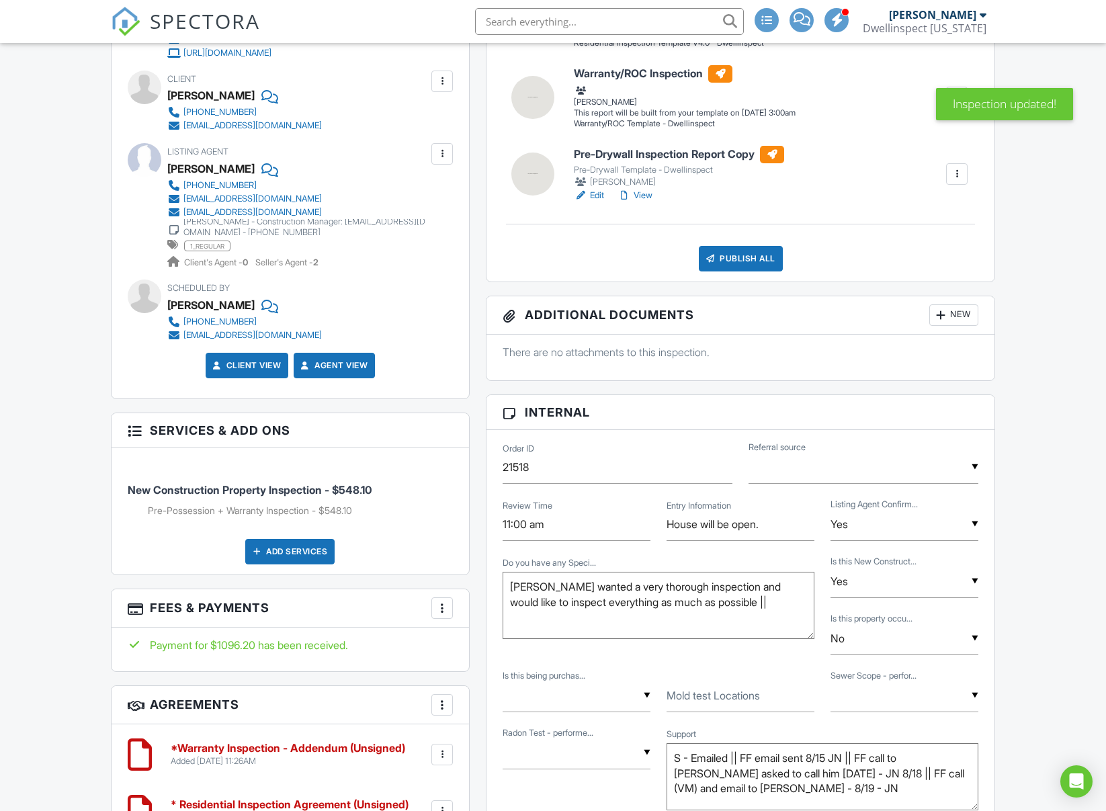
scroll to position [471, 0]
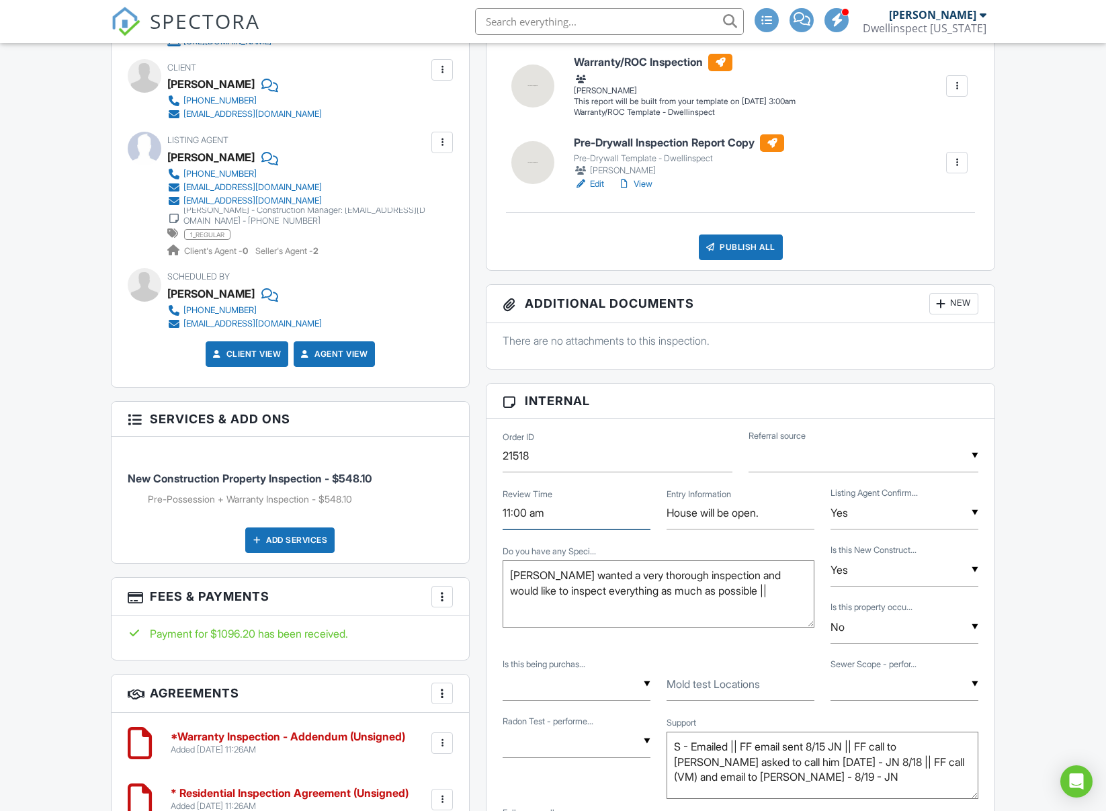
click at [559, 514] on input "11:00 am" at bounding box center [577, 513] width 148 height 33
type input "2 pm"
click at [614, 491] on div "Review Time 2 pm Entry Information House will be open. ▼ Yes Yes No Yes No List…" at bounding box center [741, 514] width 492 height 57
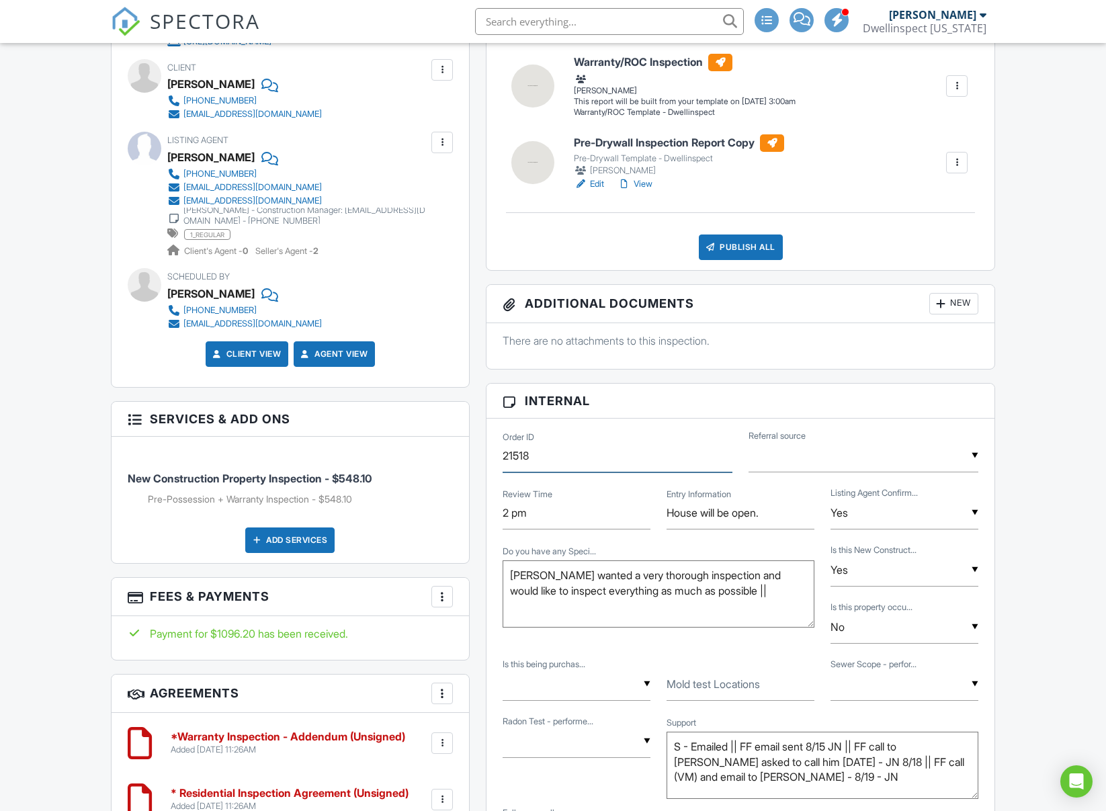
click at [614, 453] on input "21518" at bounding box center [618, 456] width 230 height 33
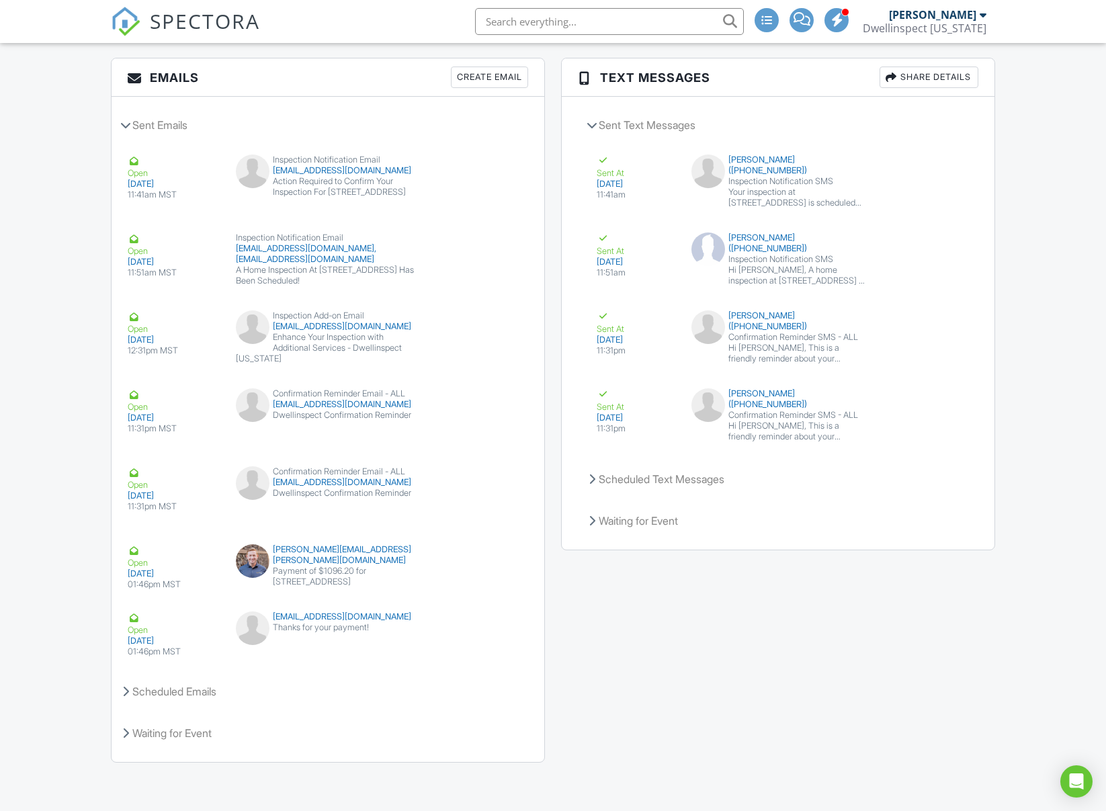
scroll to position [0, 0]
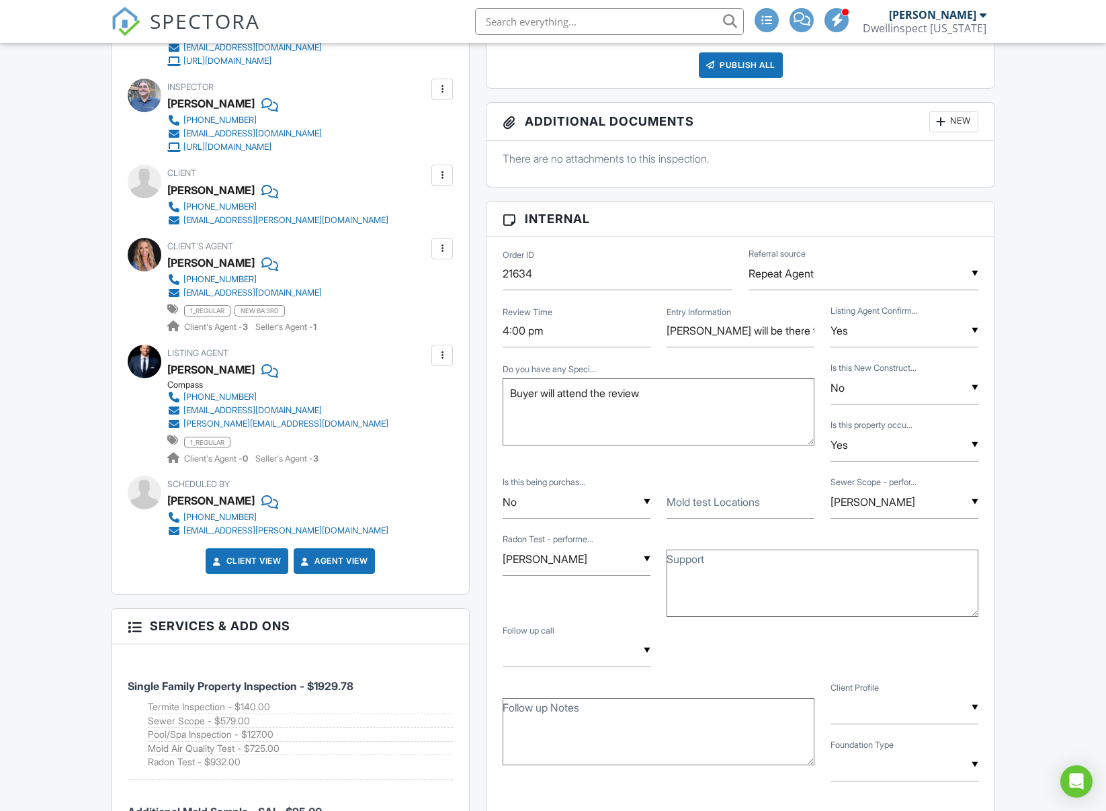
scroll to position [940, 0]
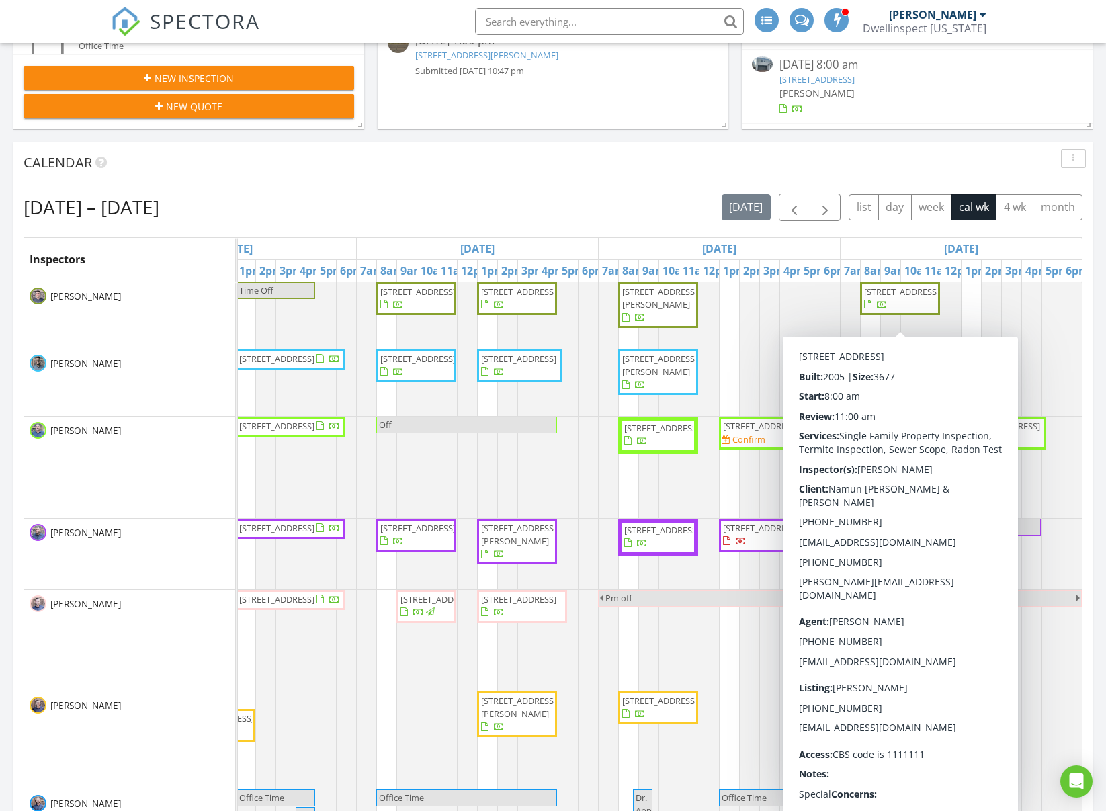
scroll to position [390, 0]
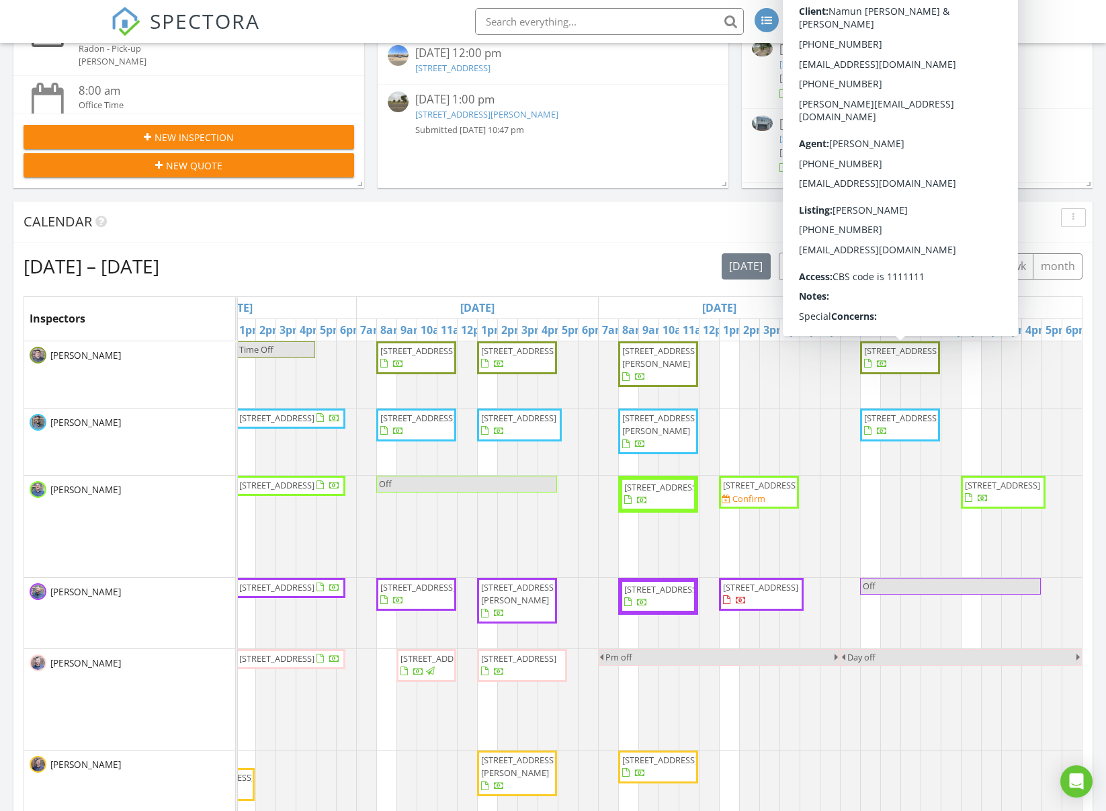
click at [731, 232] on div "Calendar" at bounding box center [552, 222] width 1079 height 41
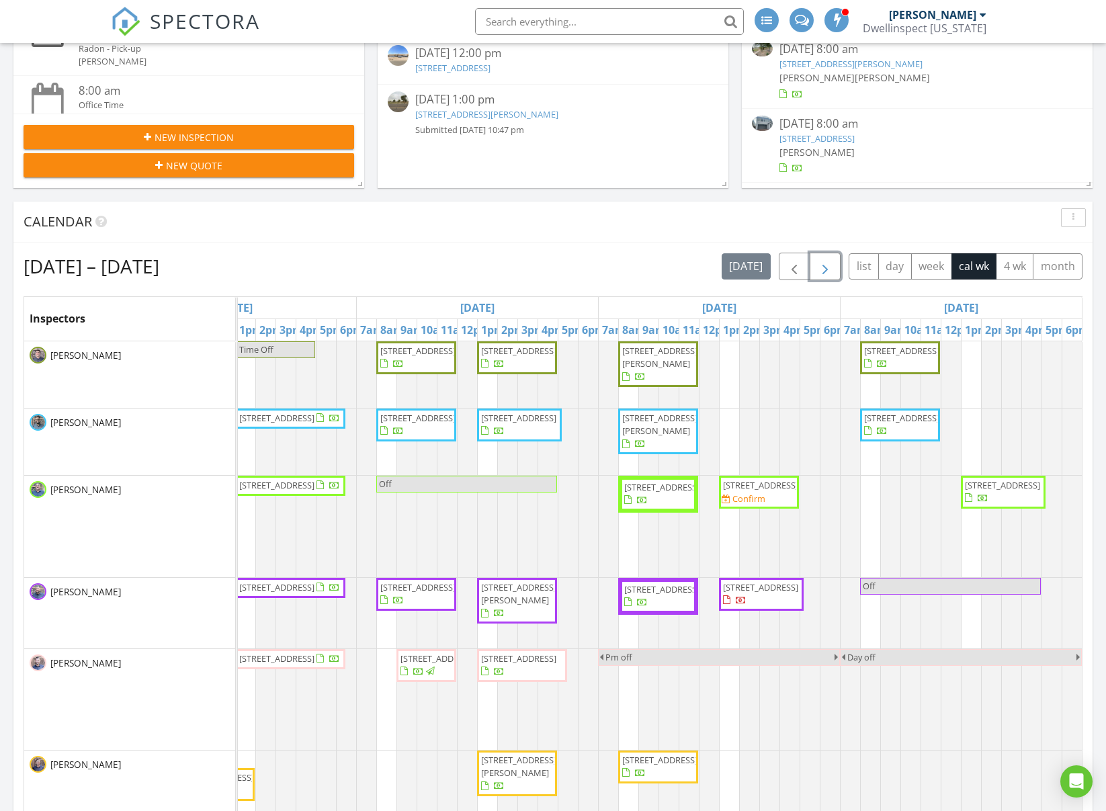
click at [821, 267] on span "button" at bounding box center [825, 267] width 16 height 16
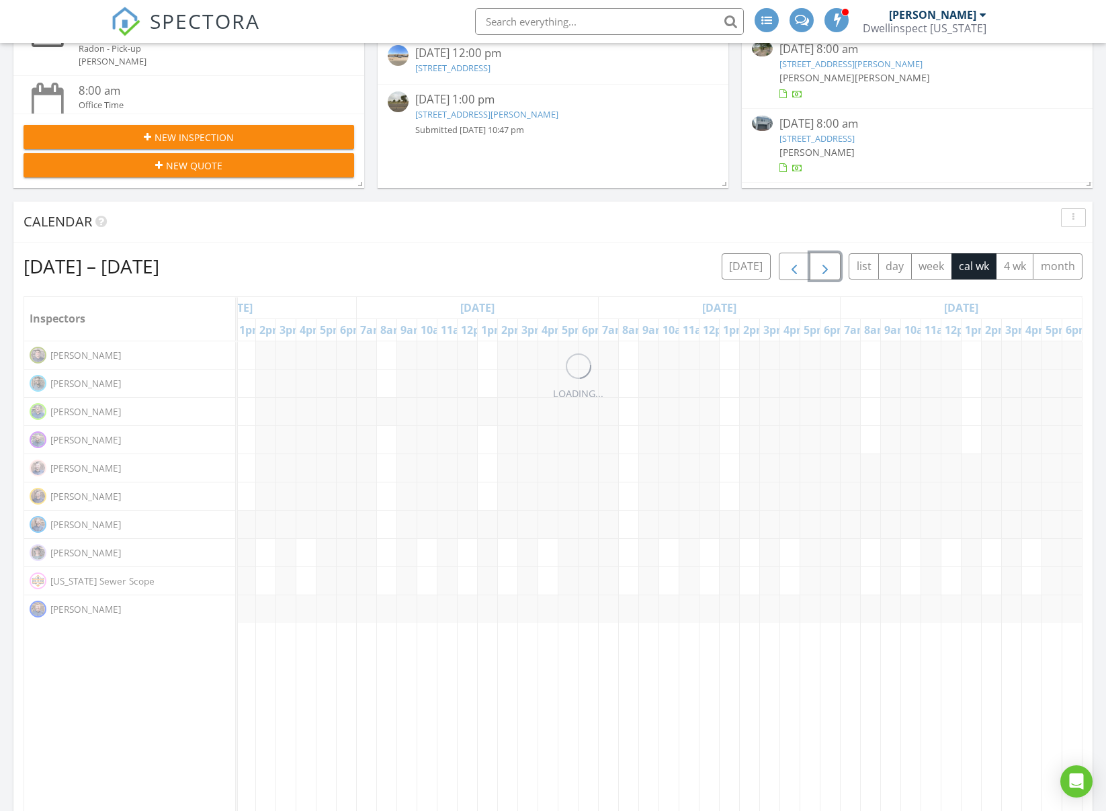
scroll to position [0, 0]
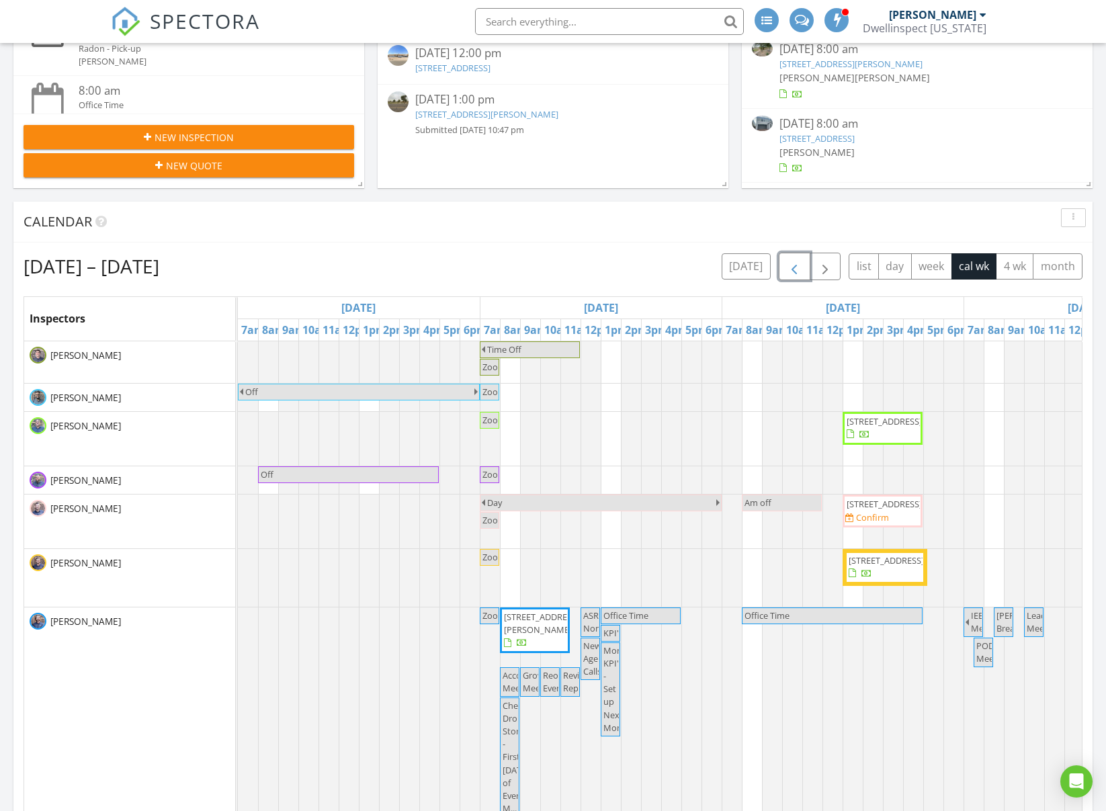
click at [792, 268] on span "button" at bounding box center [794, 267] width 16 height 16
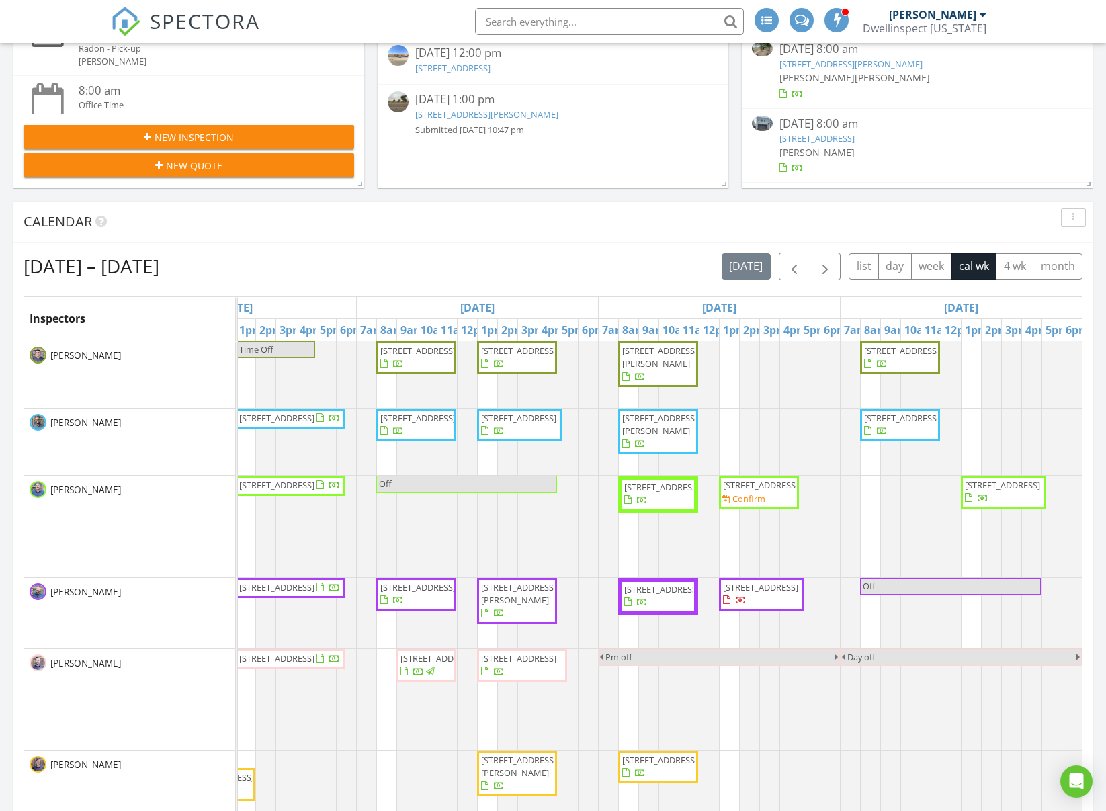
click at [598, 24] on input "text" at bounding box center [609, 21] width 269 height 27
paste input "6554 North 40th Pl"
click at [550, 25] on input "6554 North 40th Pl" at bounding box center [609, 21] width 269 height 27
click at [620, 21] on input "6554 N 40th Pl" at bounding box center [609, 21] width 269 height 27
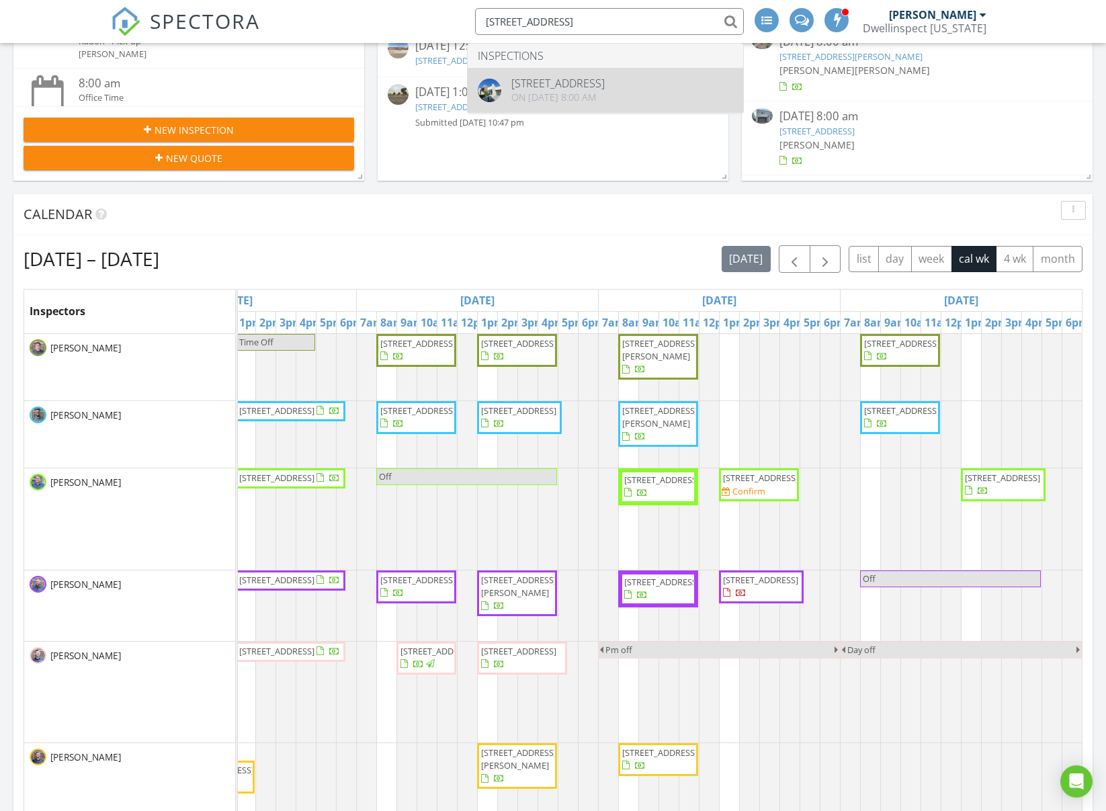
type input "6554 N 40th Pl"
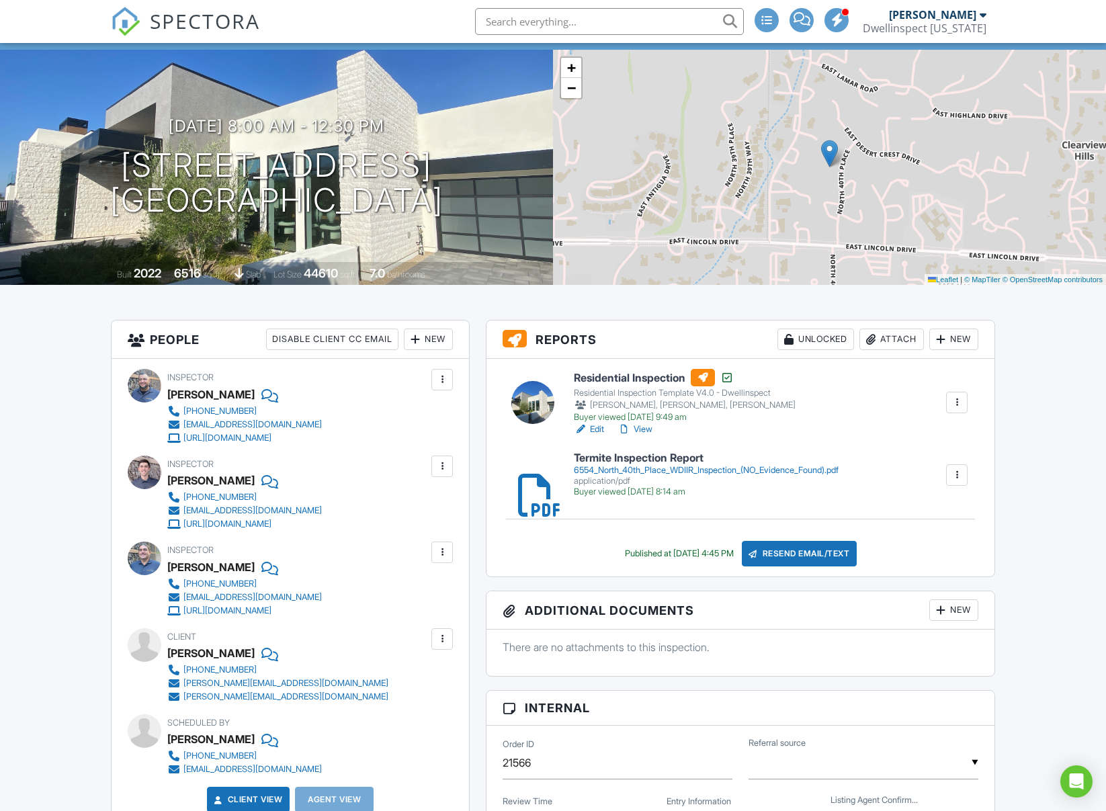
scroll to position [76, 0]
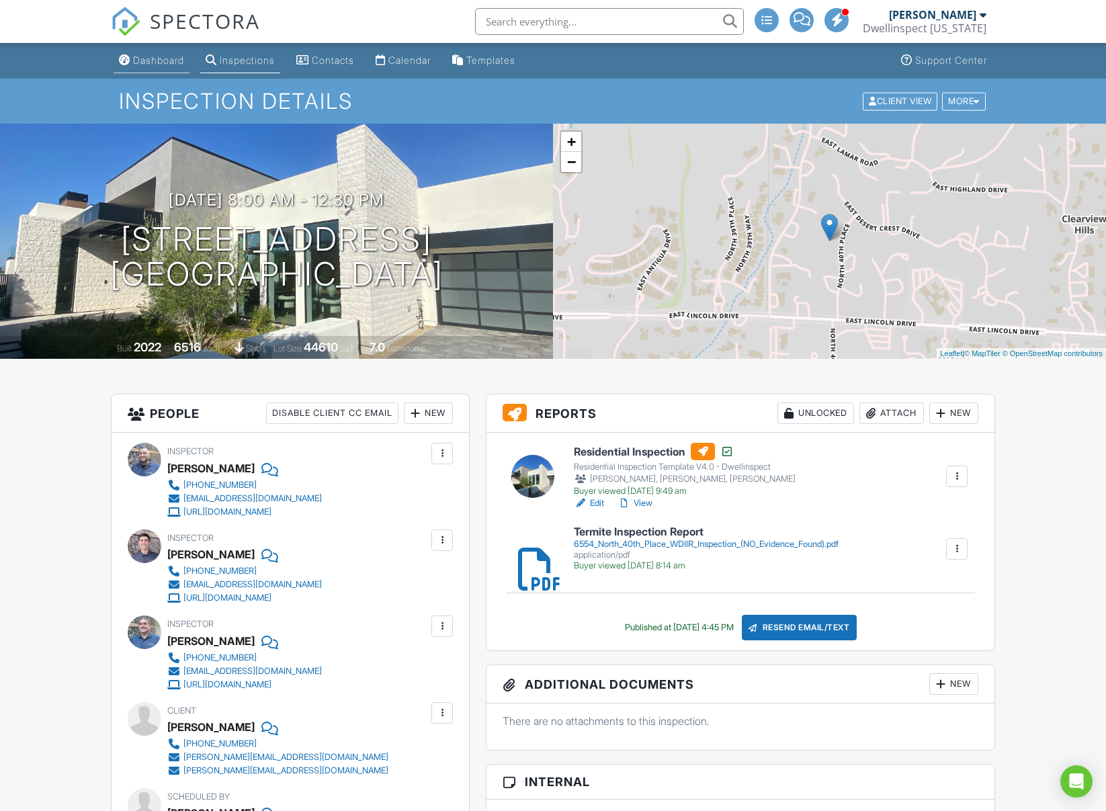
click at [155, 60] on div "Dashboard" at bounding box center [158, 59] width 51 height 11
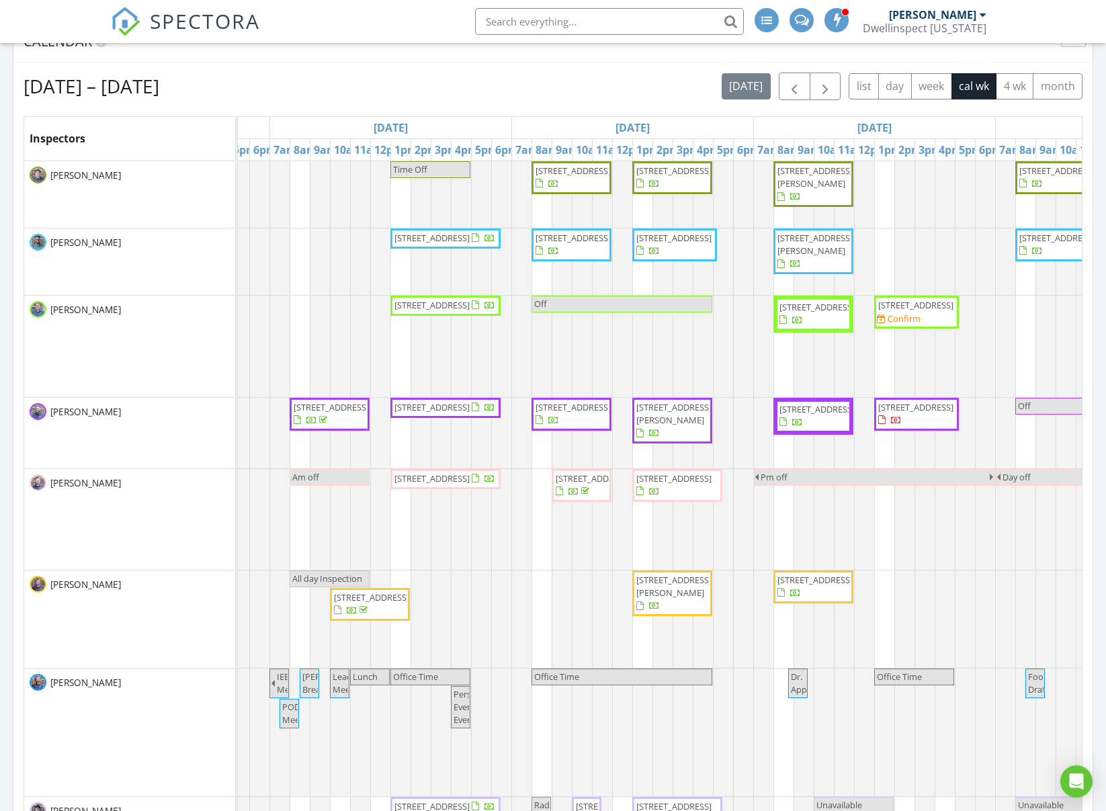
scroll to position [35, 694]
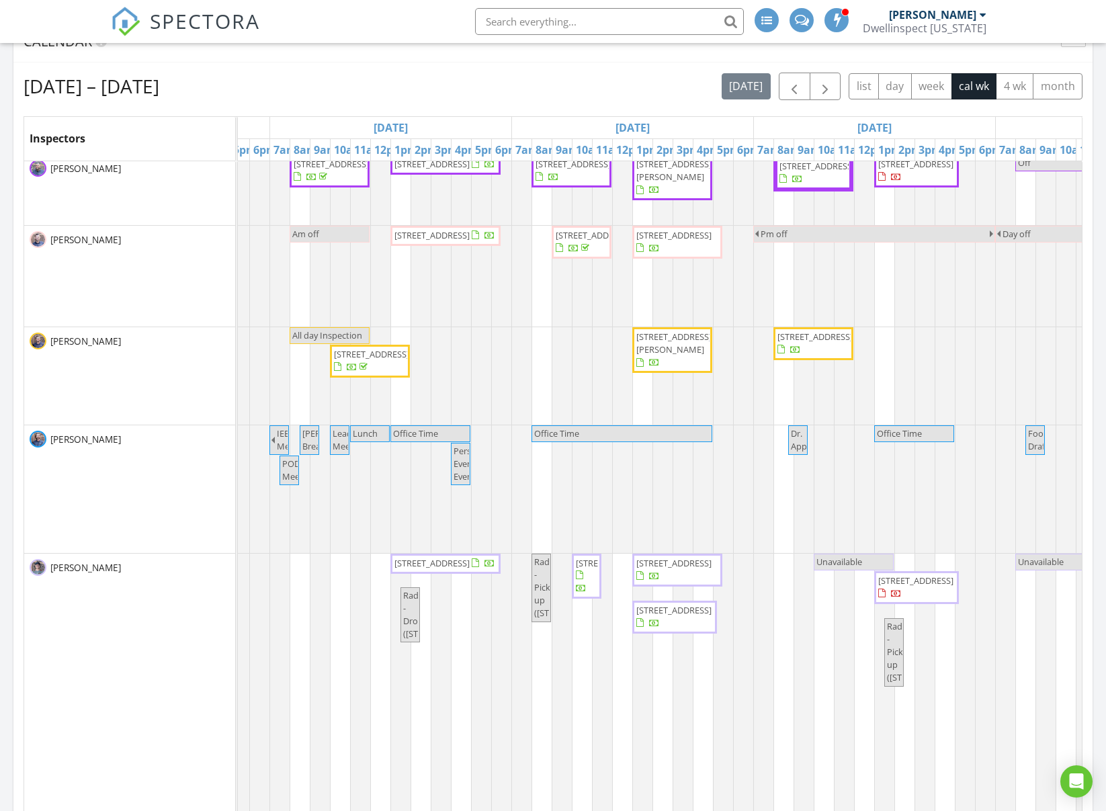
click at [831, 567] on span "Unavailable" at bounding box center [840, 562] width 46 height 12
click at [833, 596] on div at bounding box center [553, 405] width 1106 height 811
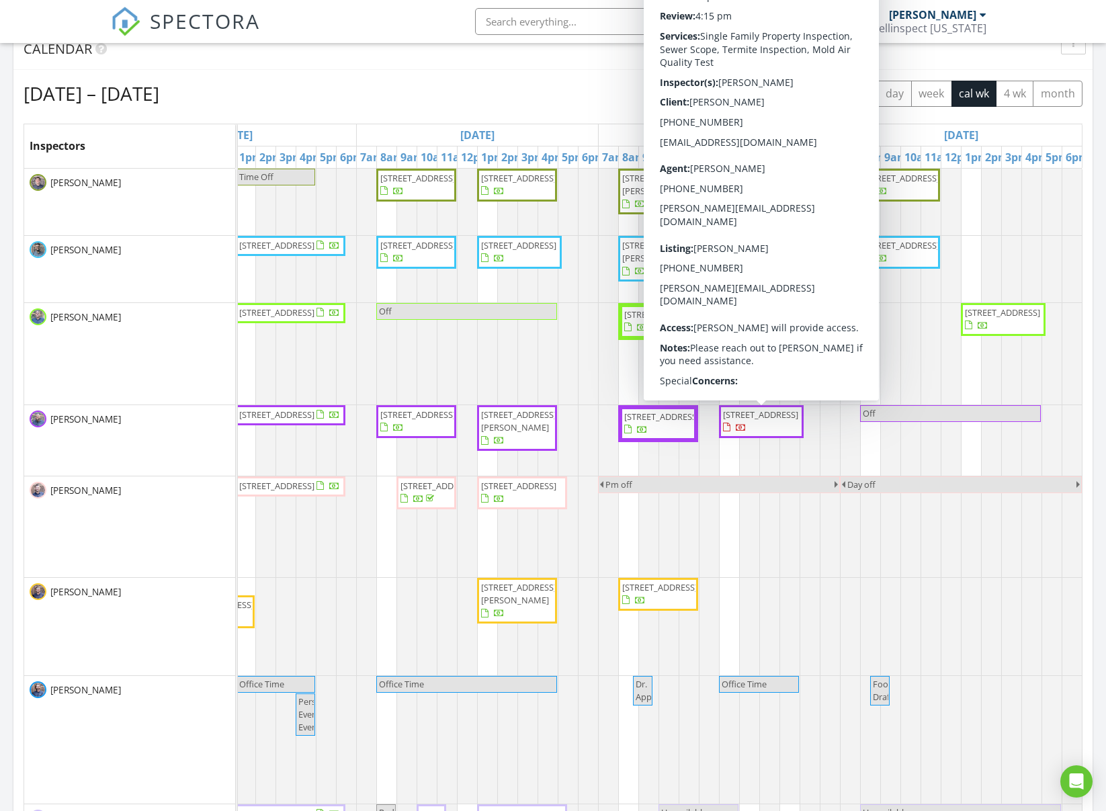
scroll to position [0, 849]
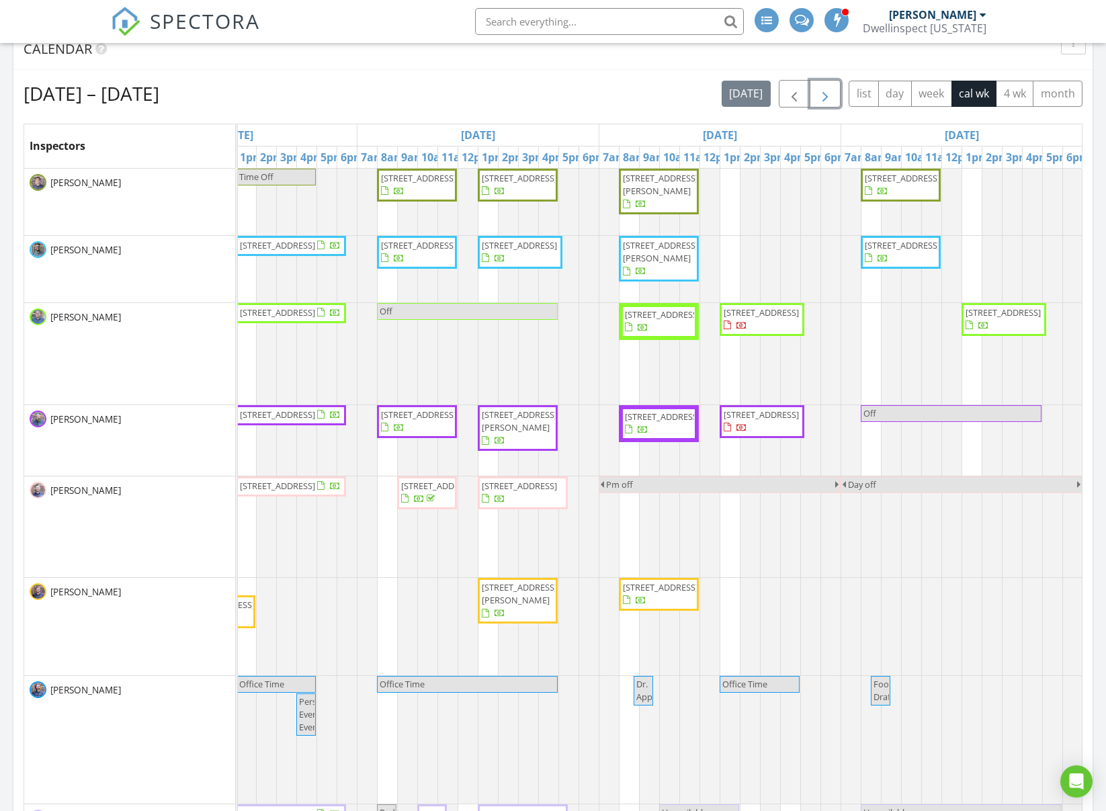
click at [825, 97] on span "button" at bounding box center [825, 94] width 16 height 16
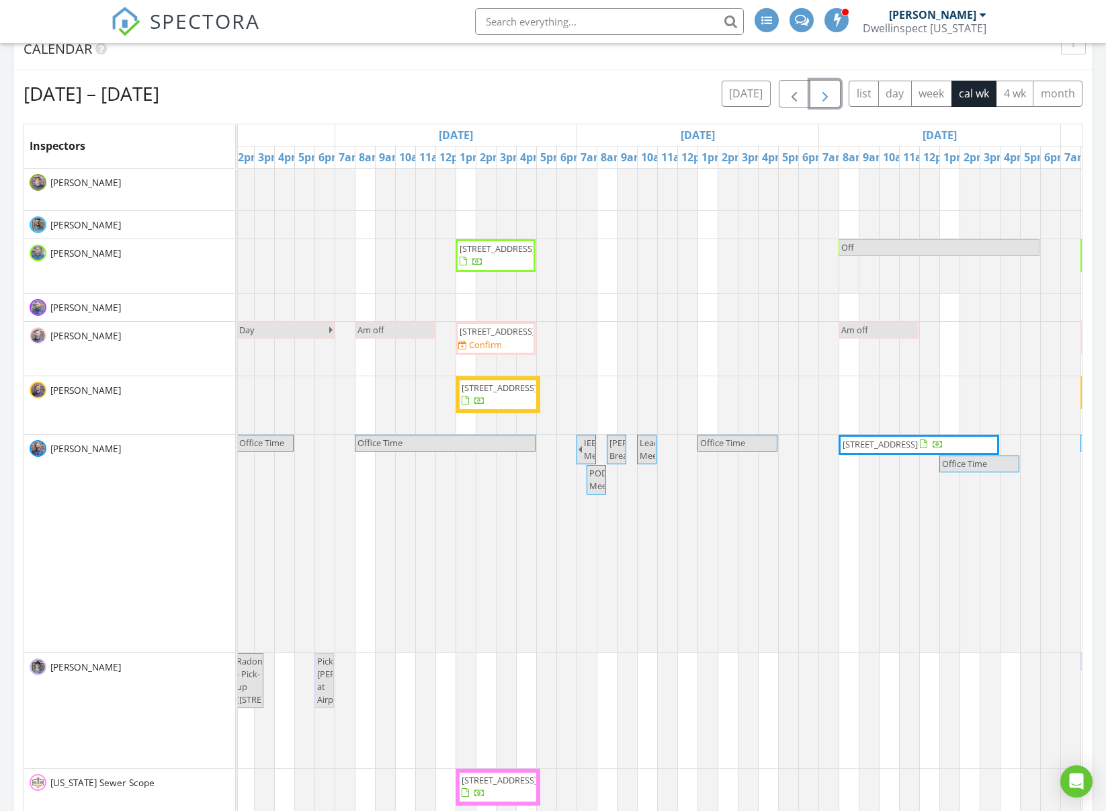
scroll to position [0, 0]
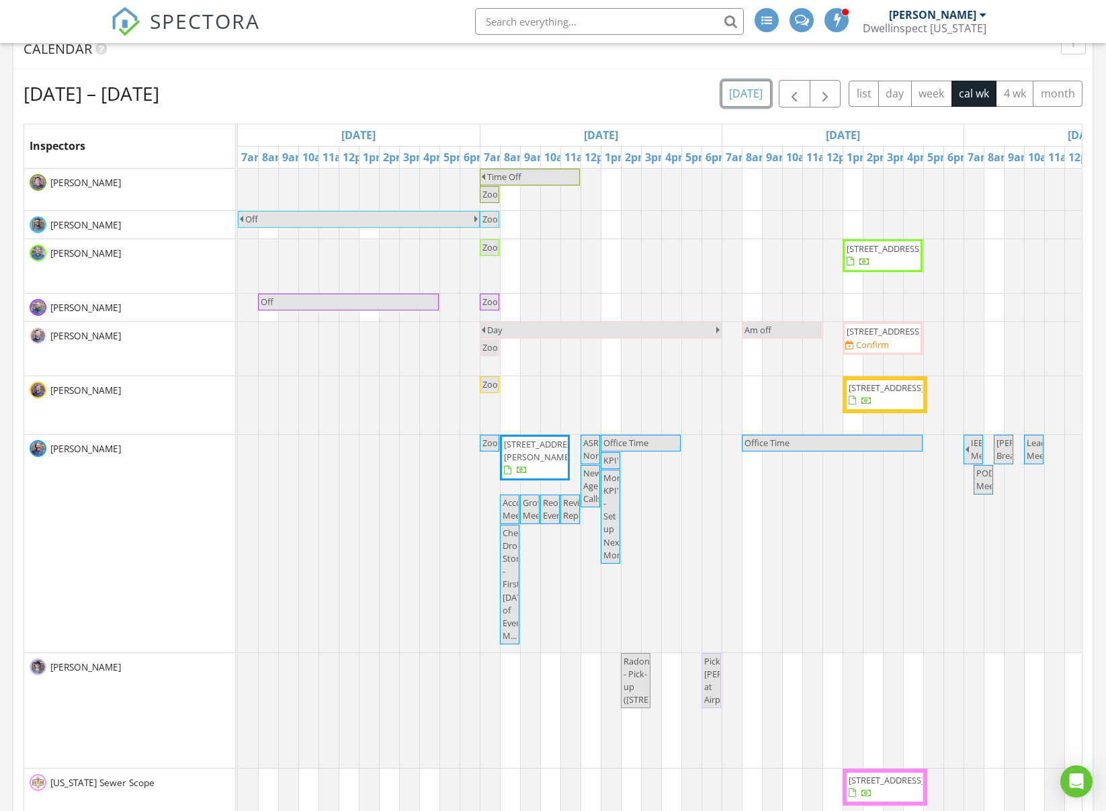
click at [756, 102] on button "[DATE]" at bounding box center [746, 94] width 49 height 26
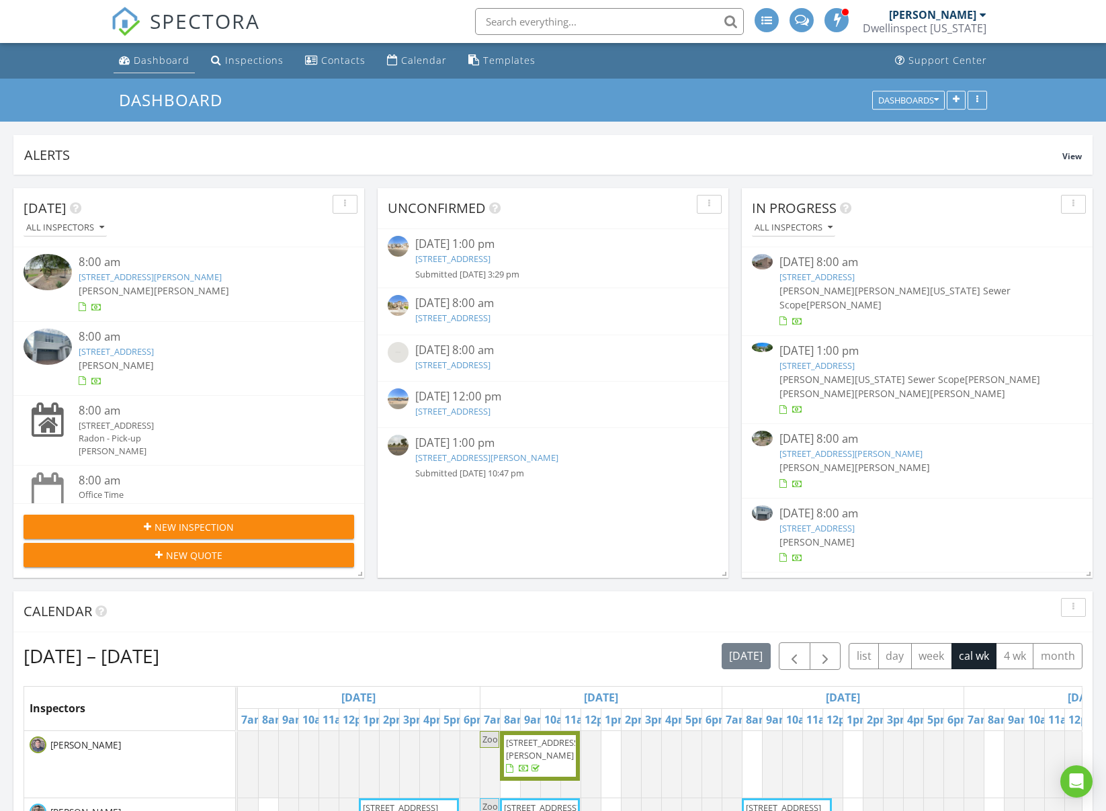
click at [147, 59] on div "Dashboard" at bounding box center [162, 60] width 56 height 13
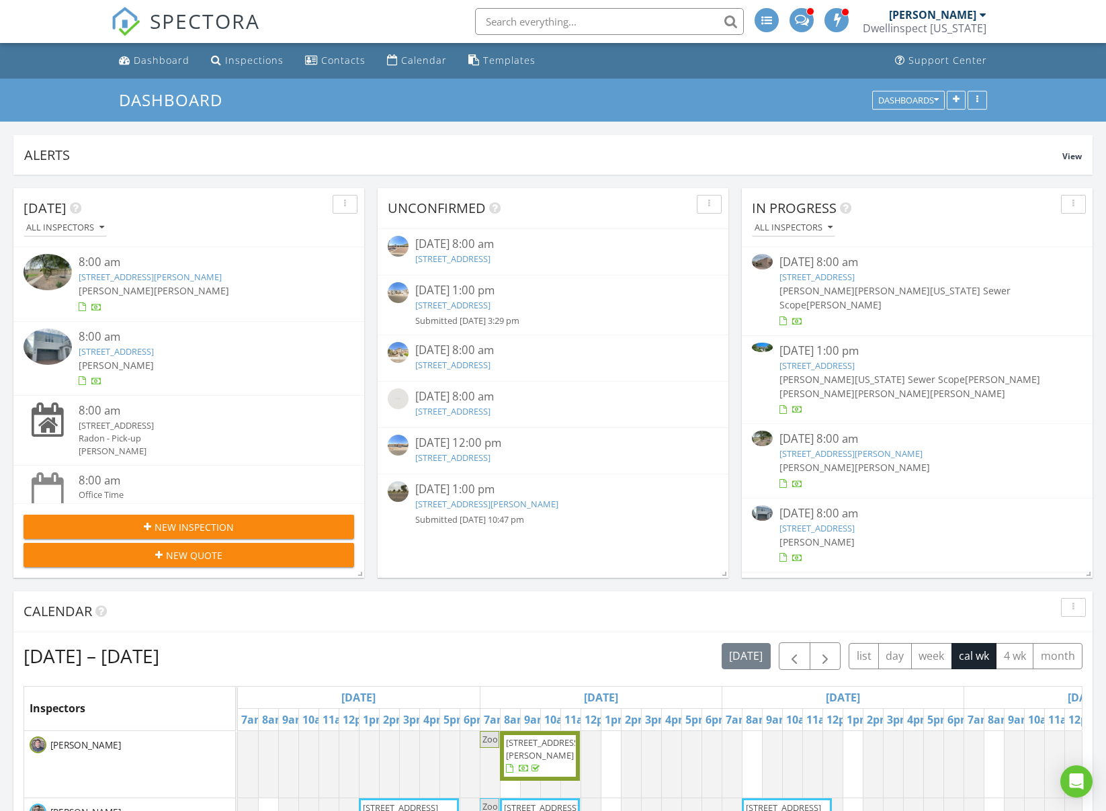
click at [620, 17] on input "text" at bounding box center [609, 21] width 269 height 27
paste input "[STREET_ADDRESS]"
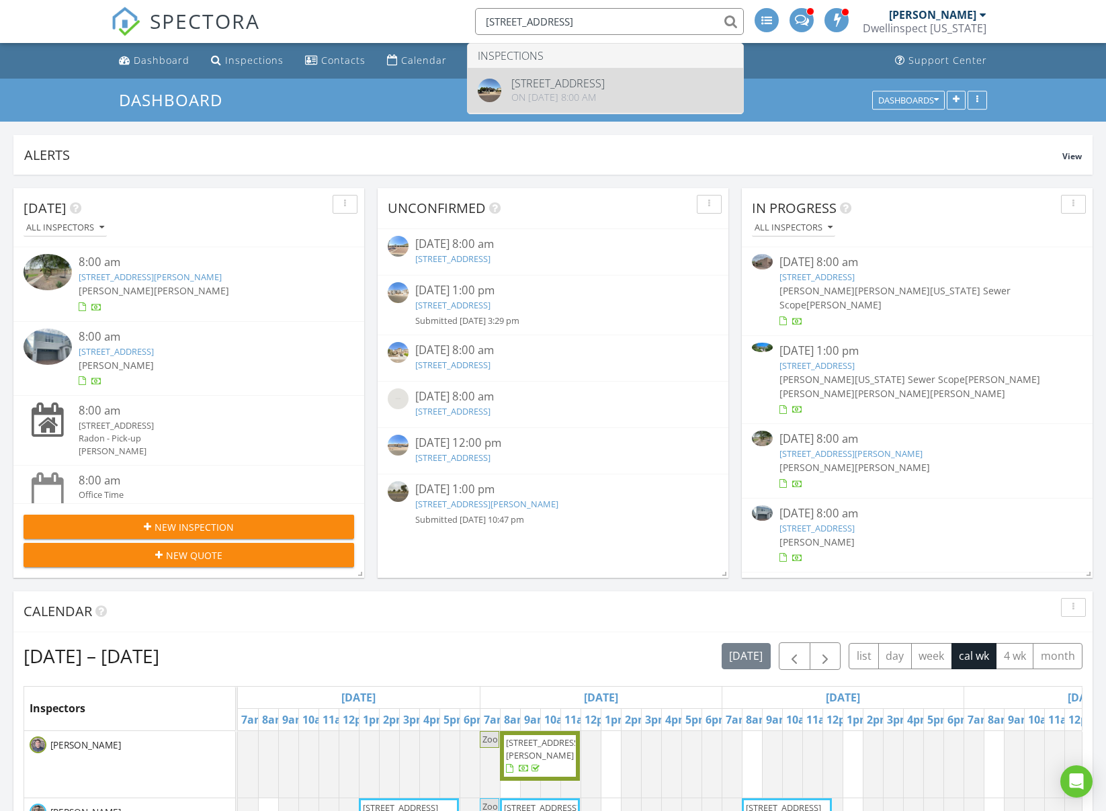
type input "[STREET_ADDRESS]"
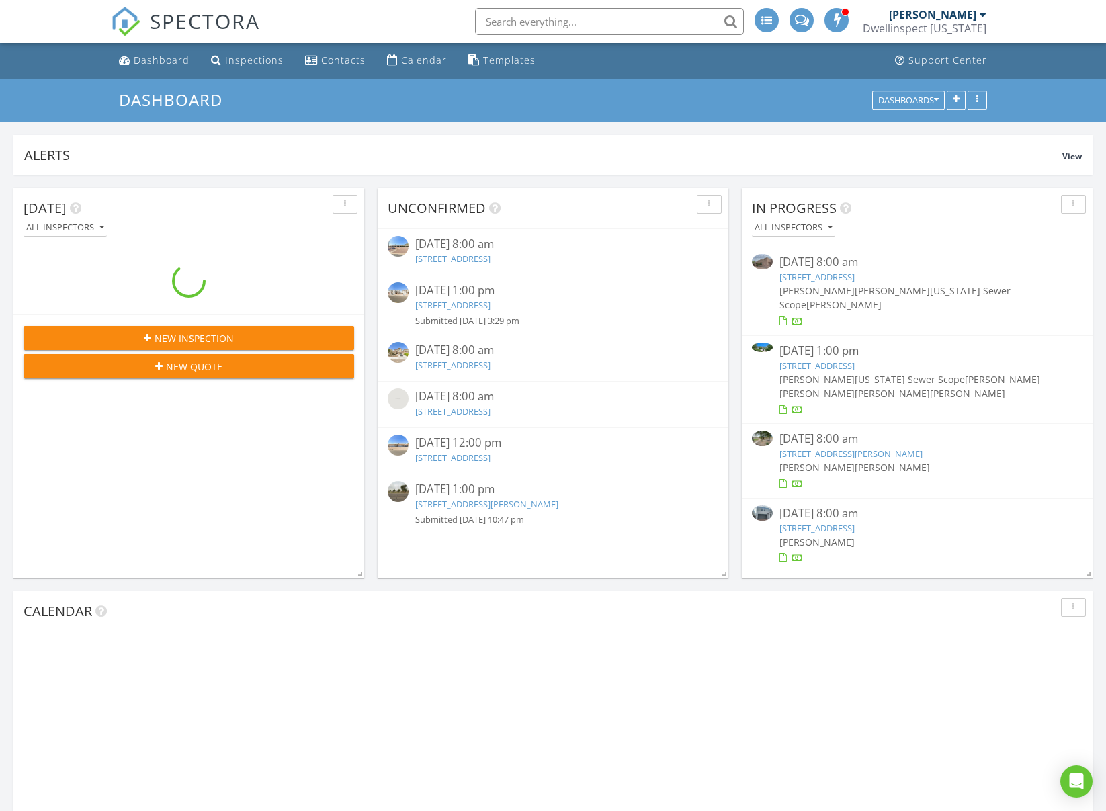
scroll to position [289, 351]
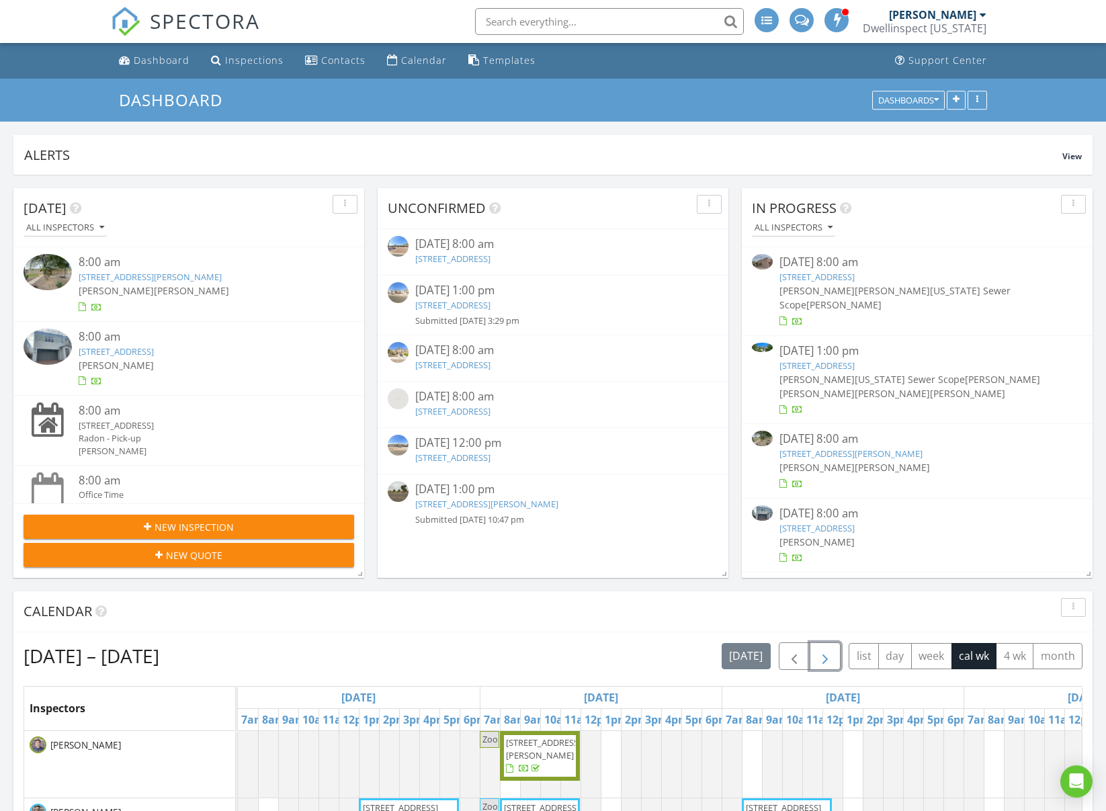
click at [819, 658] on span "button" at bounding box center [825, 657] width 16 height 16
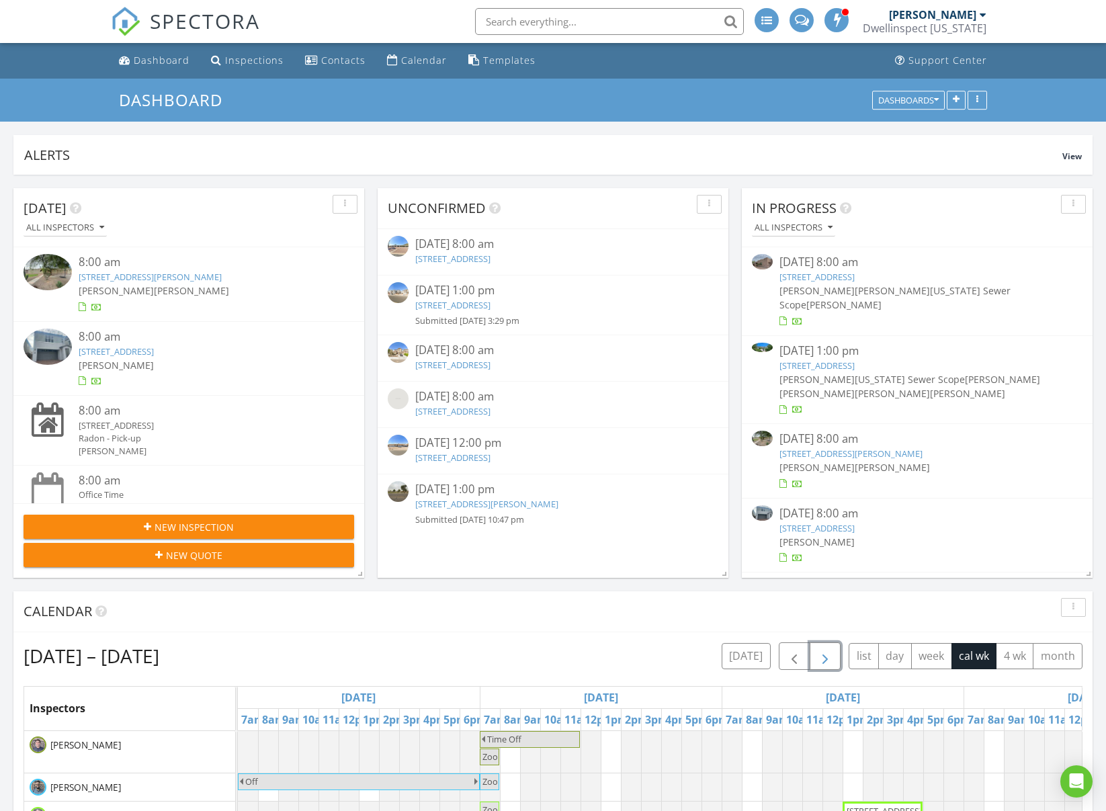
click at [819, 658] on span "button" at bounding box center [825, 657] width 16 height 16
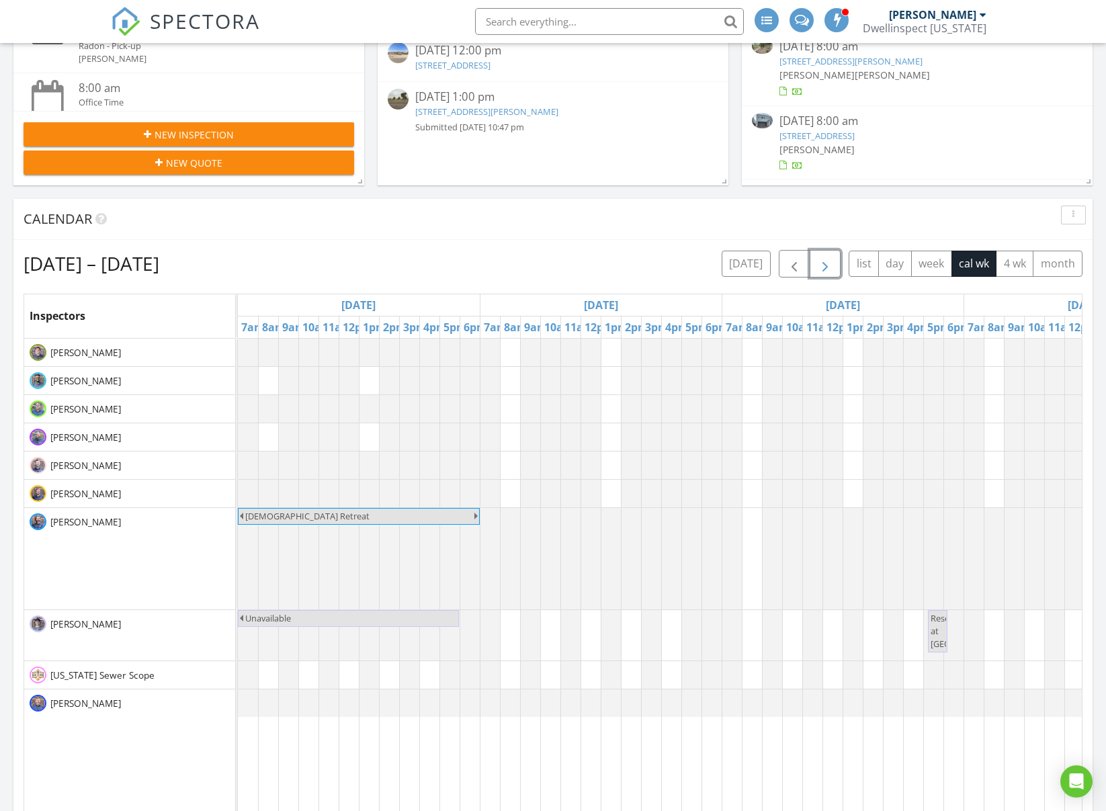
scroll to position [0, 0]
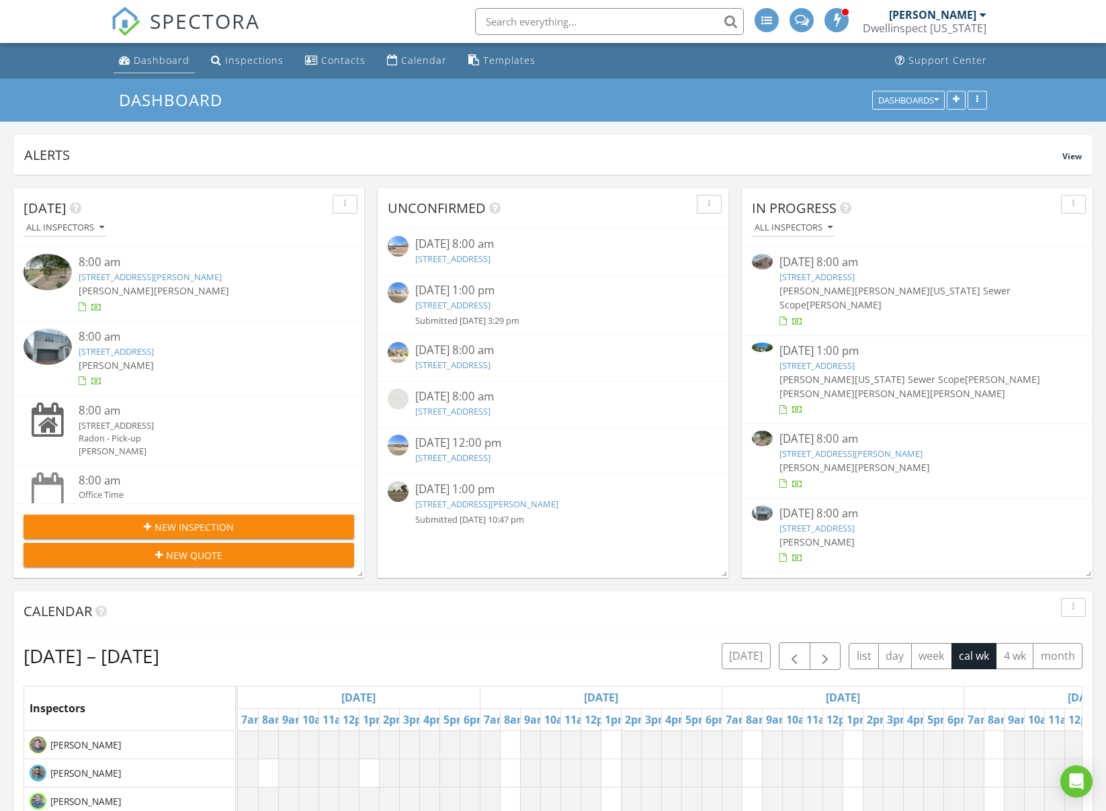
click at [161, 62] on div "Dashboard" at bounding box center [162, 60] width 56 height 13
